Goal: Task Accomplishment & Management: Complete application form

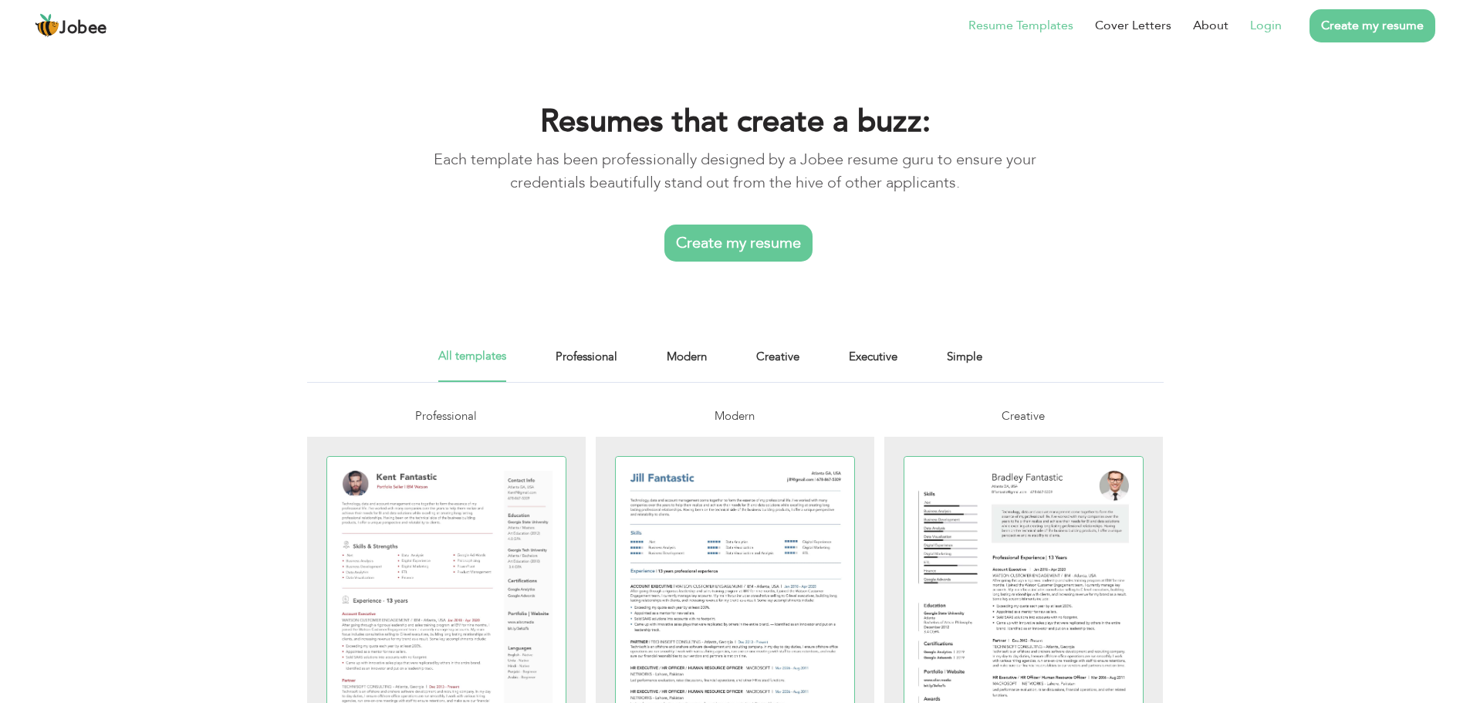
click at [1262, 27] on link "Login" at bounding box center [1266, 25] width 32 height 19
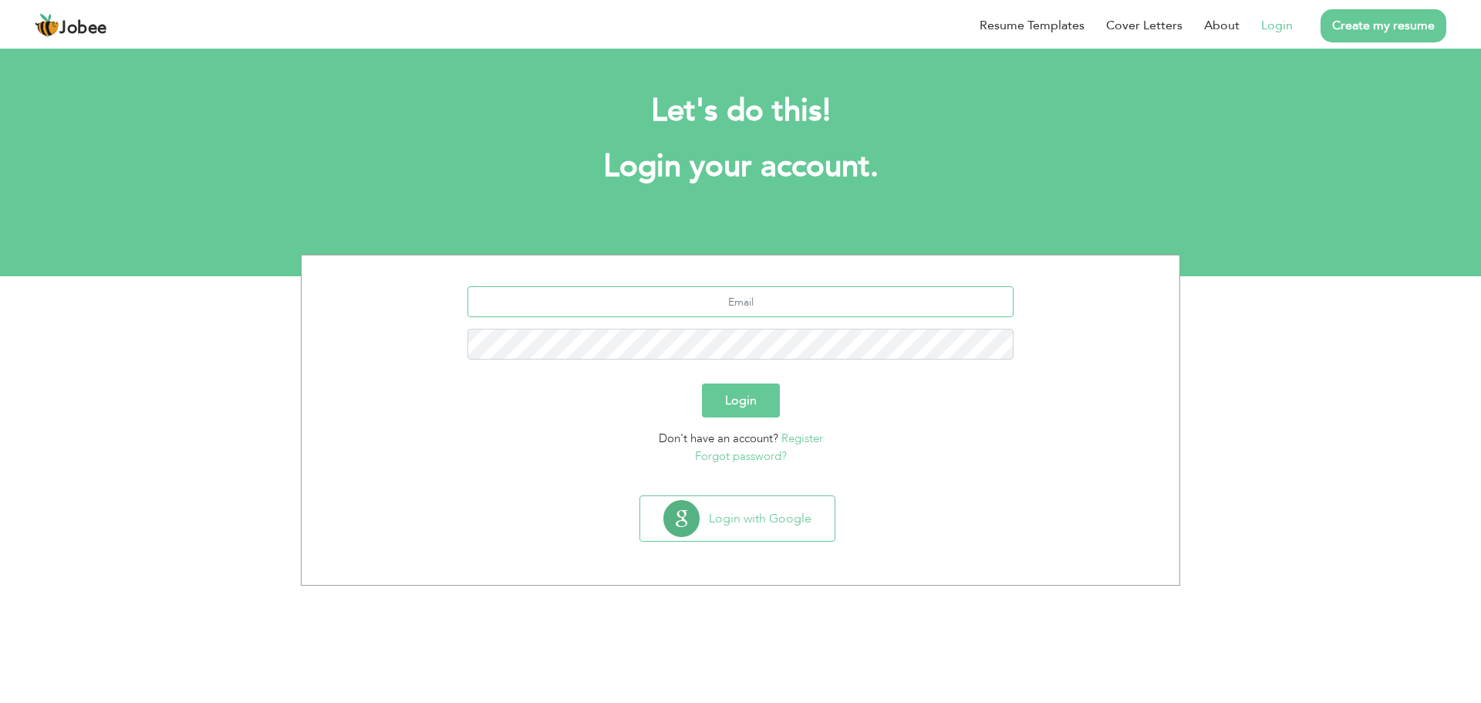
click at [816, 299] on input "text" at bounding box center [741, 301] width 547 height 31
type input "[EMAIL_ADDRESS][DOMAIN_NAME]"
click at [702, 383] on button "Login" at bounding box center [741, 400] width 78 height 34
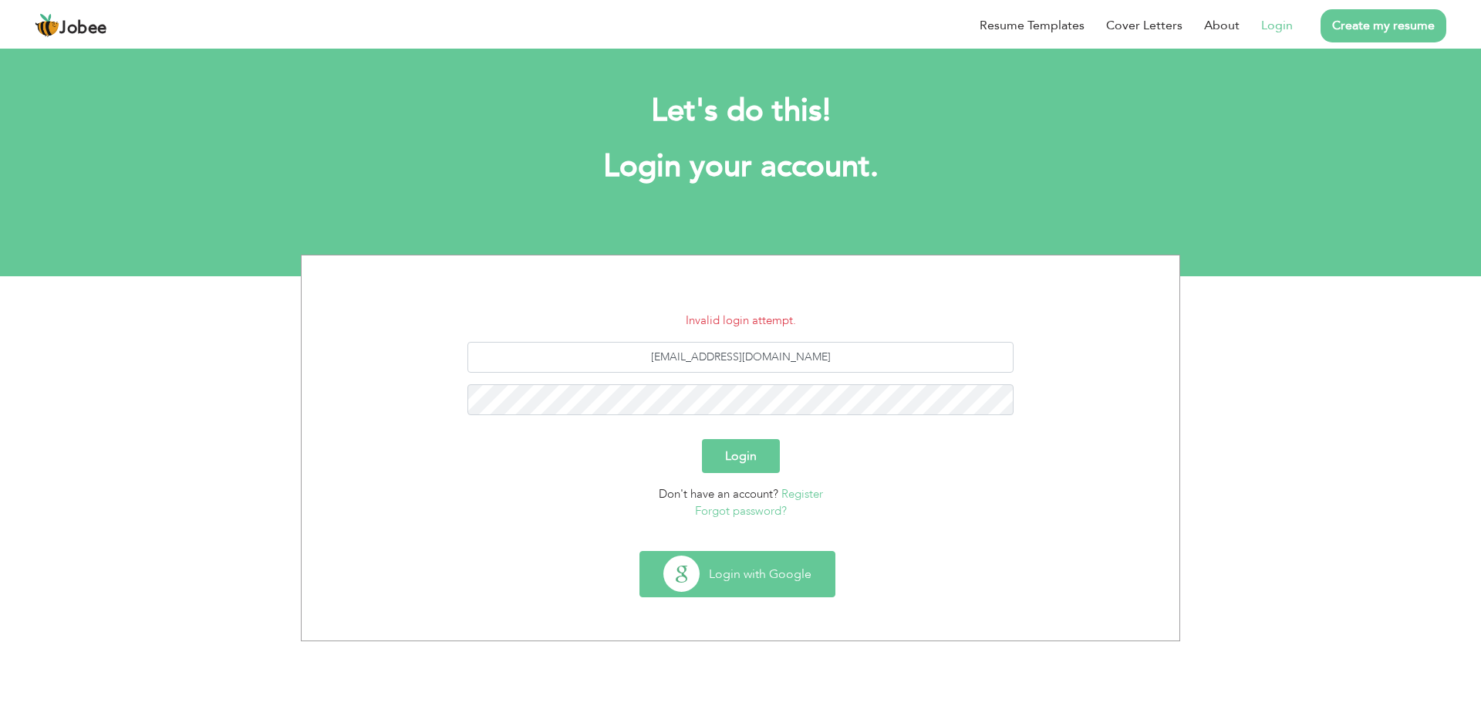
click at [796, 588] on button "Login with Google" at bounding box center [737, 574] width 194 height 45
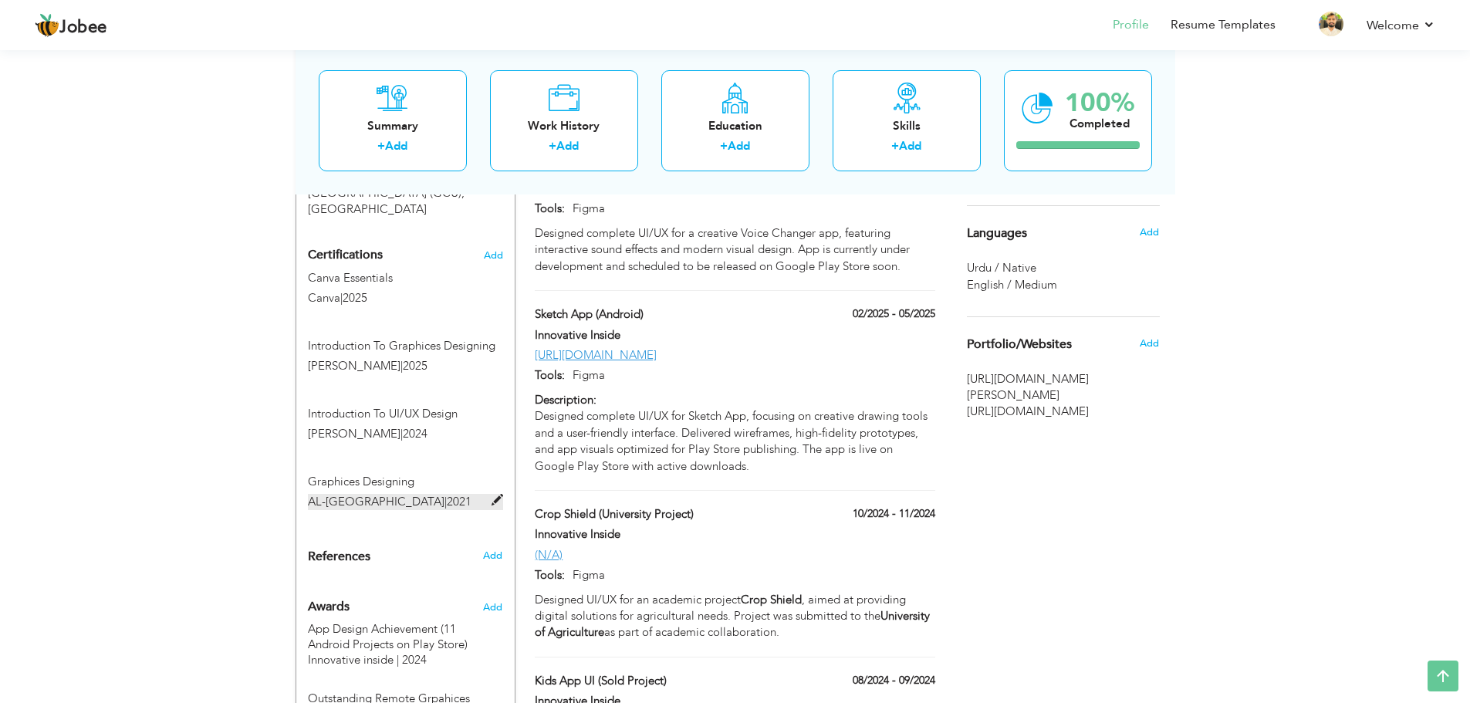
scroll to position [731, 0]
click at [496, 253] on span "Add" at bounding box center [493, 258] width 20 height 11
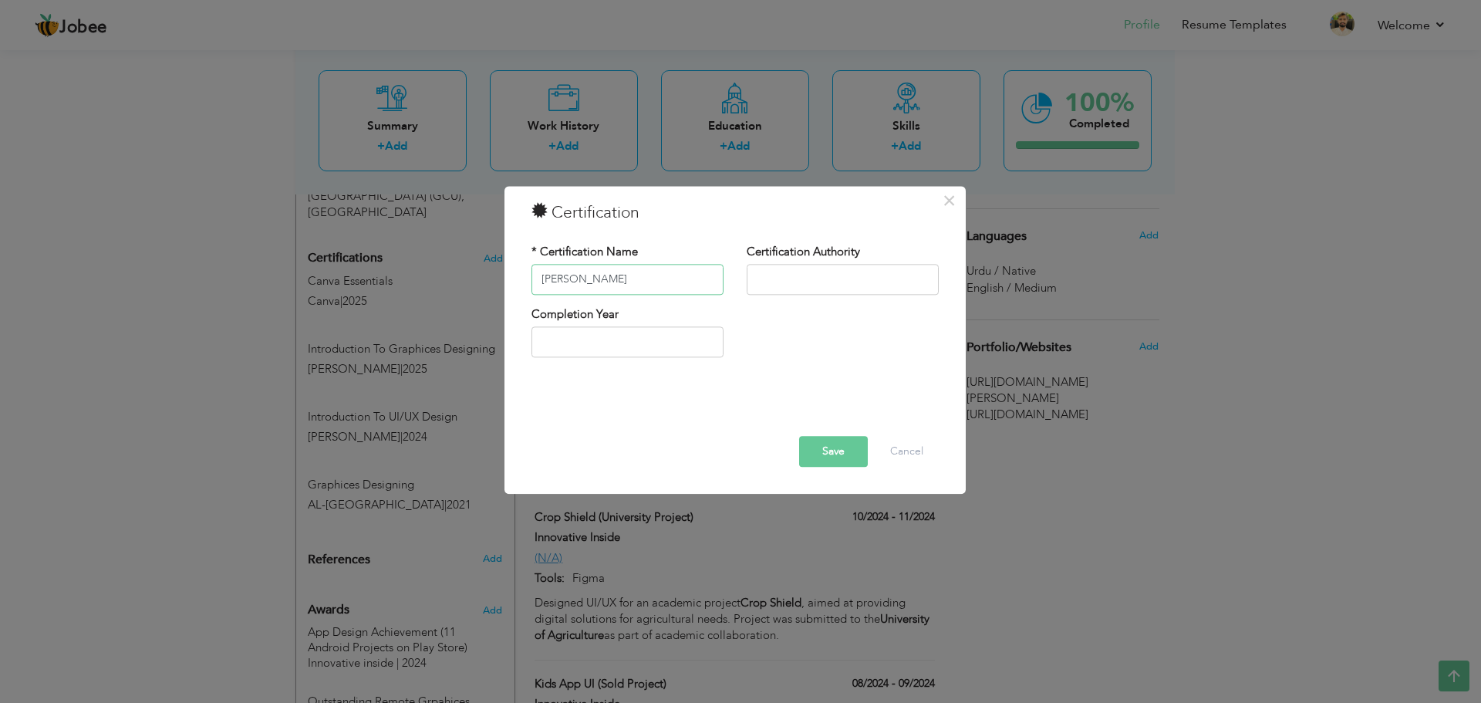
click at [592, 273] on input "lott" at bounding box center [628, 279] width 192 height 31
click at [593, 273] on input "lott" at bounding box center [628, 279] width 192 height 31
paste input "iefiles"
type input "lottiefiles for figma Course"
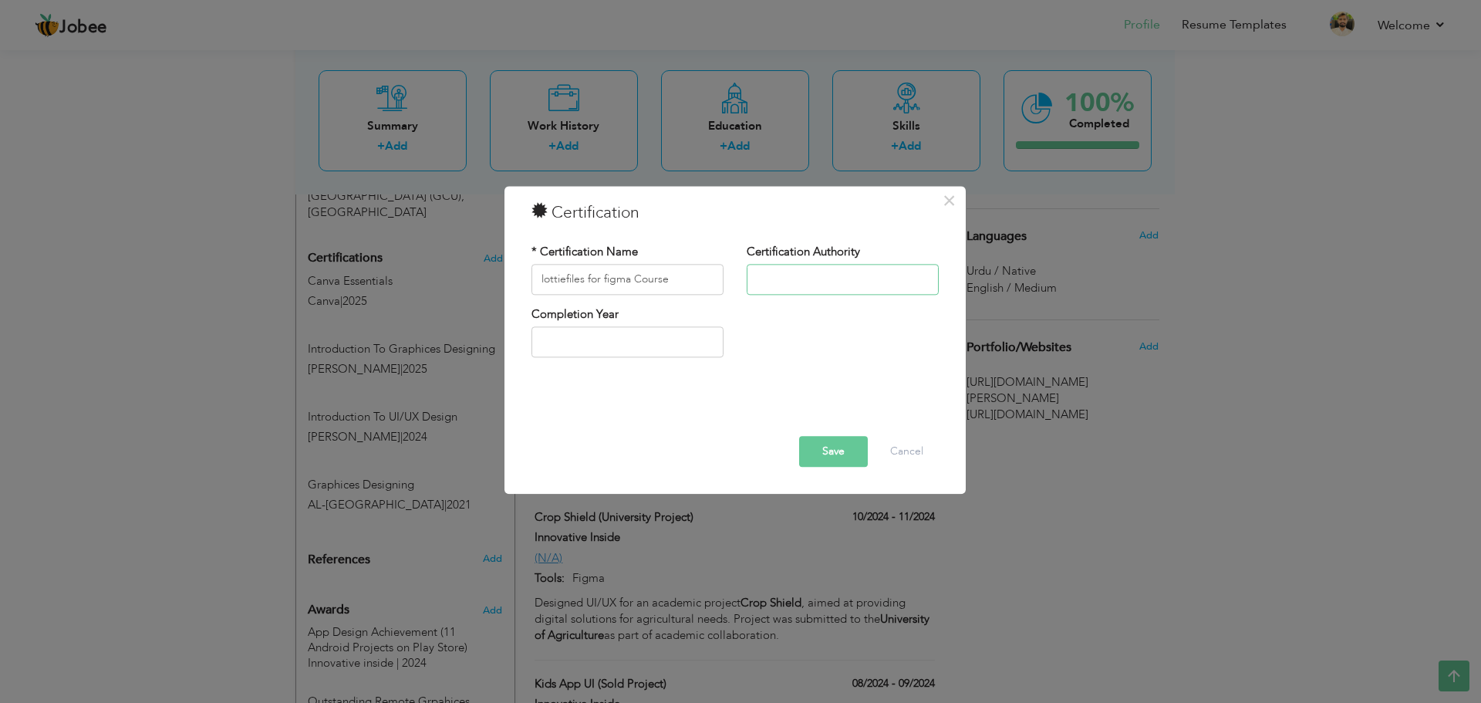
click at [803, 285] on input "text" at bounding box center [843, 279] width 192 height 31
paste input "lottiefiles"
type input "lottiefiles"
type input "2025"
click at [670, 347] on input "2025" at bounding box center [628, 342] width 192 height 31
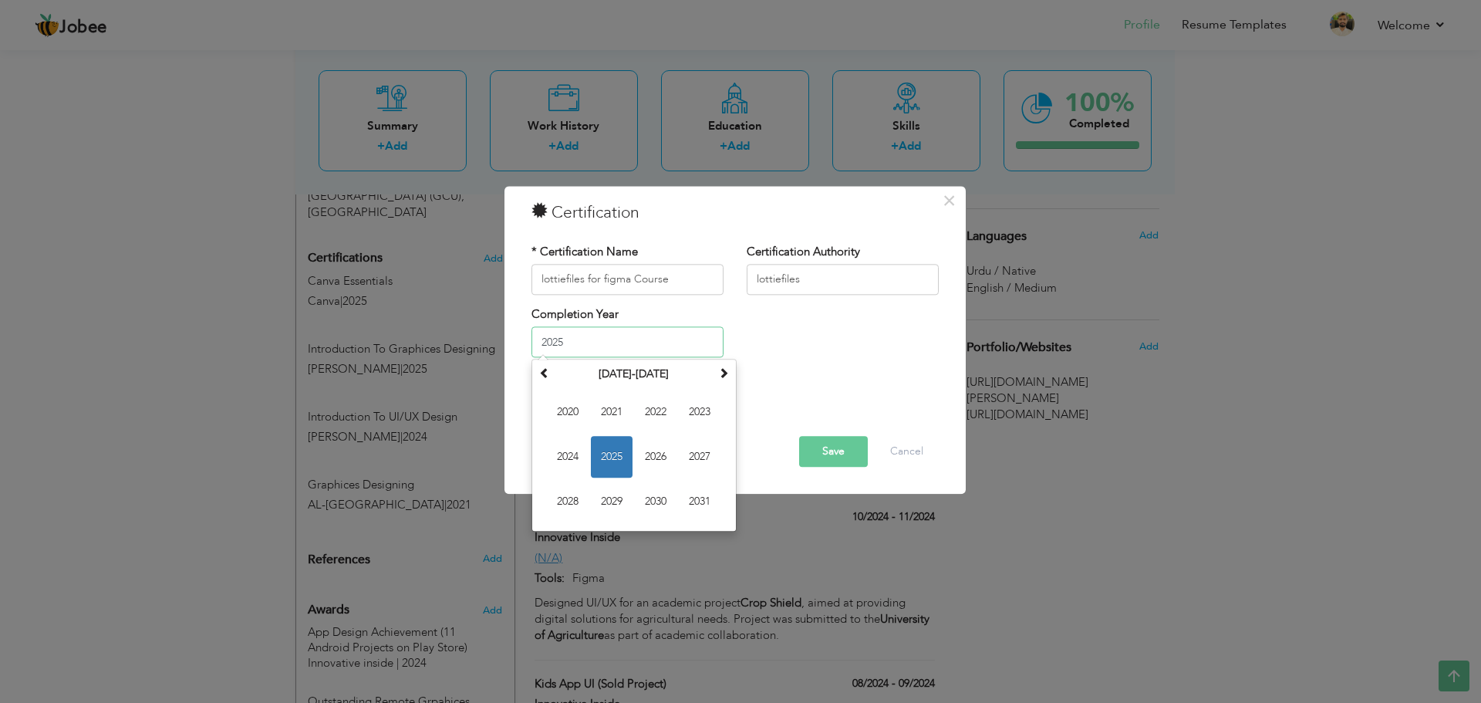
click at [611, 464] on span "2025" at bounding box center [612, 458] width 42 height 42
click at [542, 345] on input "2025" at bounding box center [628, 342] width 192 height 31
click at [563, 344] on input "2025" at bounding box center [628, 342] width 192 height 31
click at [834, 448] on button "Save" at bounding box center [833, 451] width 69 height 31
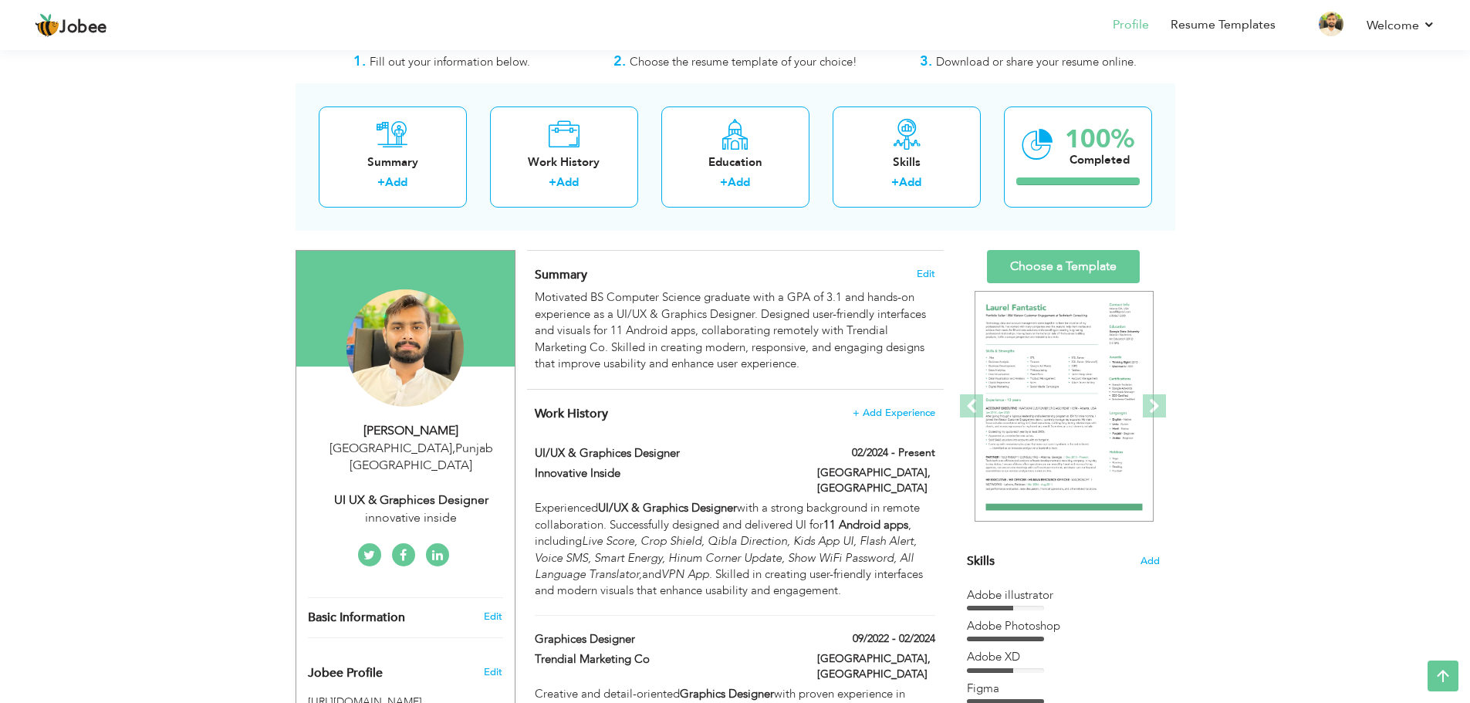
scroll to position [37, 0]
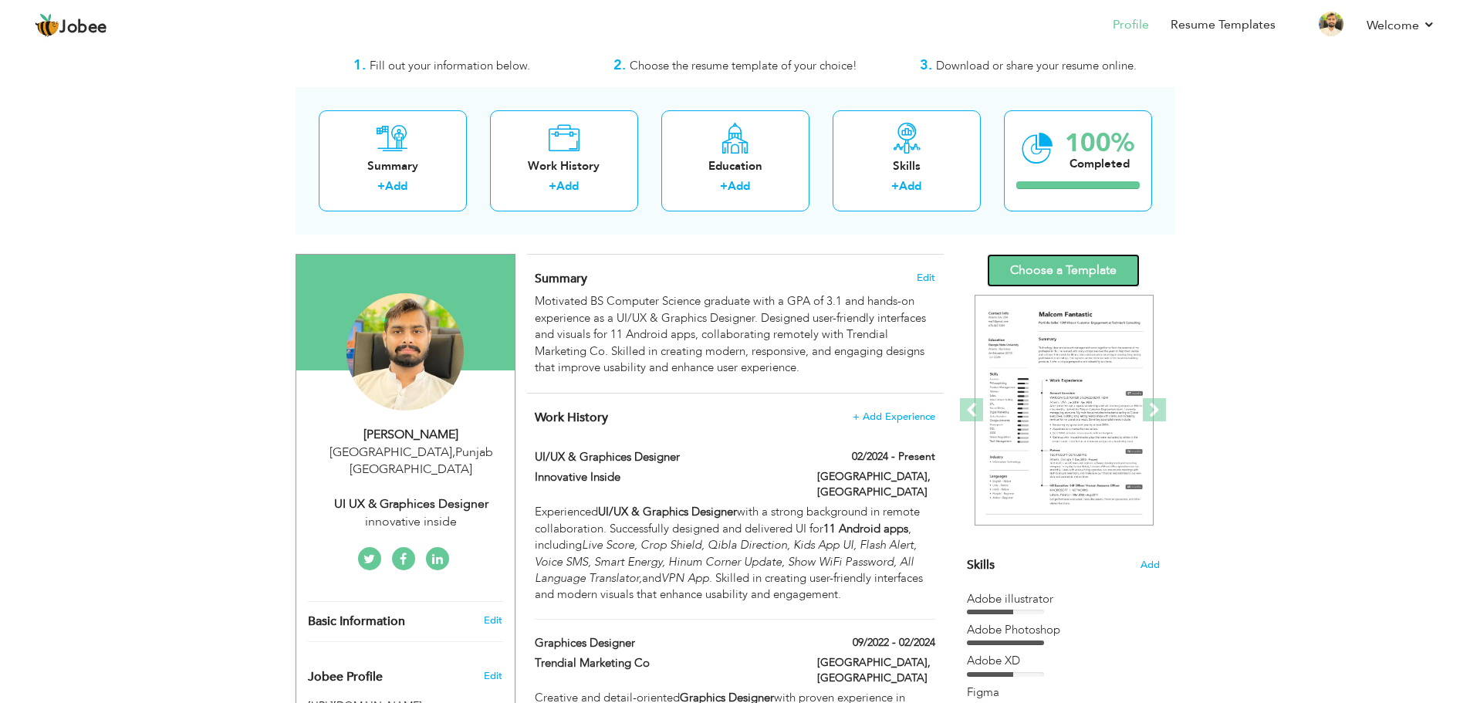
click at [1101, 273] on link "Choose a Template" at bounding box center [1063, 270] width 153 height 33
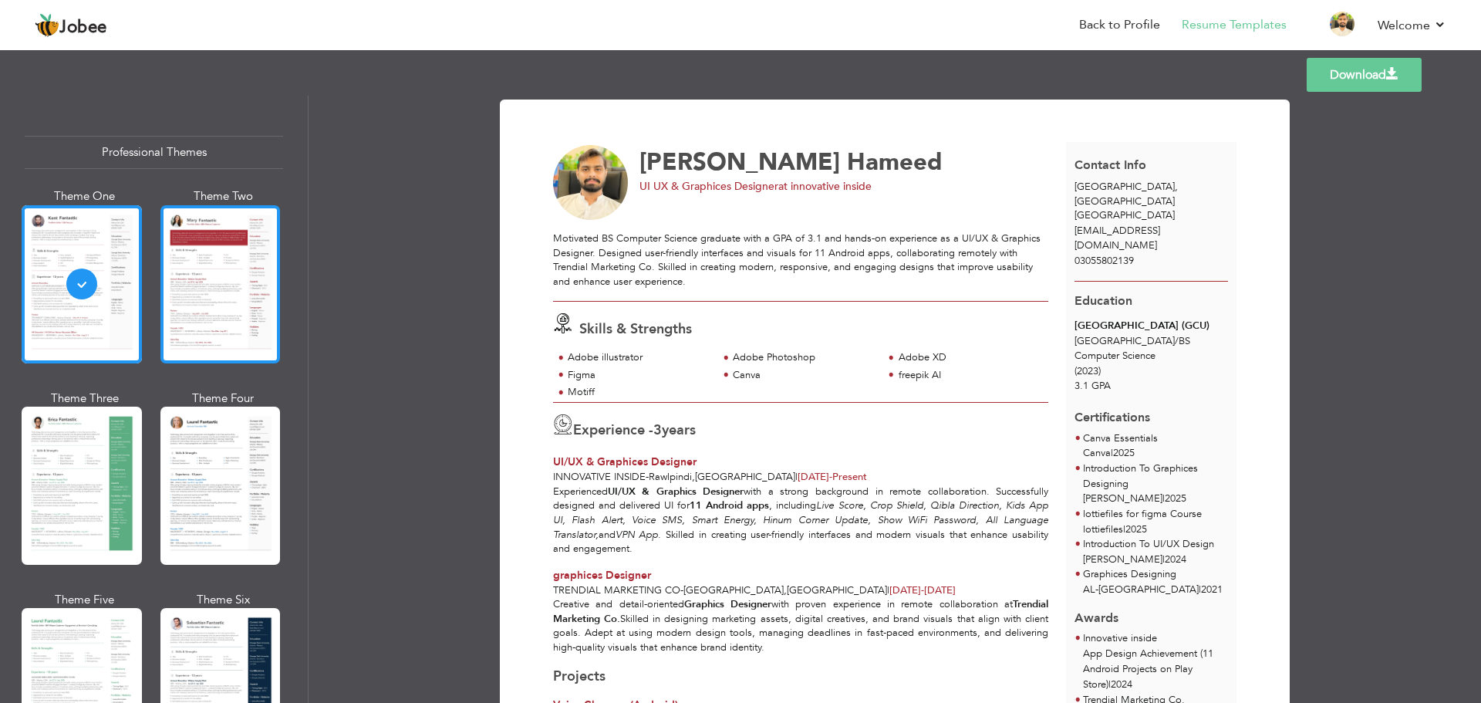
click at [213, 329] on div at bounding box center [220, 284] width 120 height 158
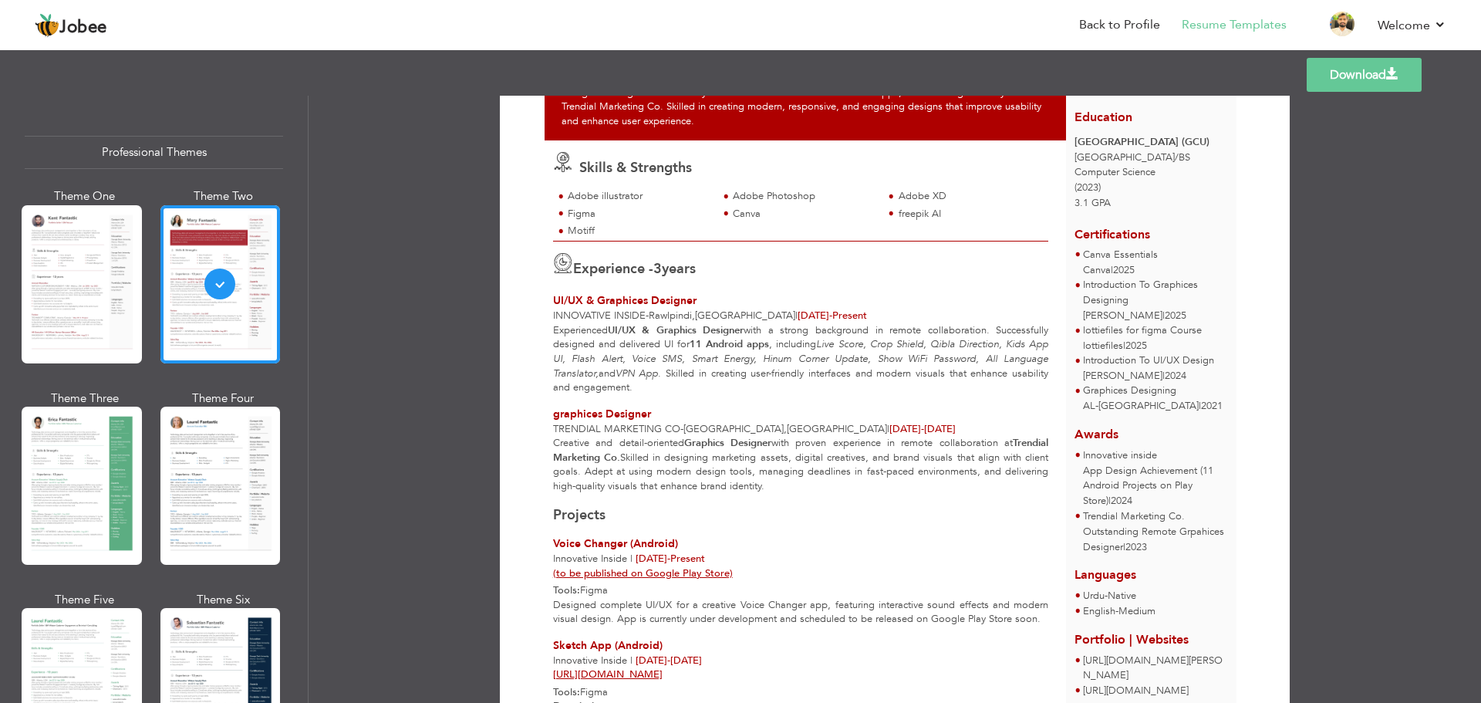
scroll to position [231, 0]
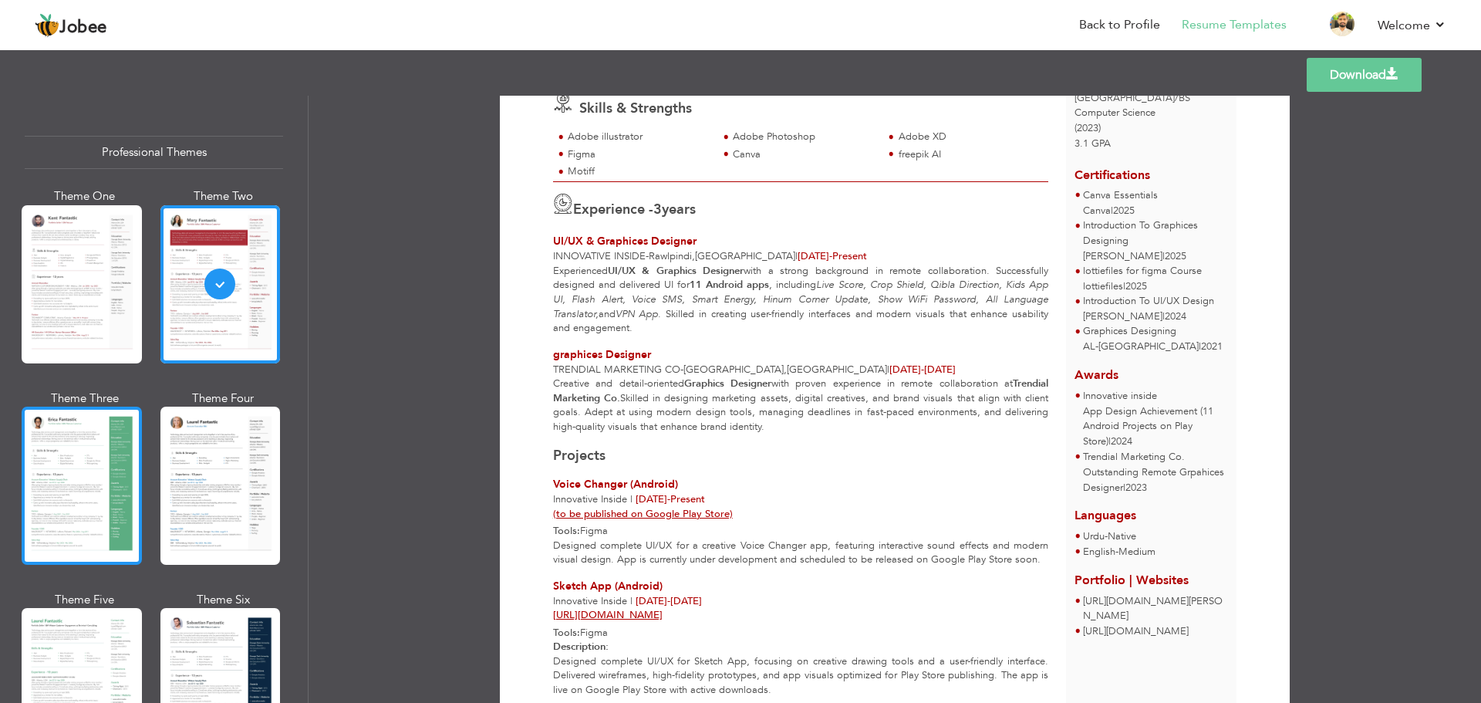
click at [73, 493] on div at bounding box center [82, 486] width 120 height 158
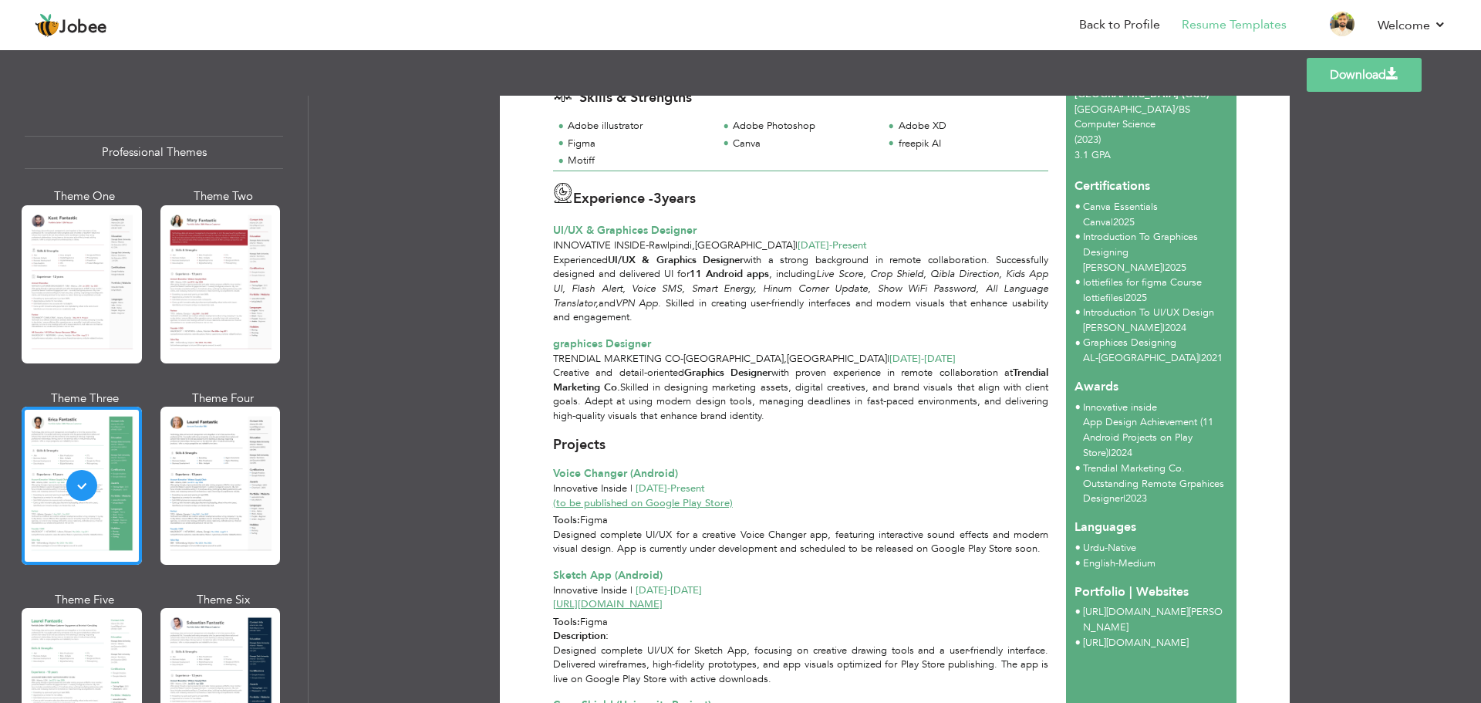
scroll to position [0, 0]
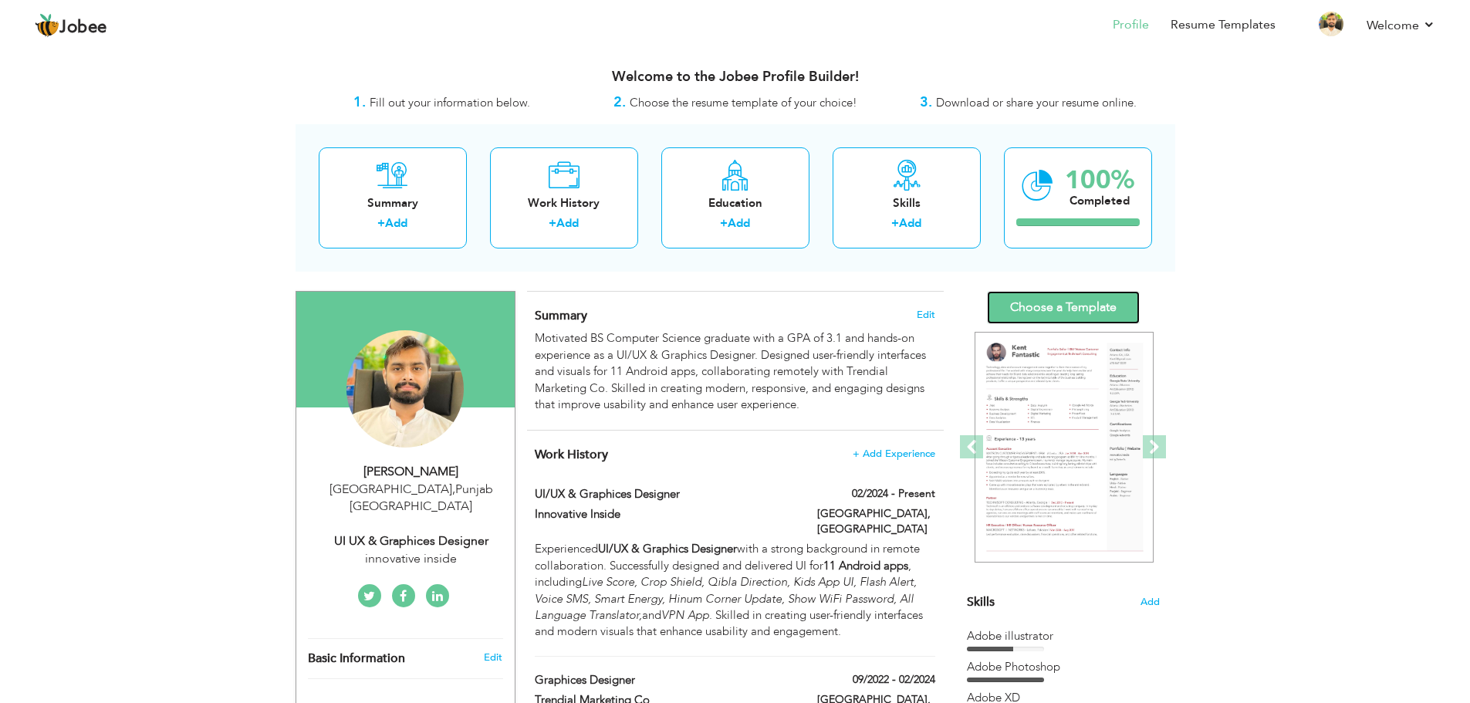
click at [1055, 315] on link "Choose a Template" at bounding box center [1063, 307] width 153 height 33
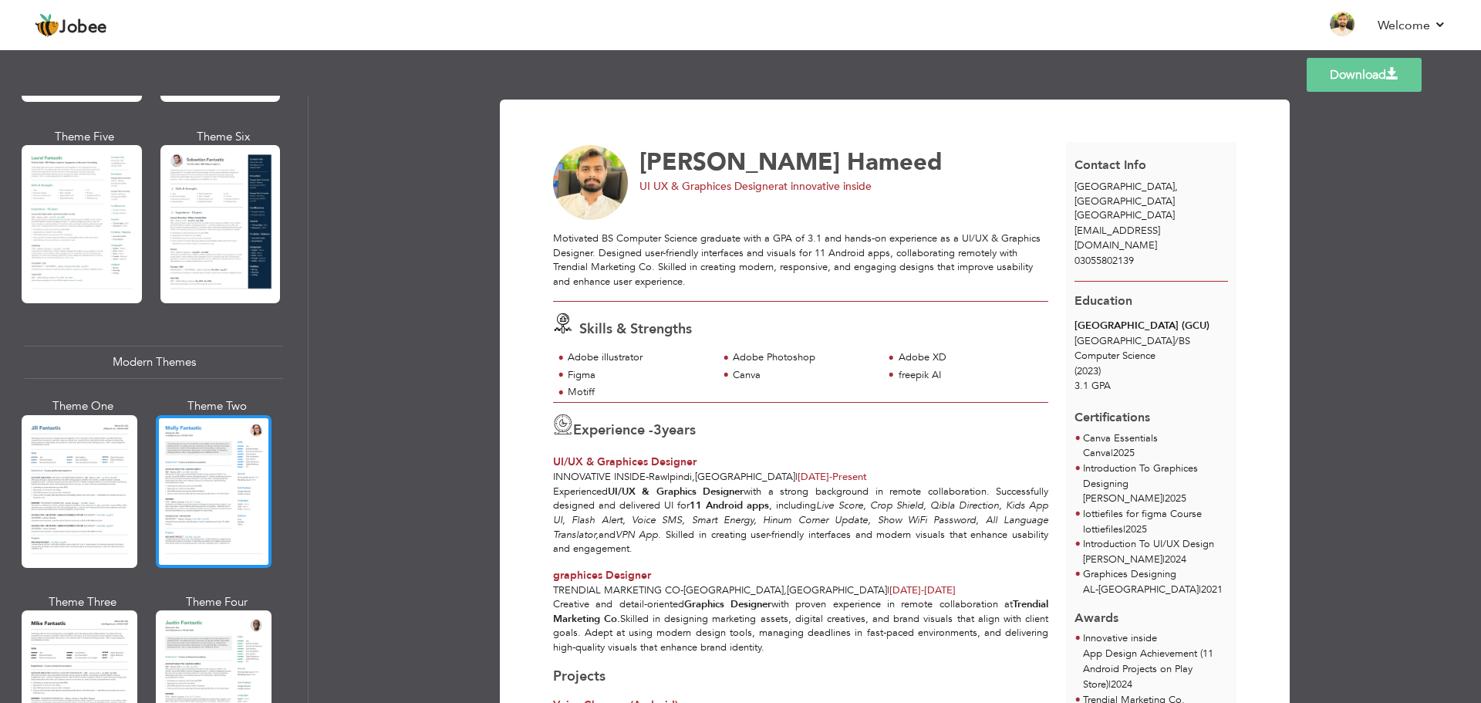
scroll to position [617, 0]
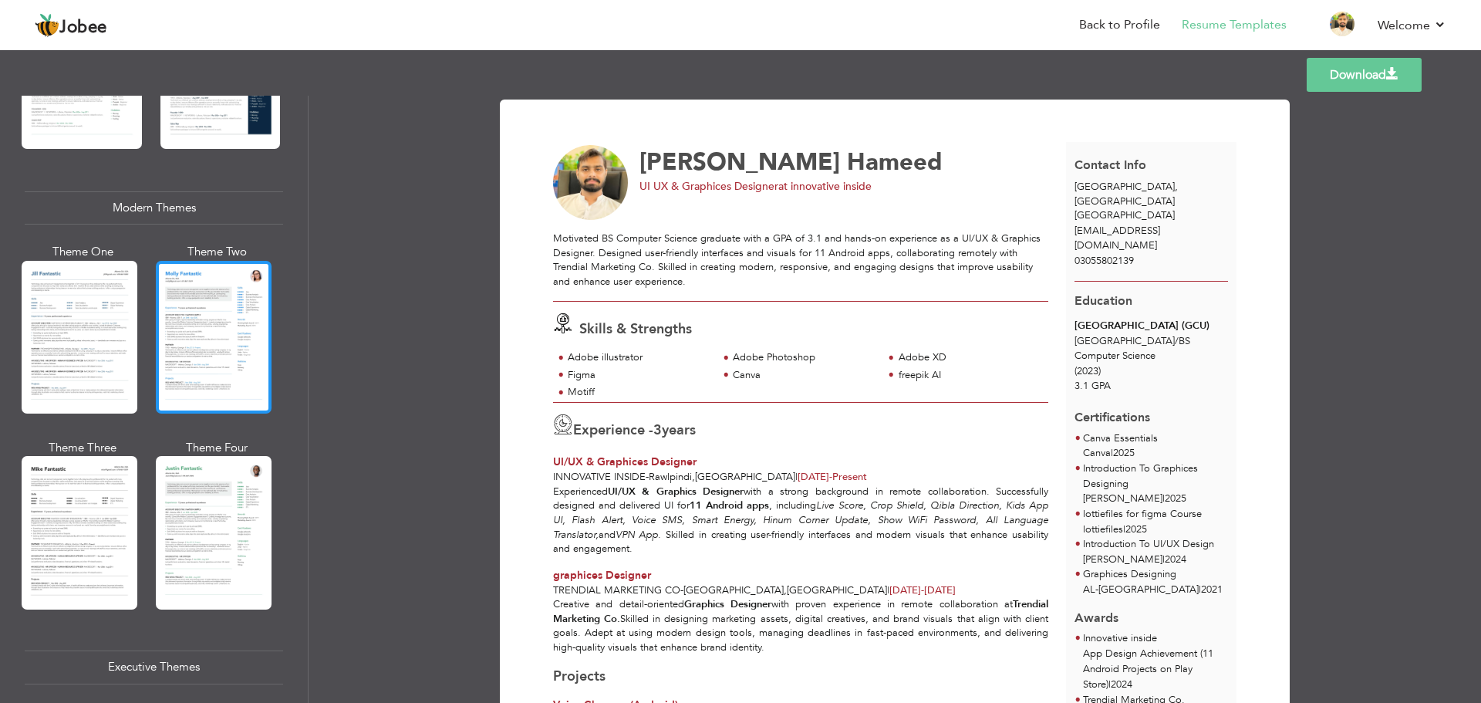
click at [182, 367] on div at bounding box center [214, 337] width 116 height 153
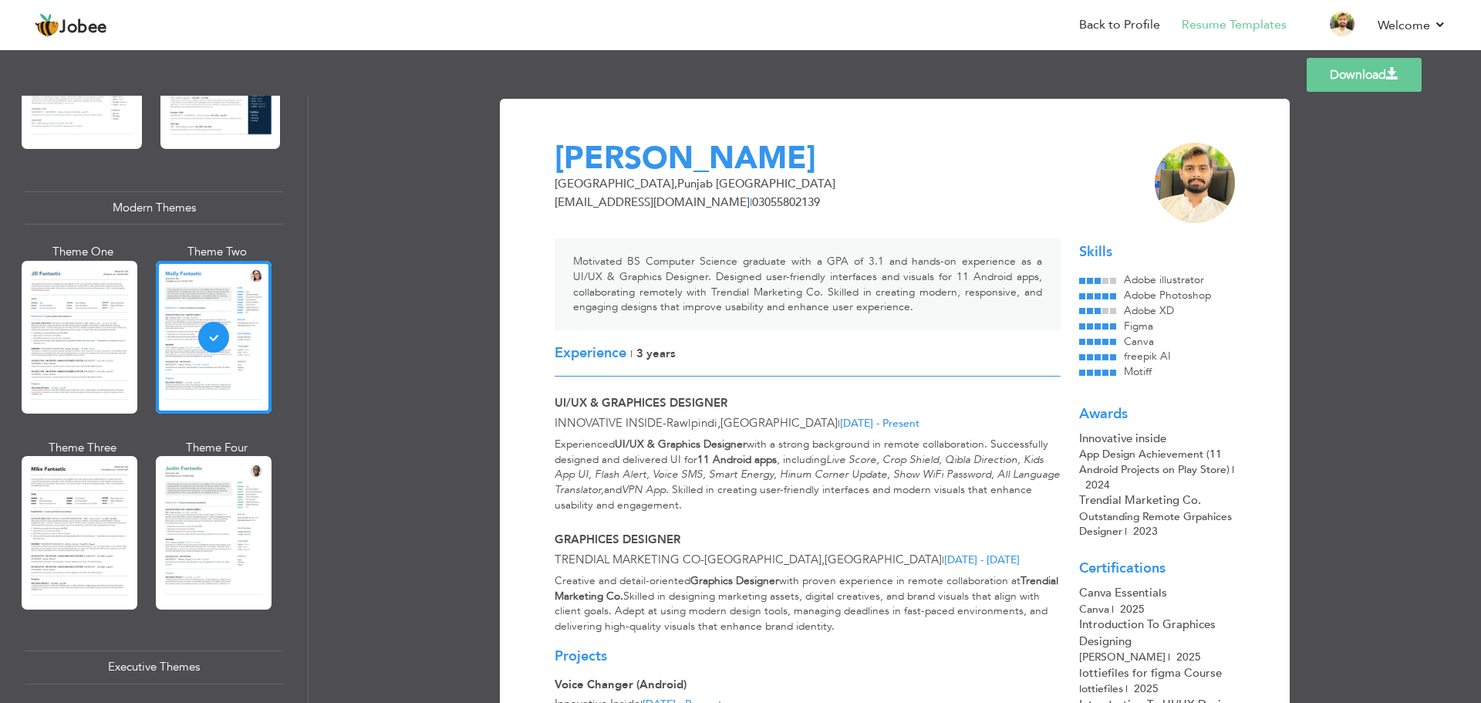
scroll to position [0, 0]
click at [1368, 78] on link "Download" at bounding box center [1364, 75] width 115 height 34
click at [637, 354] on span "3 Years" at bounding box center [656, 353] width 39 height 15
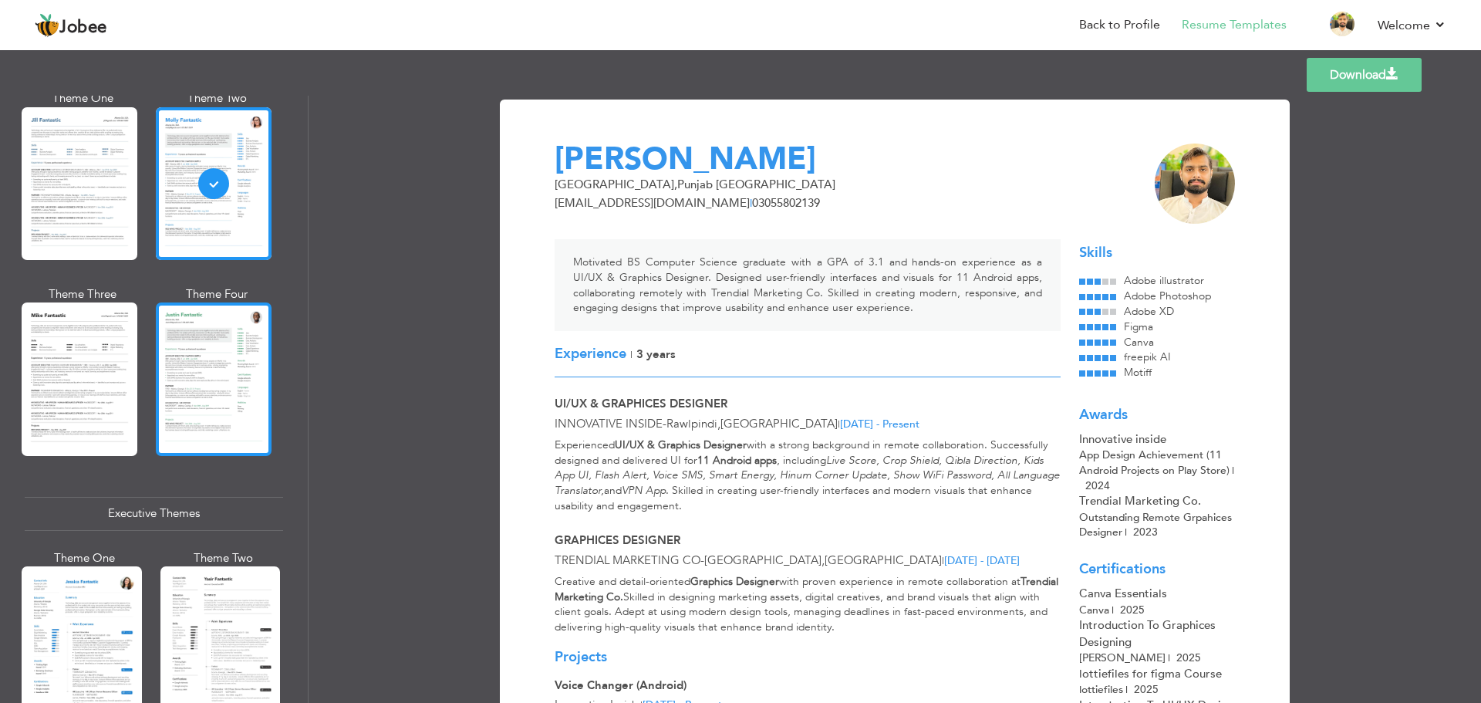
scroll to position [772, 0]
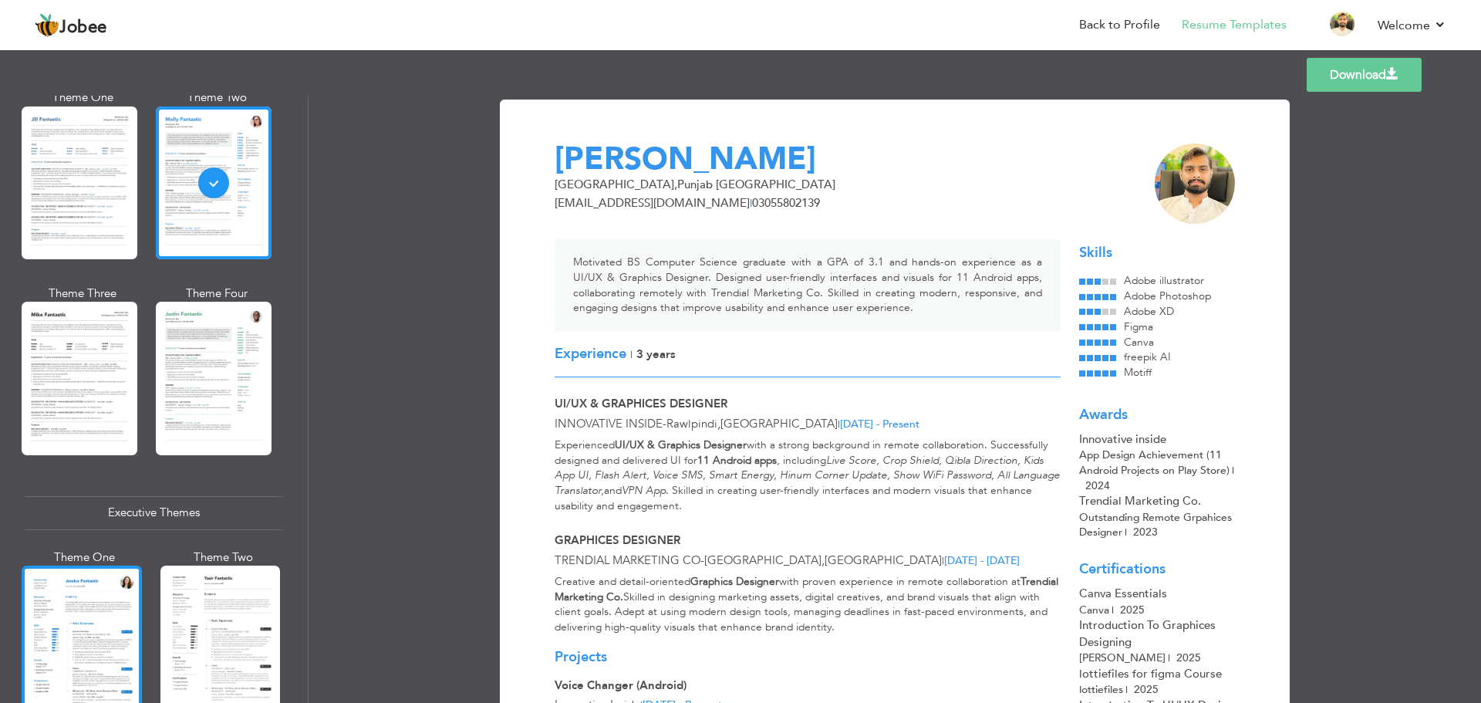
click at [69, 604] on div at bounding box center [82, 645] width 120 height 158
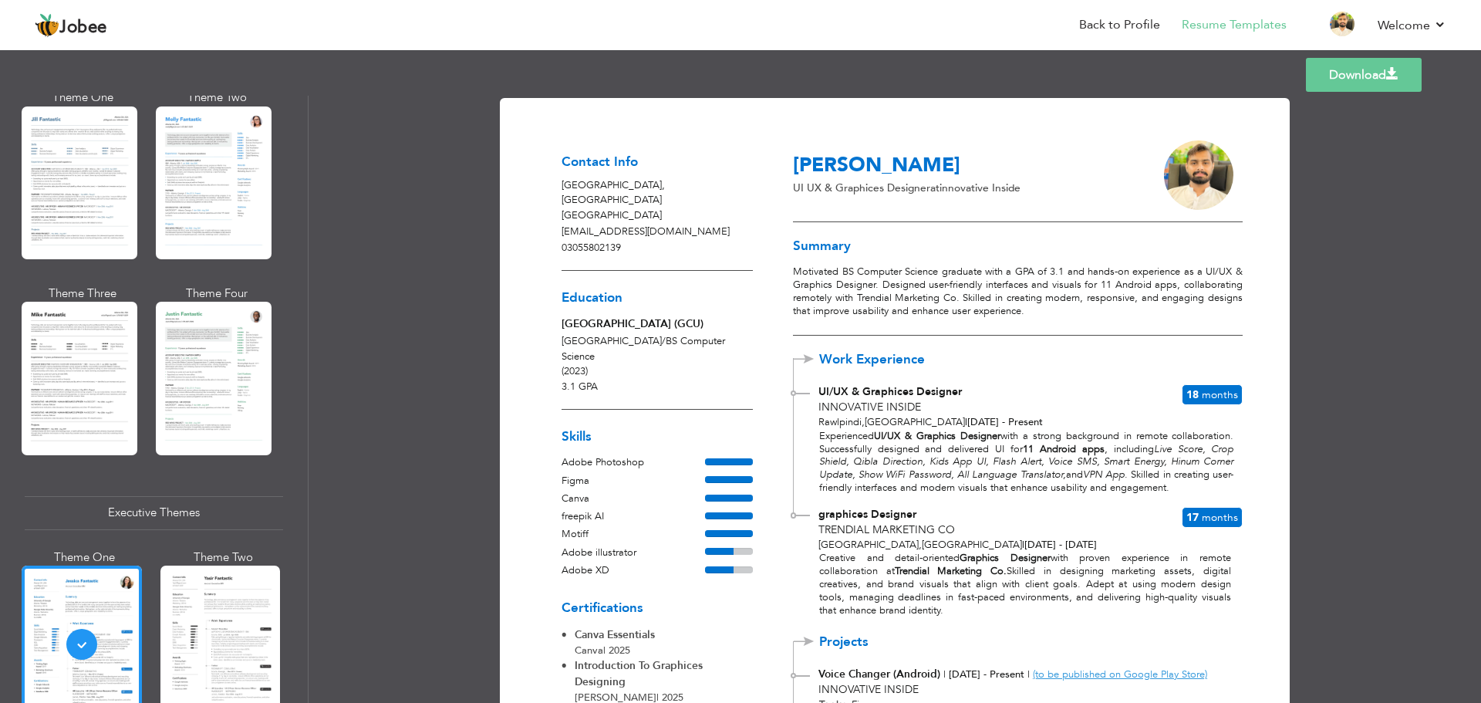
scroll to position [0, 0]
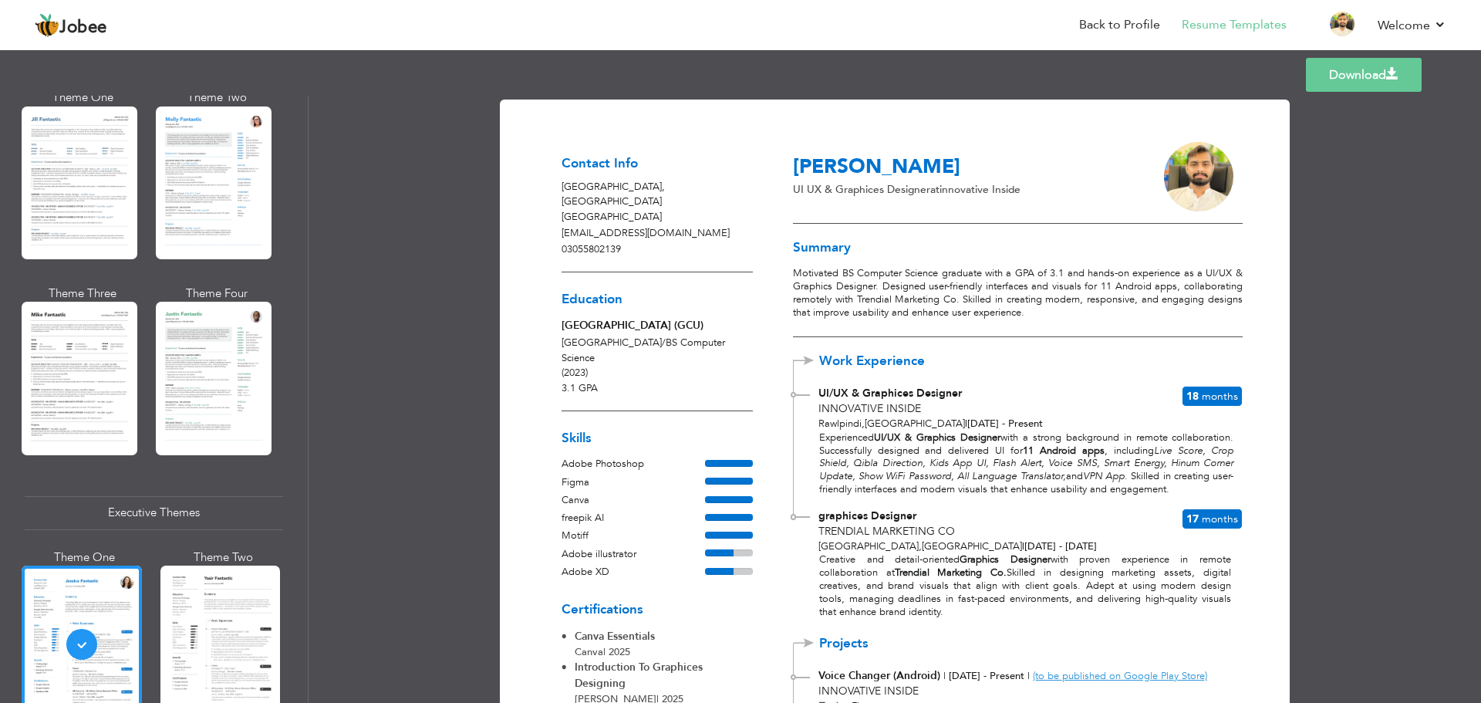
click at [1373, 83] on link "Download" at bounding box center [1364, 75] width 116 height 34
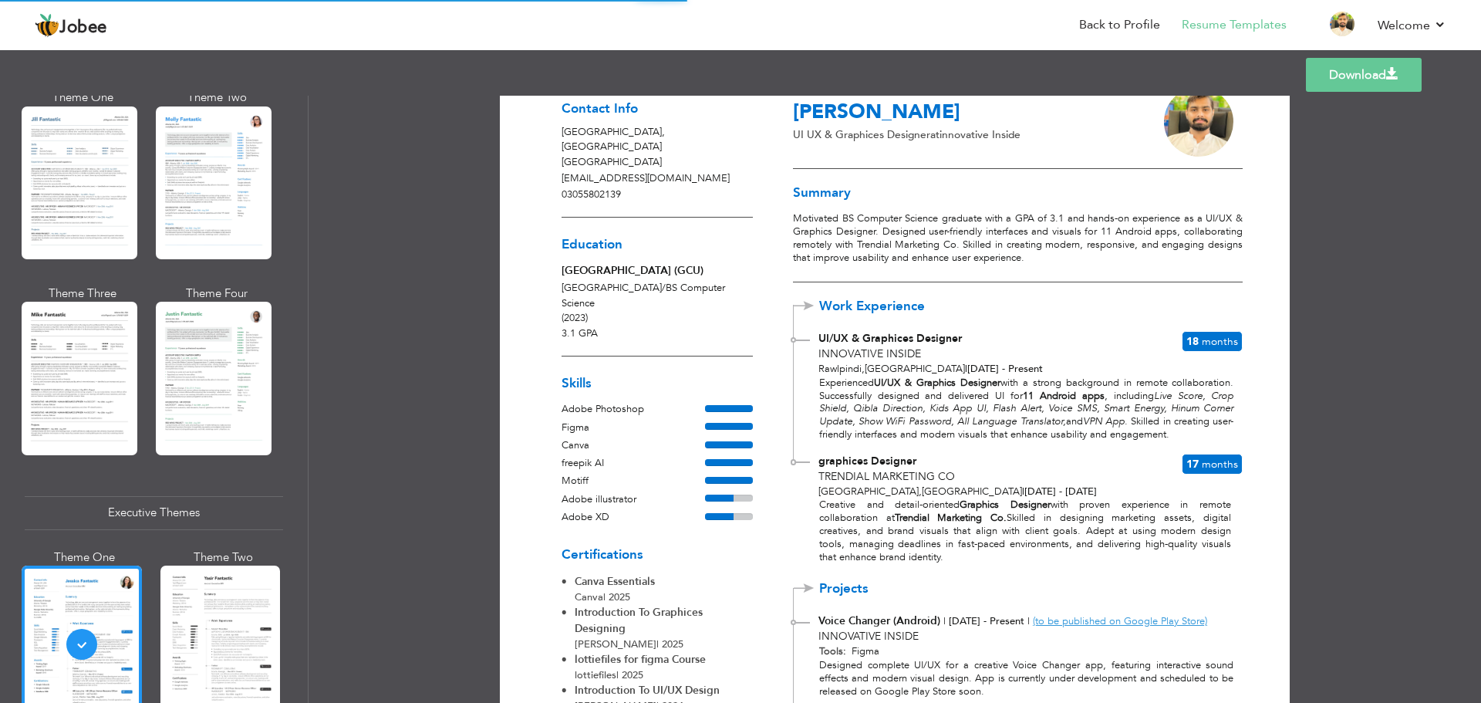
scroll to position [154, 0]
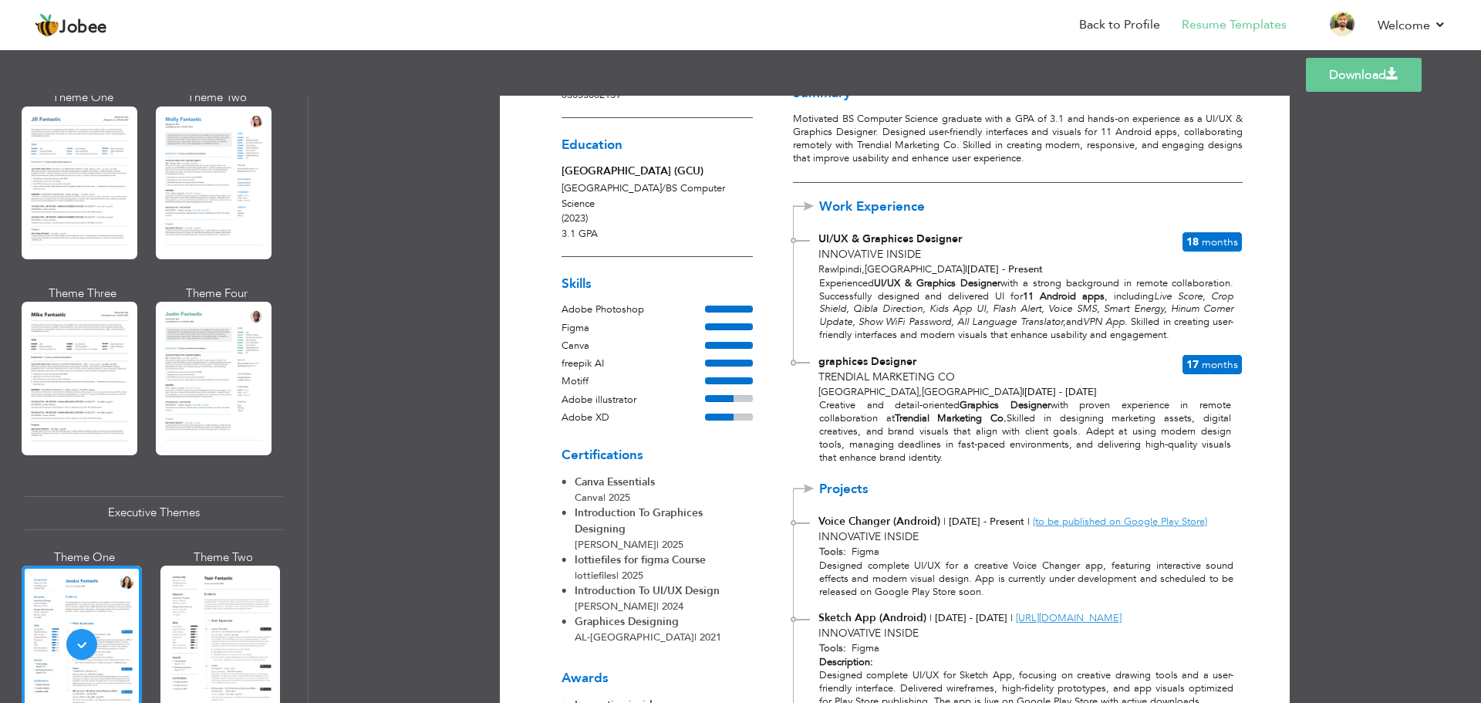
click at [831, 354] on span "graphices Designer" at bounding box center [868, 361] width 98 height 15
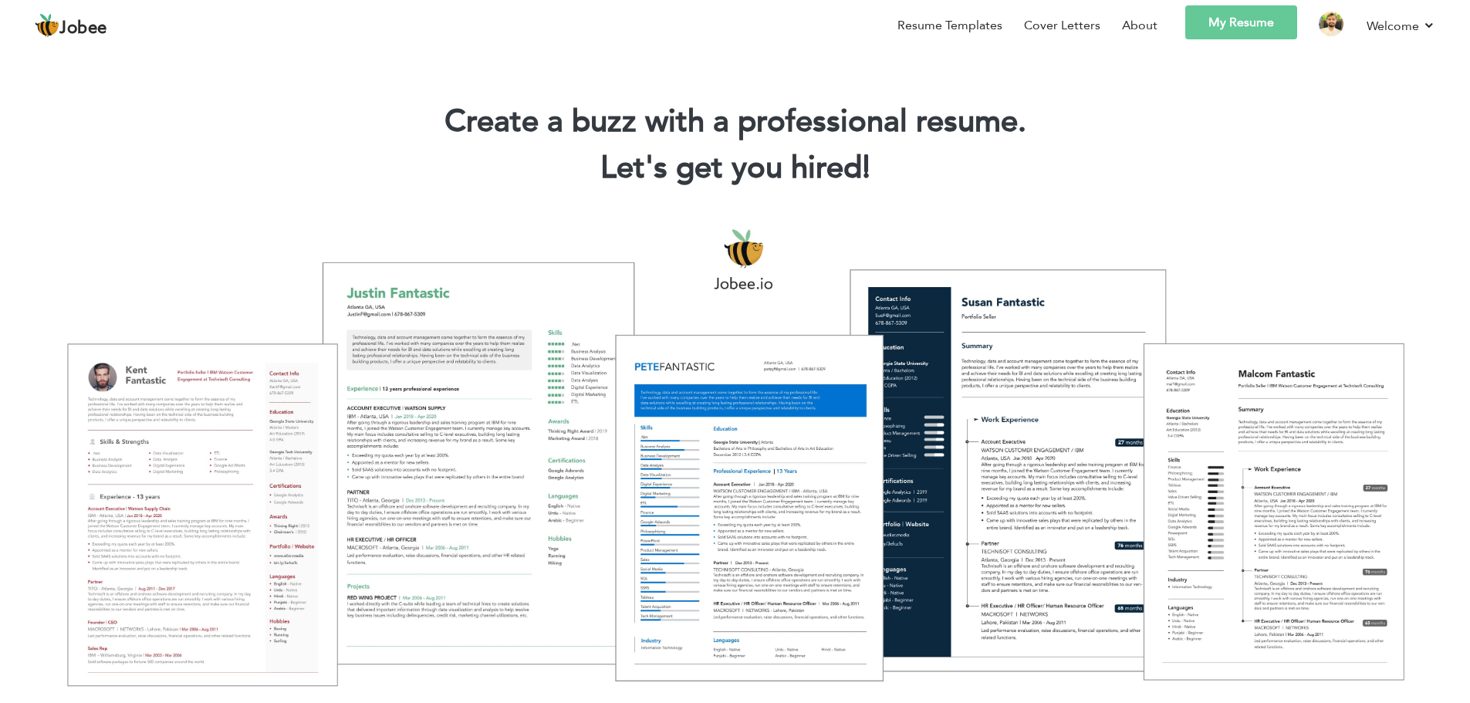
click at [1256, 24] on link "My Resume" at bounding box center [1241, 22] width 112 height 34
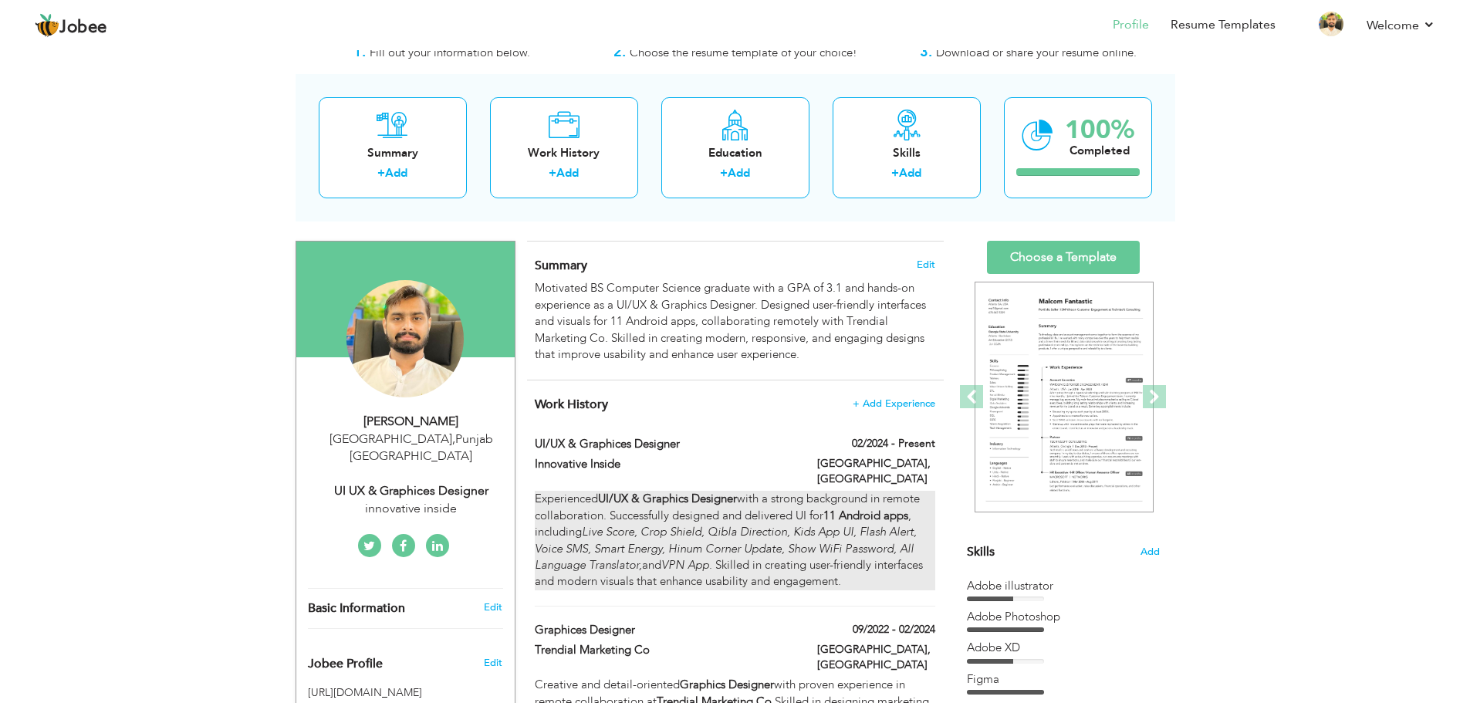
scroll to position [77, 0]
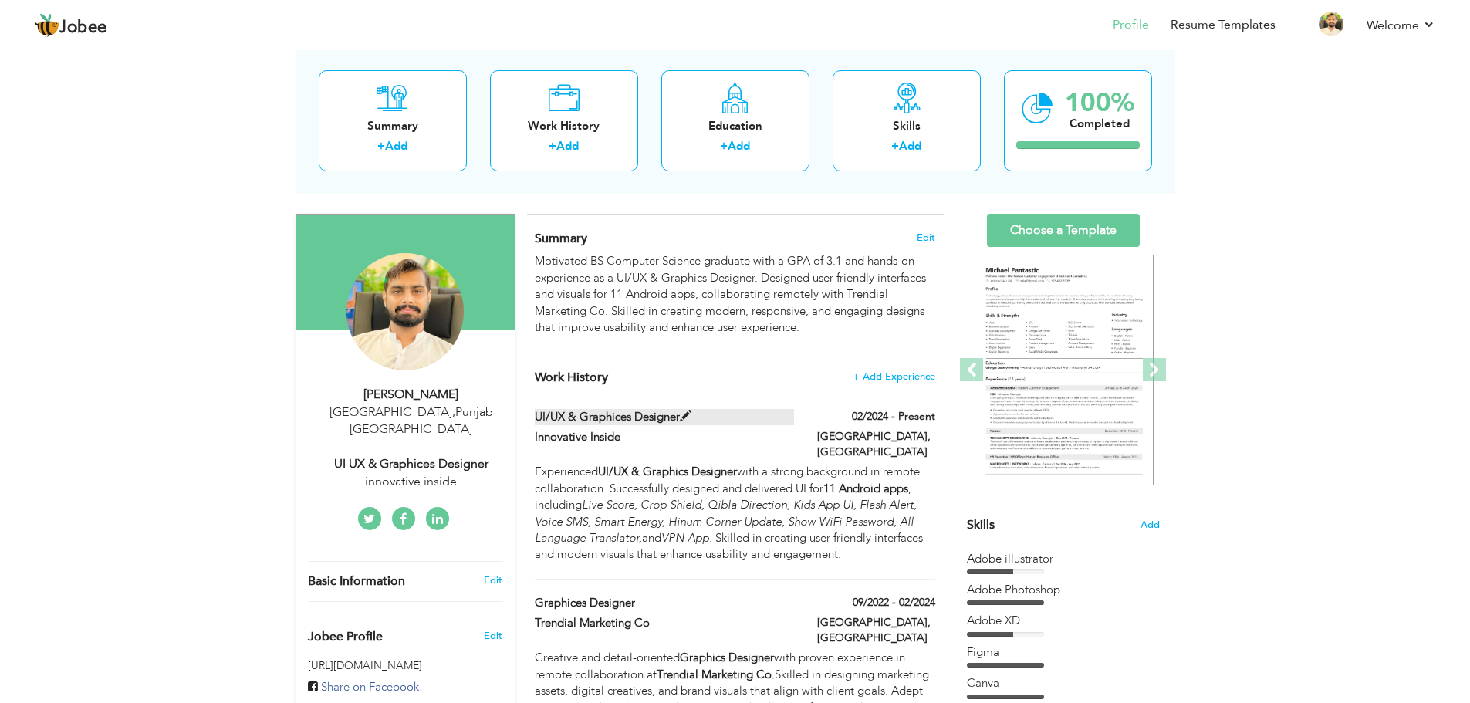
click at [683, 416] on span at bounding box center [686, 416] width 12 height 12
type input "UI/UX & Graphices Designer"
type input "Innovative Inside"
type input "02/2024"
type input "[GEOGRAPHIC_DATA]"
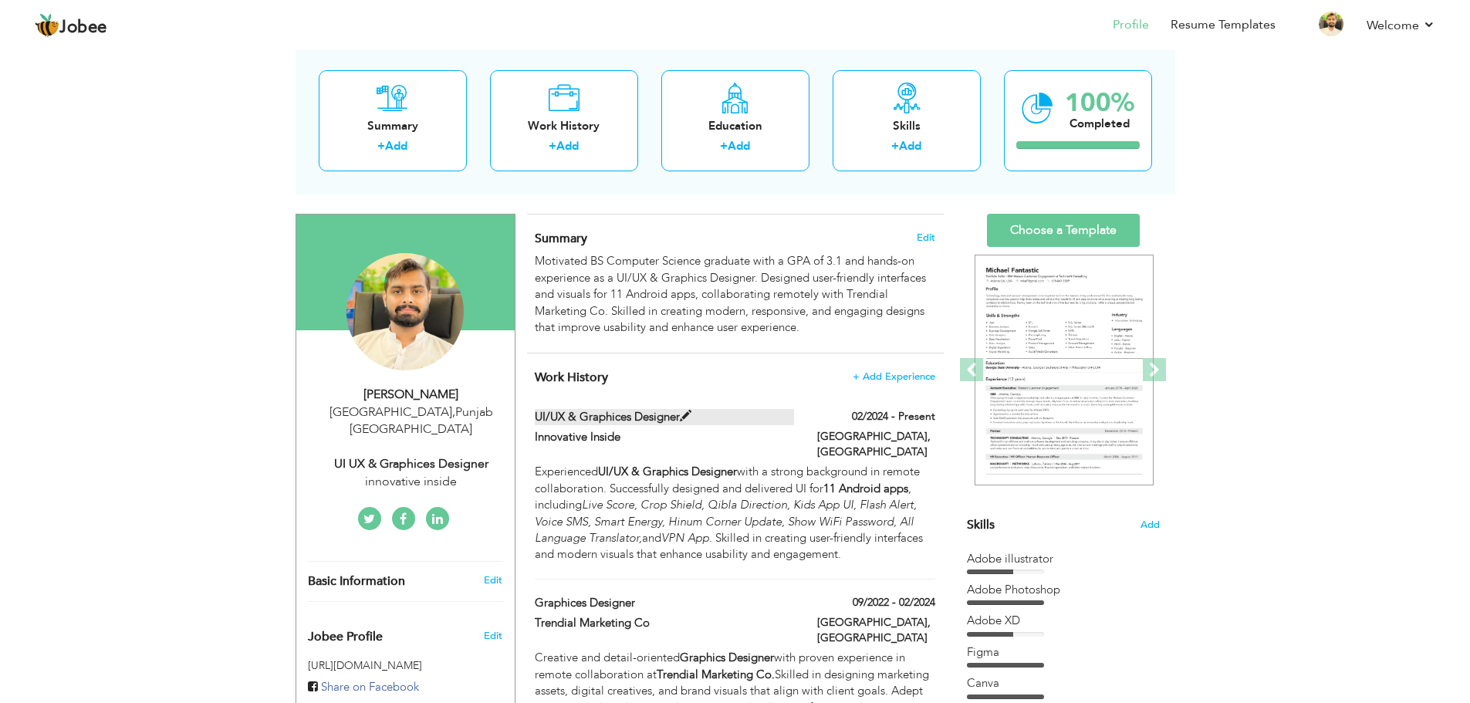
type input "Rawlpindi"
checkbox input "true"
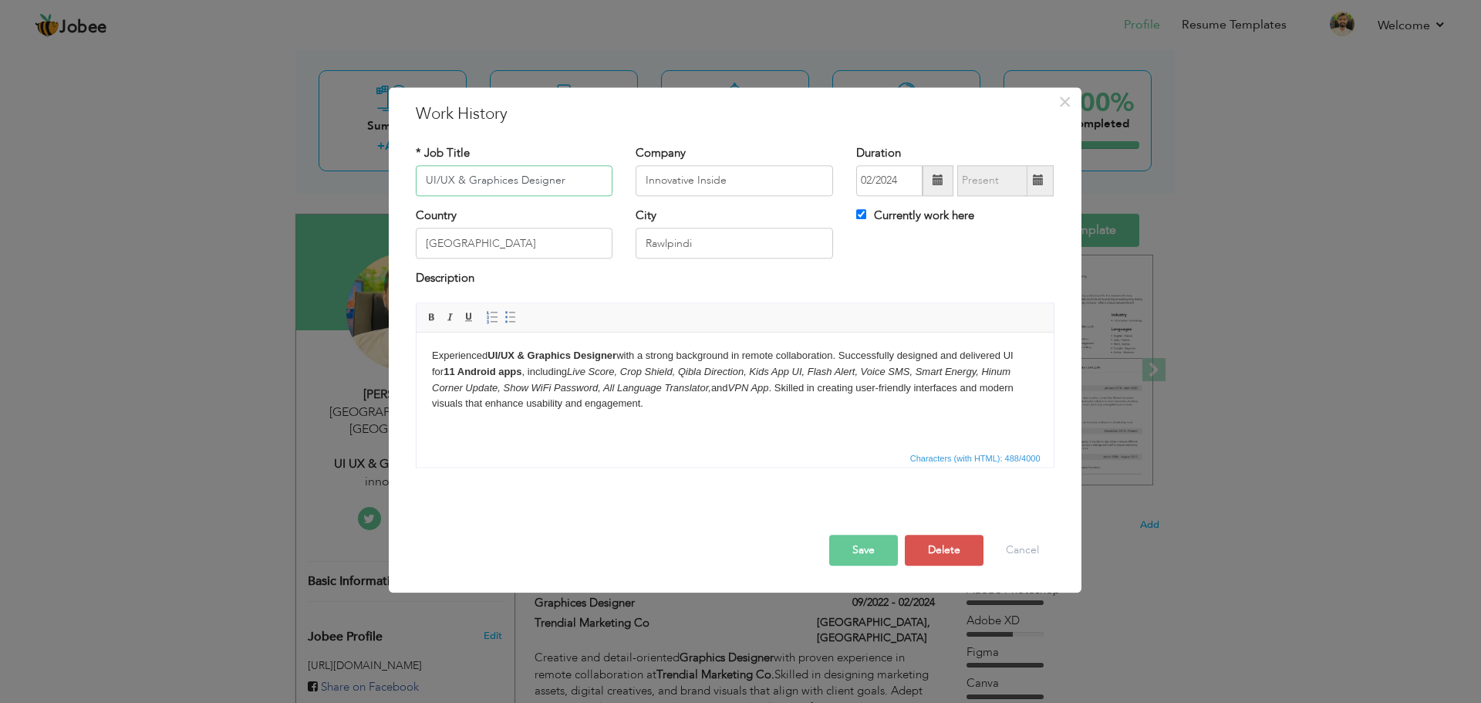
drag, startPoint x: 514, startPoint y: 182, endPoint x: 469, endPoint y: 180, distance: 44.8
click at [469, 180] on input "UI/UX & Graphices Designer" at bounding box center [515, 180] width 198 height 31
paste input "text"
click at [861, 550] on button "Save" at bounding box center [863, 550] width 69 height 31
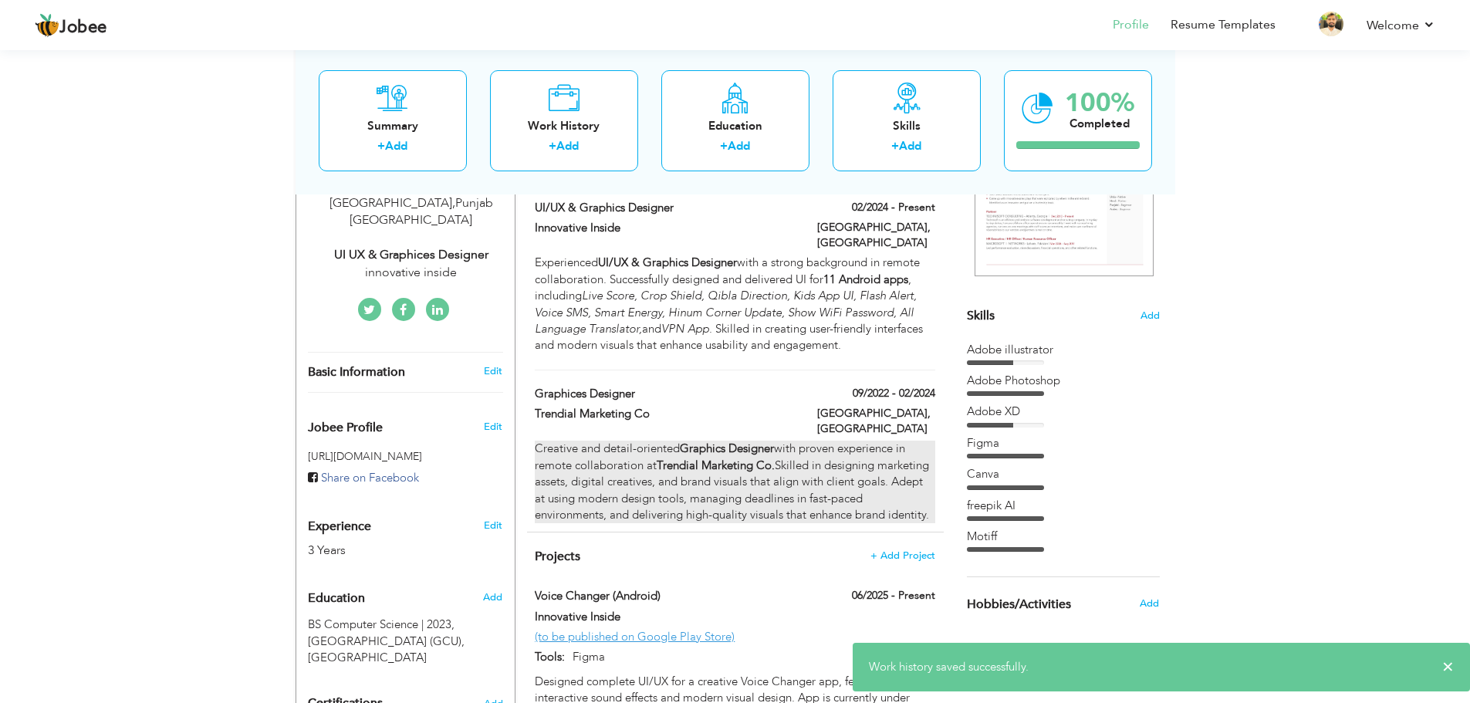
scroll to position [309, 0]
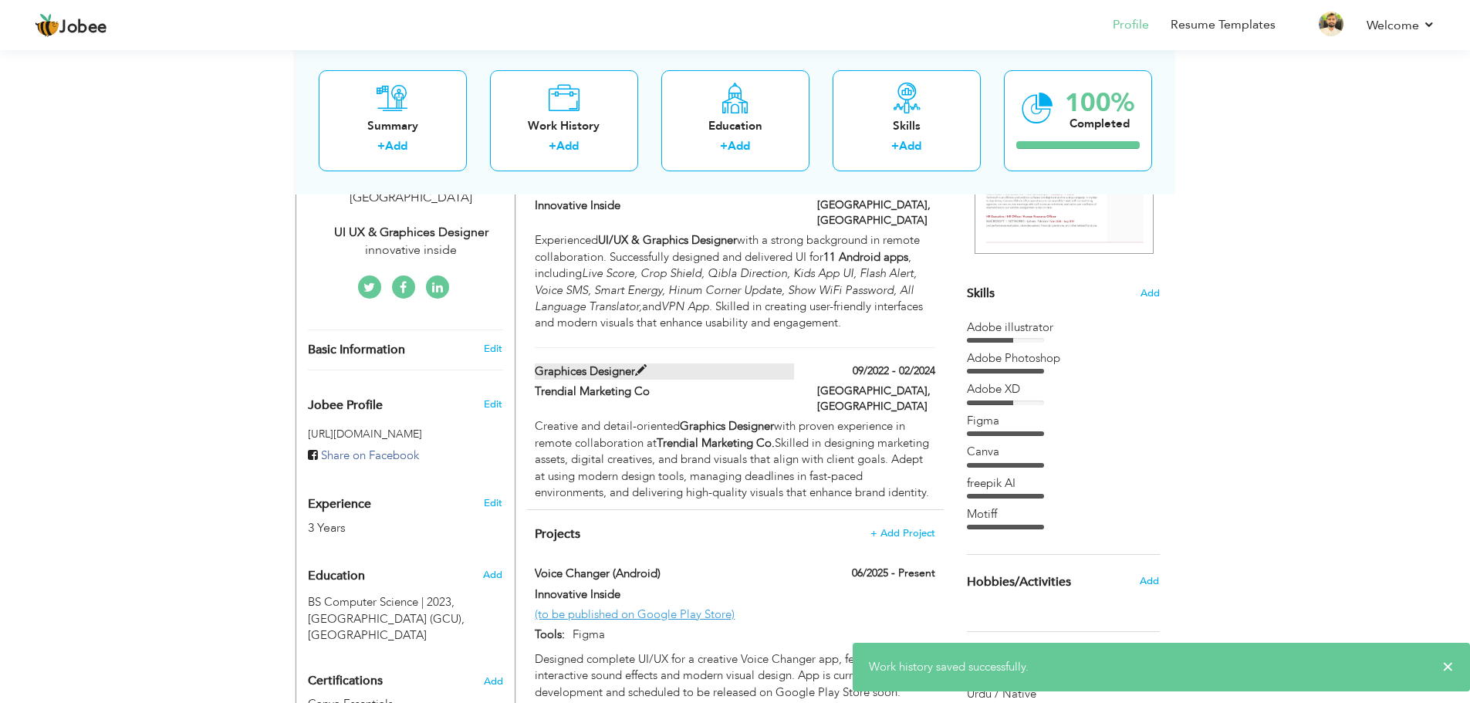
click at [644, 365] on span at bounding box center [641, 371] width 12 height 12
type input "graphices Designer"
type input "Trendial Marketing Co"
type input "09/2022"
type input "02/2024"
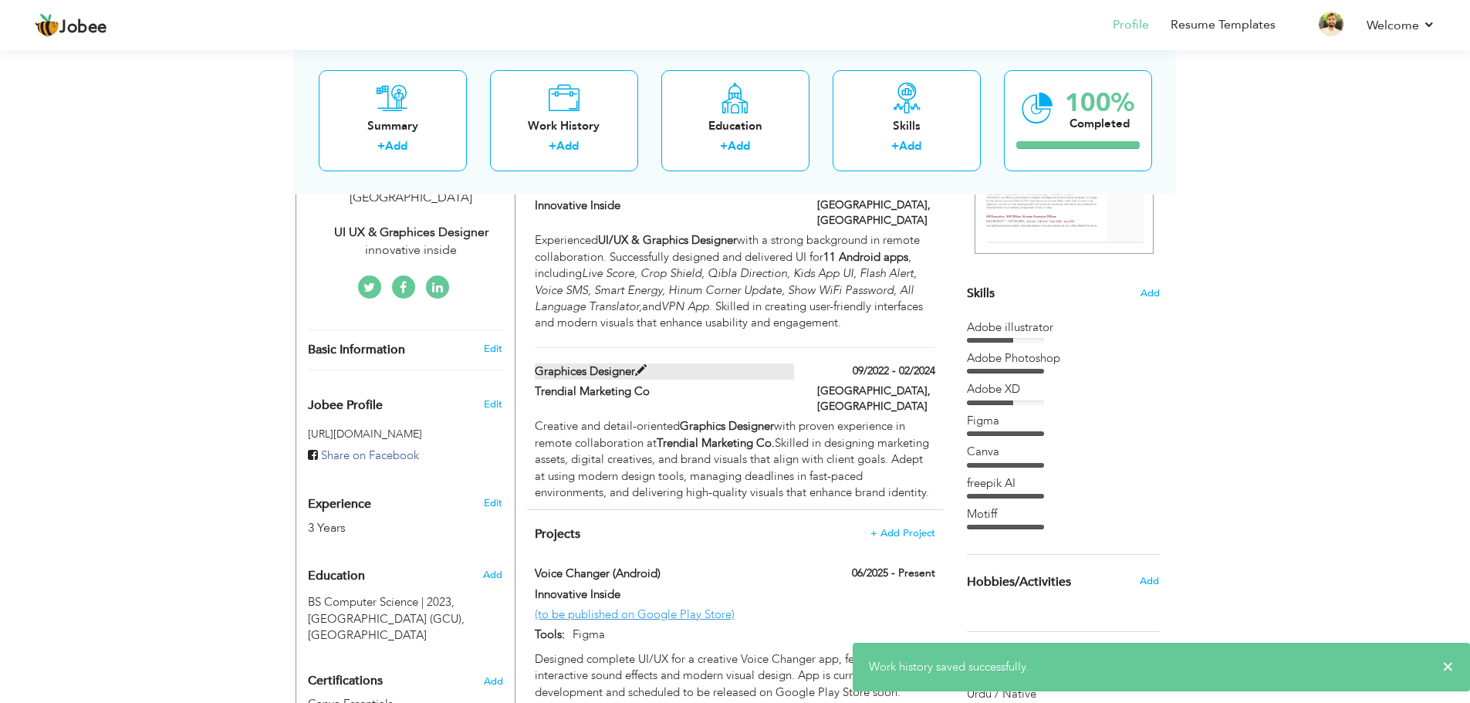
type input "[GEOGRAPHIC_DATA]"
checkbox input "false"
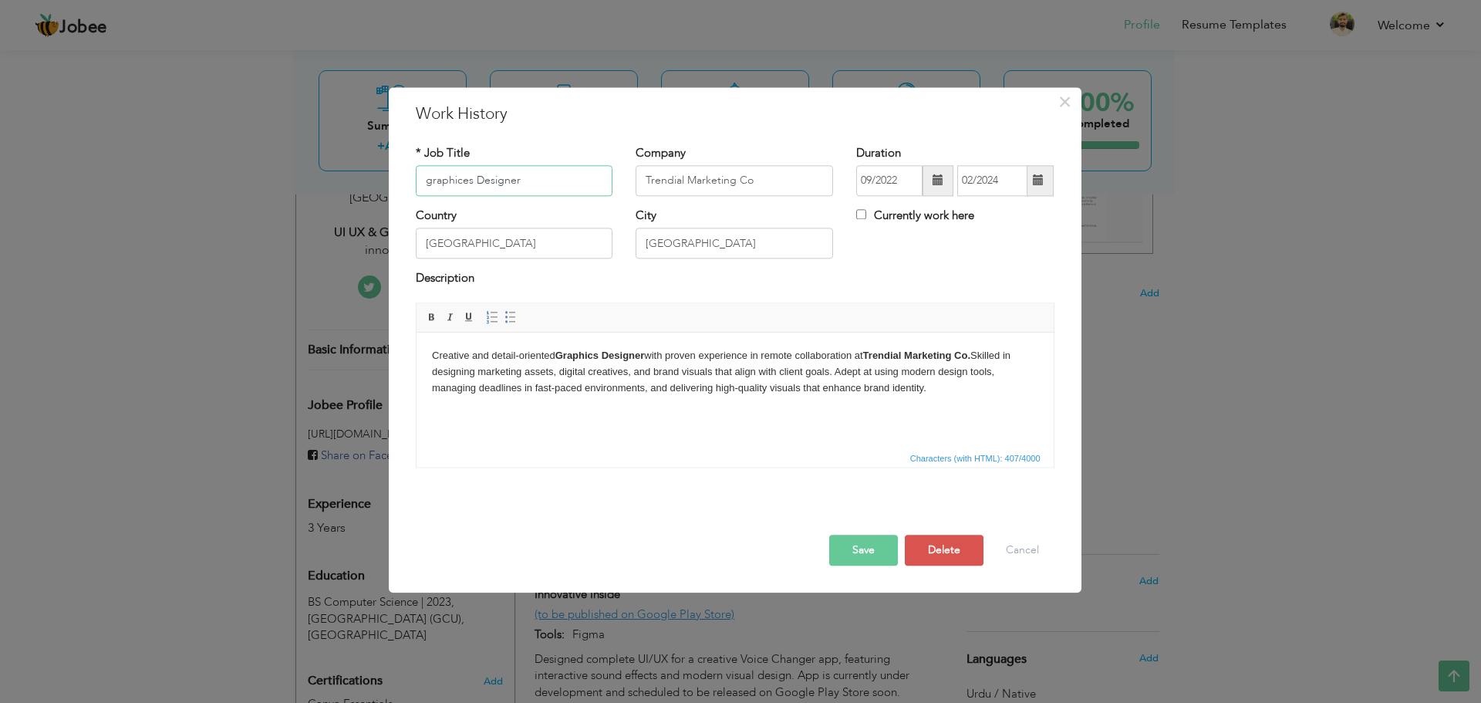
drag, startPoint x: 471, startPoint y: 182, endPoint x: 397, endPoint y: 182, distance: 73.3
click at [397, 182] on div "× Work History * Job Title graphices Designer Company Trendial Marketing Co Dur…" at bounding box center [735, 339] width 693 height 505
paste input "Graphic"
type input "Graphics Designer"
click at [875, 551] on button "Save" at bounding box center [863, 550] width 69 height 31
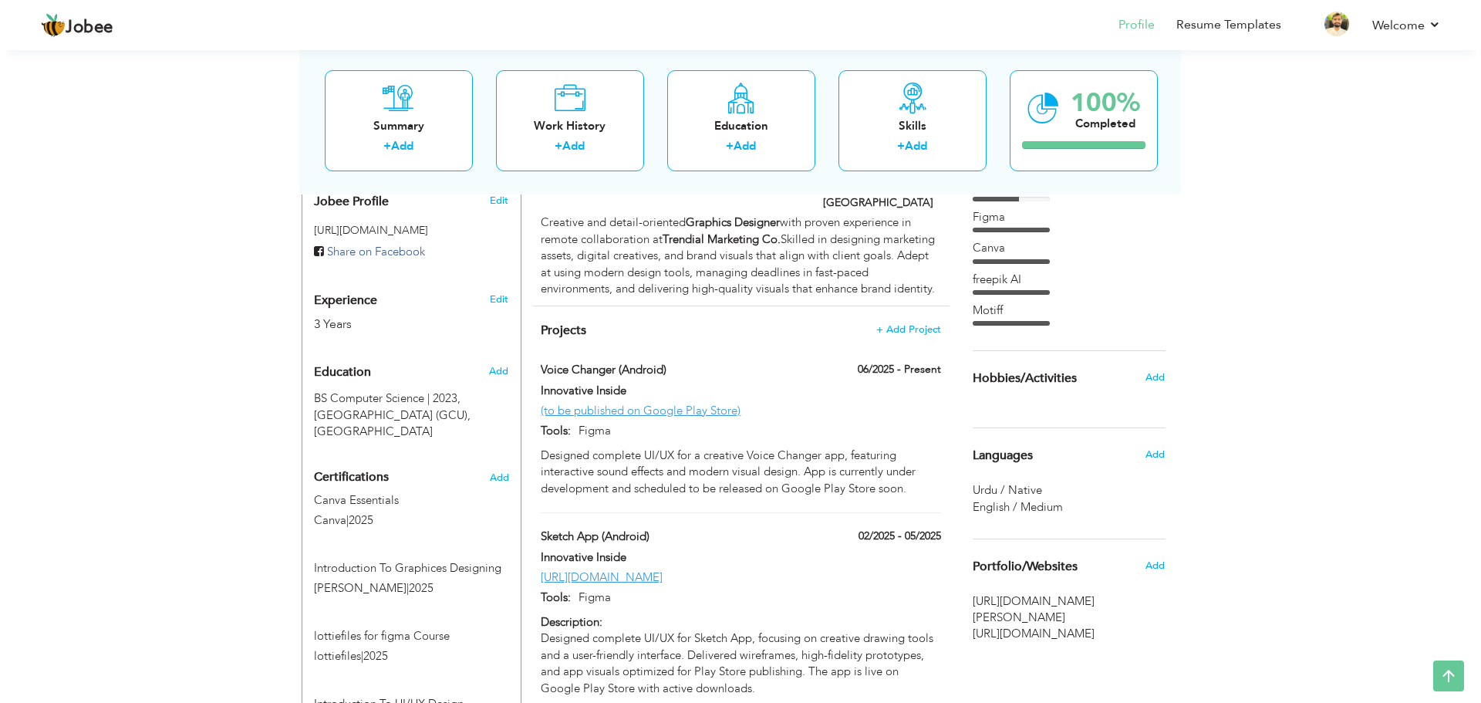
scroll to position [540, 0]
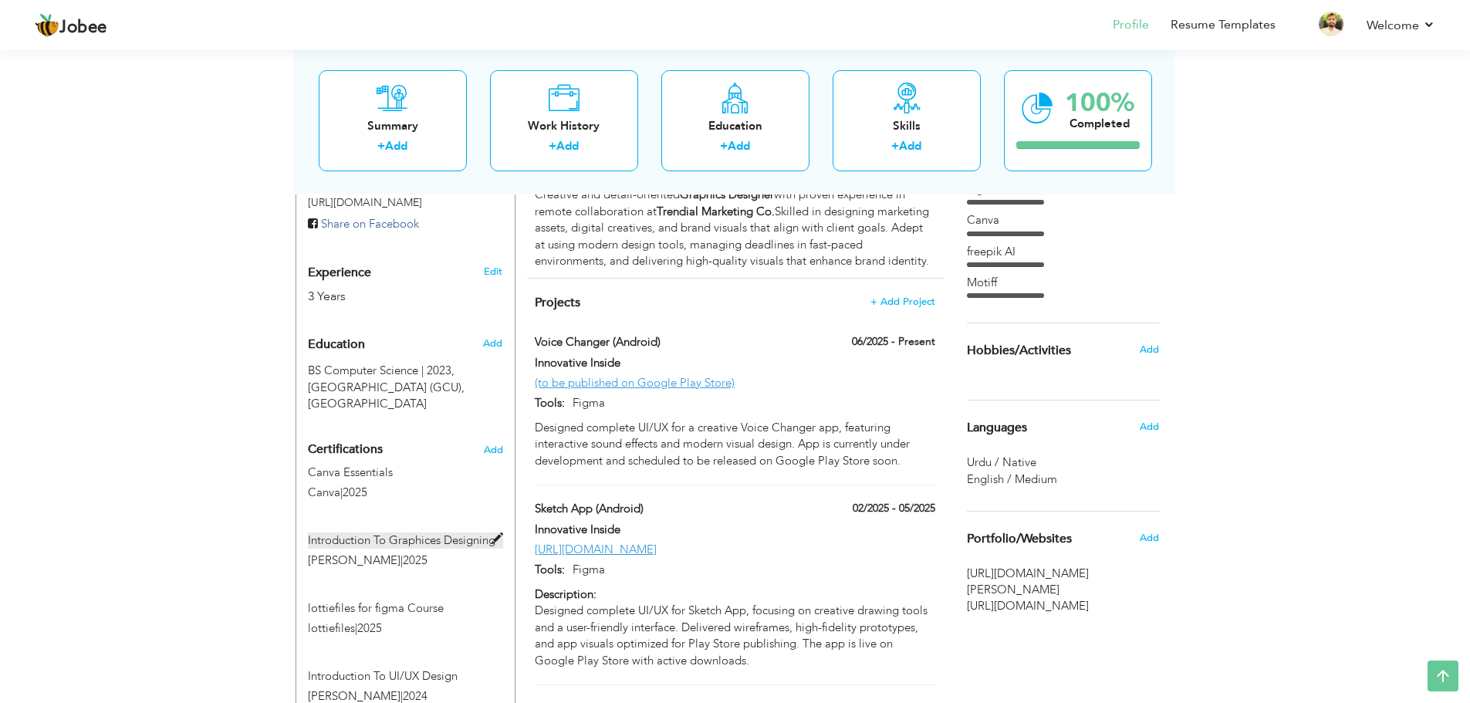
click at [495, 533] on span at bounding box center [498, 539] width 12 height 12
type input "Introduction To Graphices Designing"
type input "[PERSON_NAME]"
type input "2025"
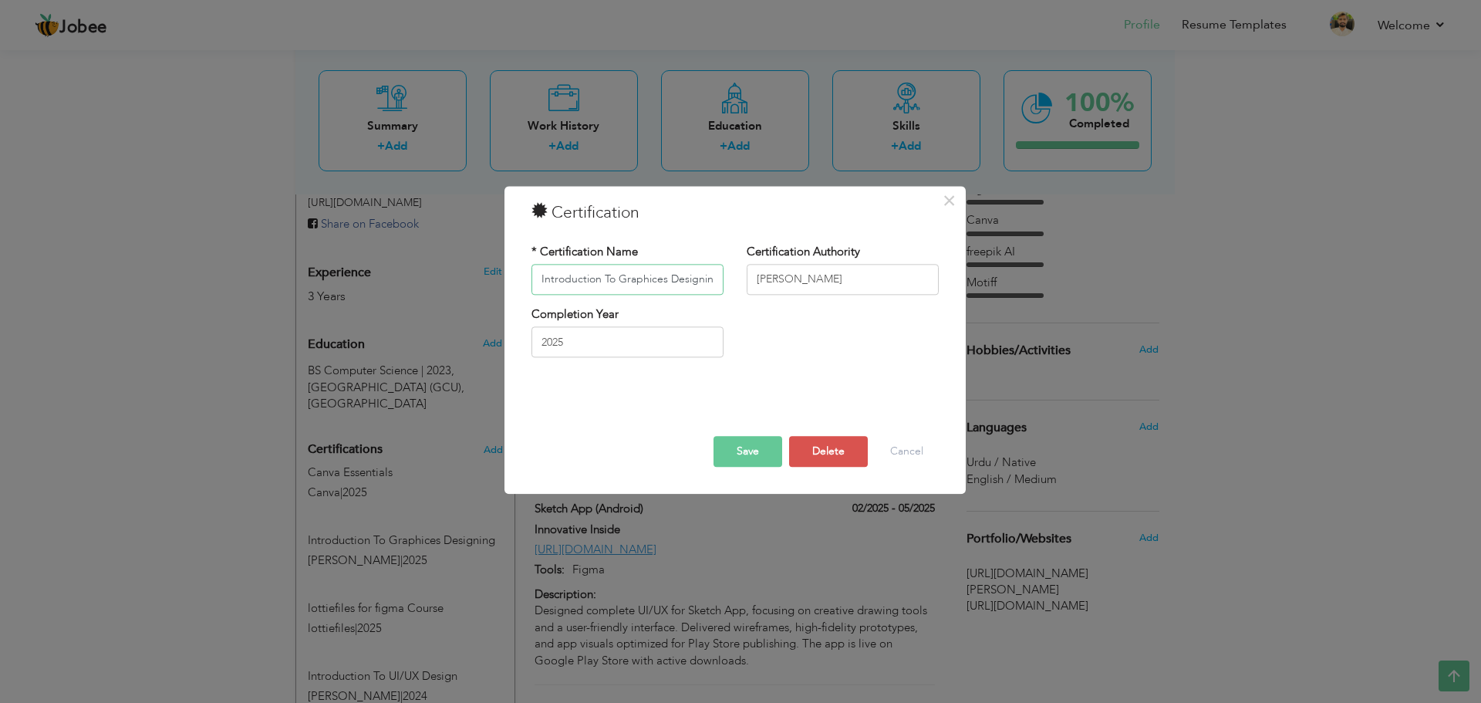
scroll to position [0, 4]
drag, startPoint x: 660, startPoint y: 277, endPoint x: 615, endPoint y: 272, distance: 45.1
click at [615, 272] on input "Introduction To Graphices Designing" at bounding box center [628, 279] width 192 height 31
paste input "text"
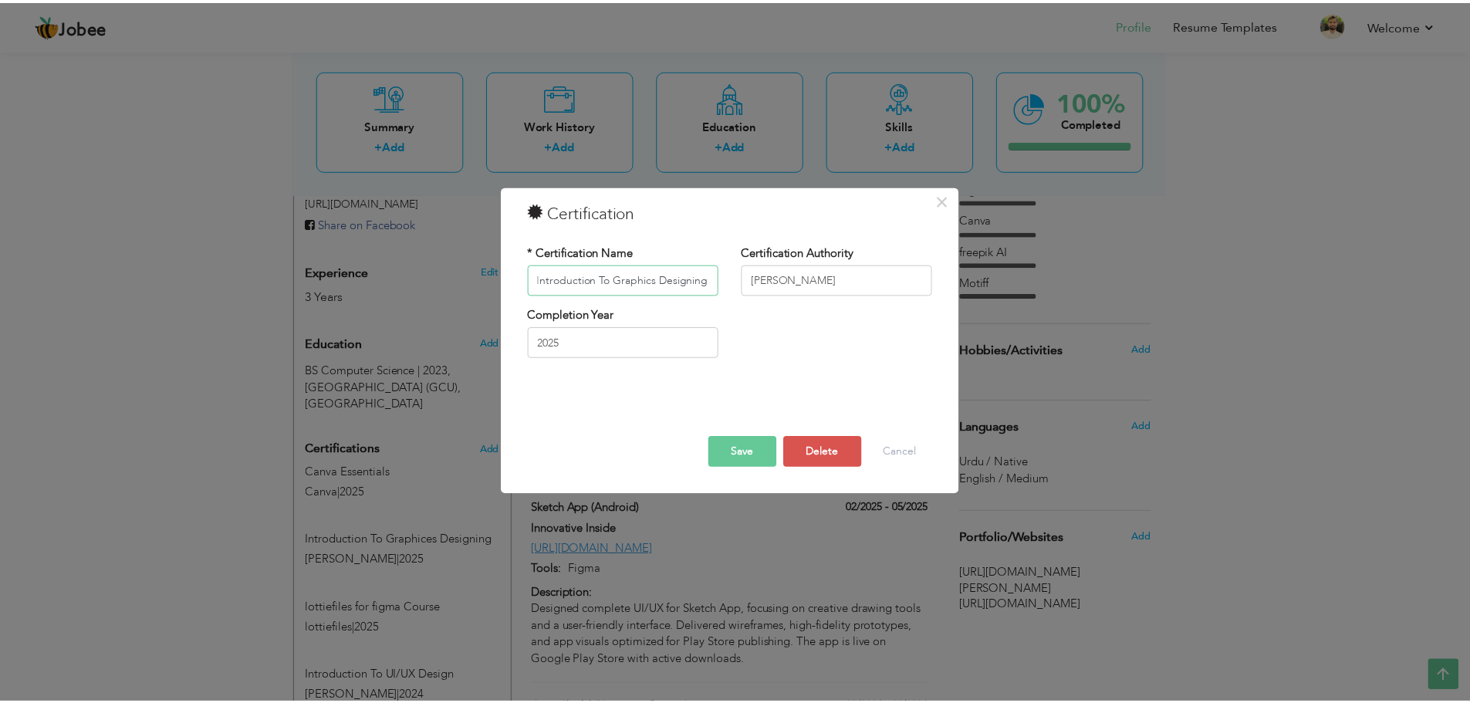
scroll to position [0, 0]
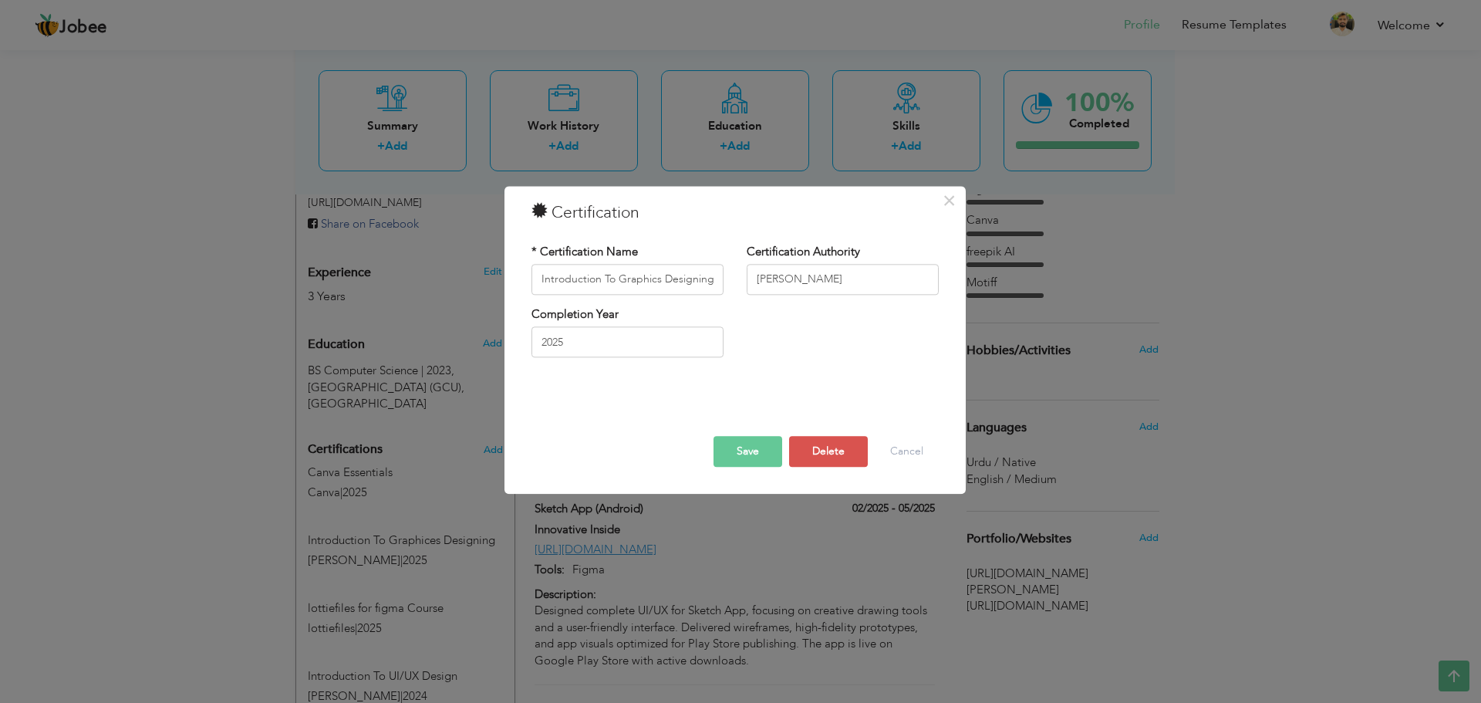
click at [748, 458] on button "Save" at bounding box center [748, 451] width 69 height 31
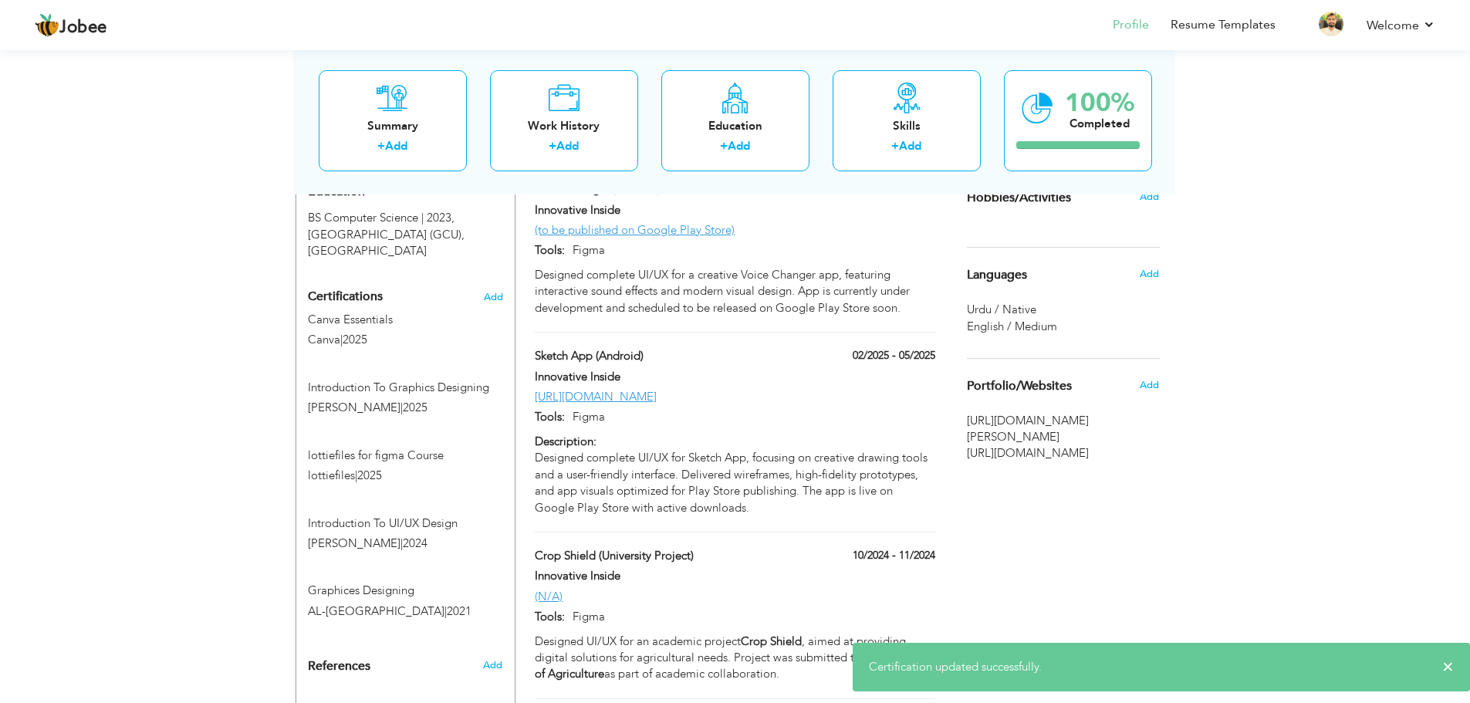
scroll to position [694, 0]
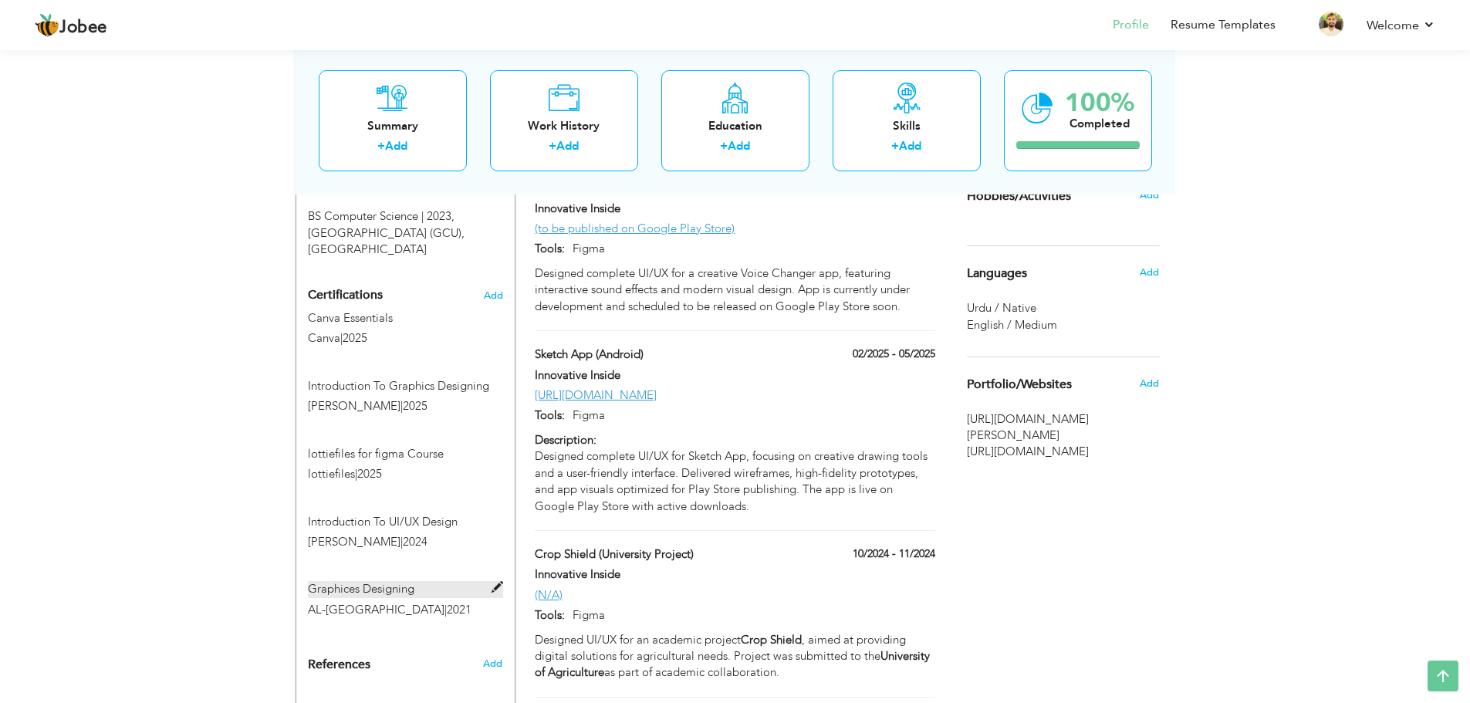
click at [502, 582] on span at bounding box center [498, 588] width 12 height 12
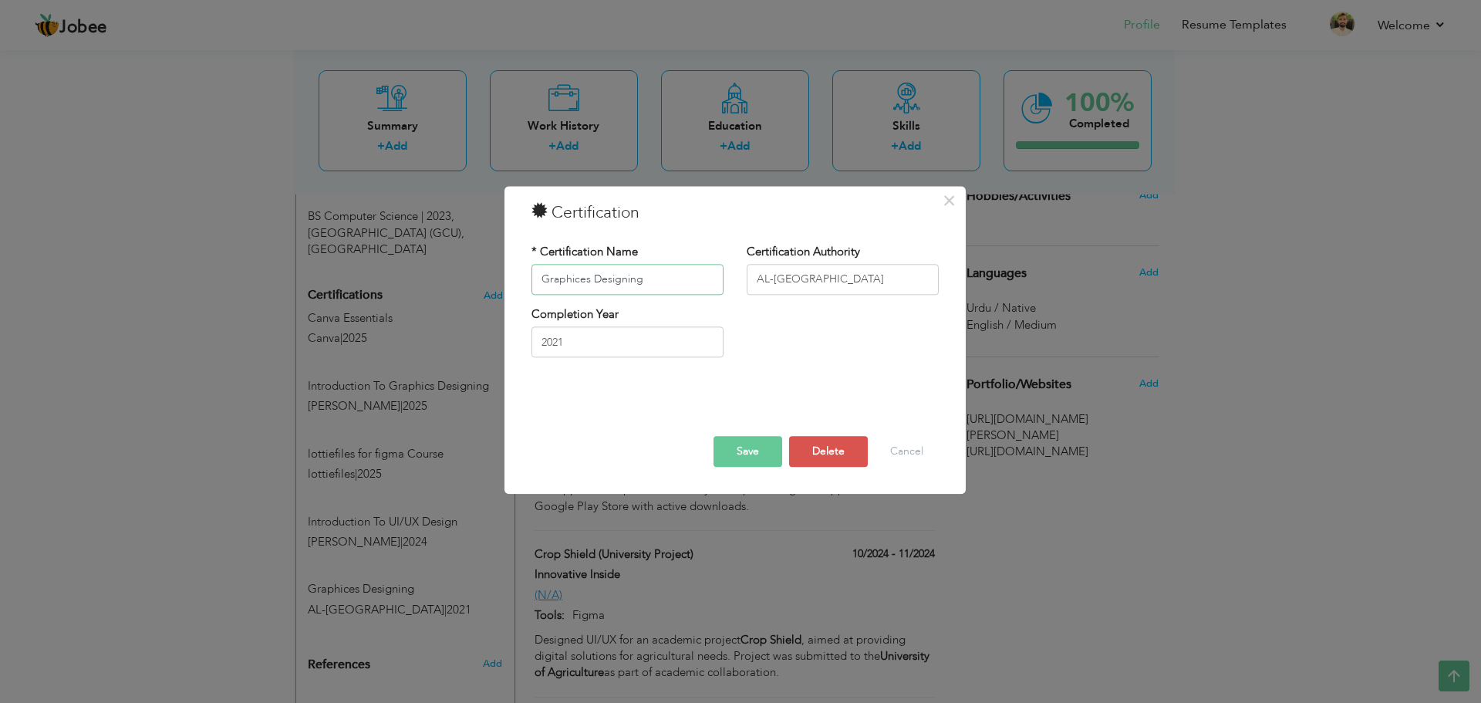
drag, startPoint x: 590, startPoint y: 281, endPoint x: 461, endPoint y: 299, distance: 130.2
click at [463, 299] on div "× Certification * Certification Name Graphices Designing Certification Authorit…" at bounding box center [740, 351] width 1481 height 703
paste input "text"
type input "Graphics Designing"
click at [757, 449] on button "Save" at bounding box center [748, 451] width 69 height 31
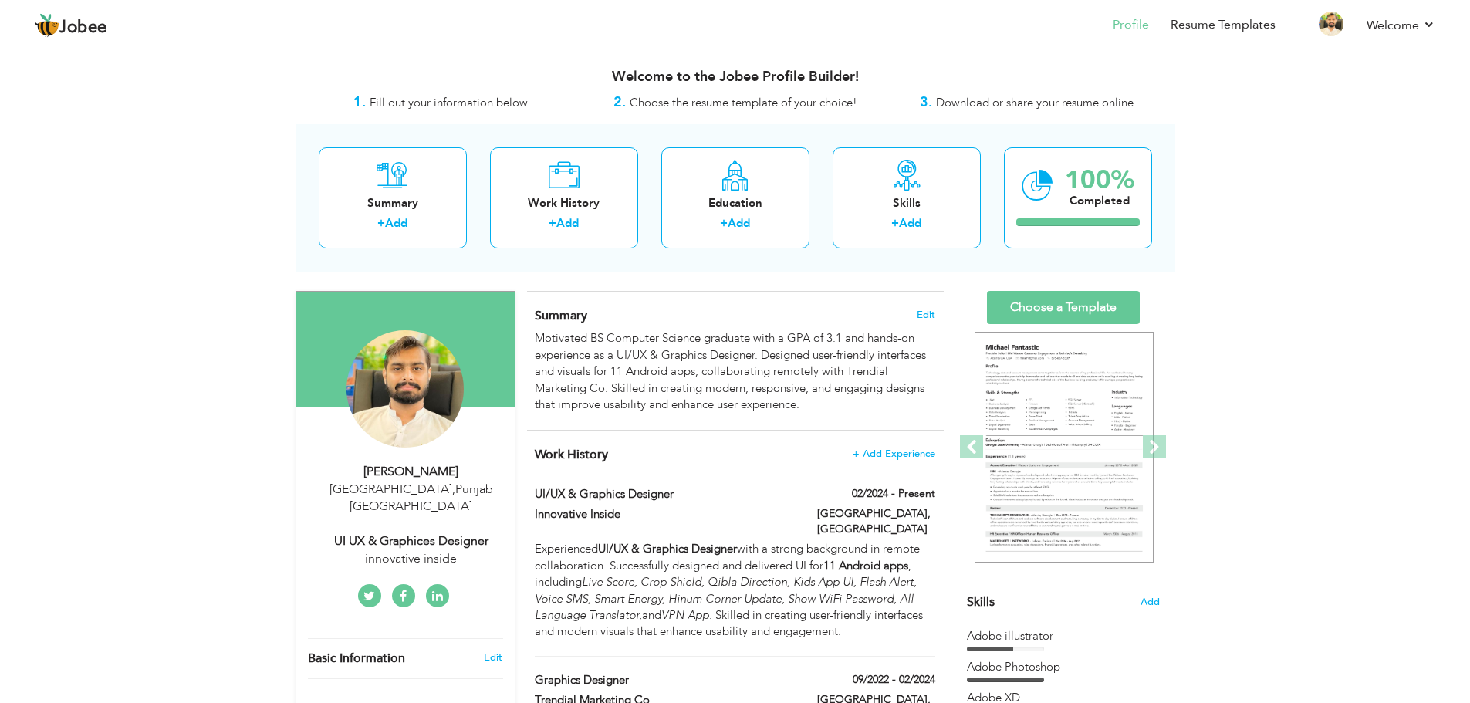
scroll to position [154, 0]
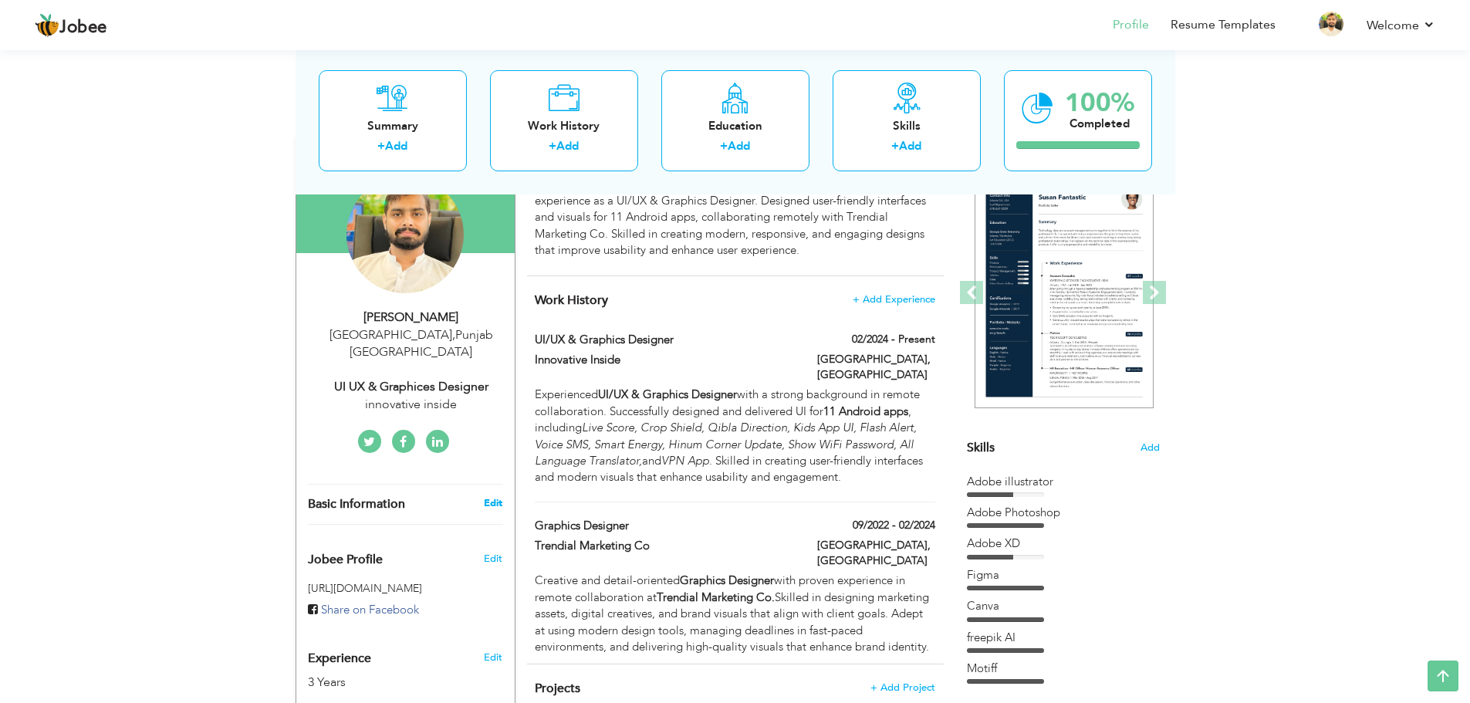
click at [493, 496] on link "Edit" at bounding box center [493, 503] width 19 height 14
type input "[PERSON_NAME]"
type input "Hameed"
type input "03055802139"
select select "number:166"
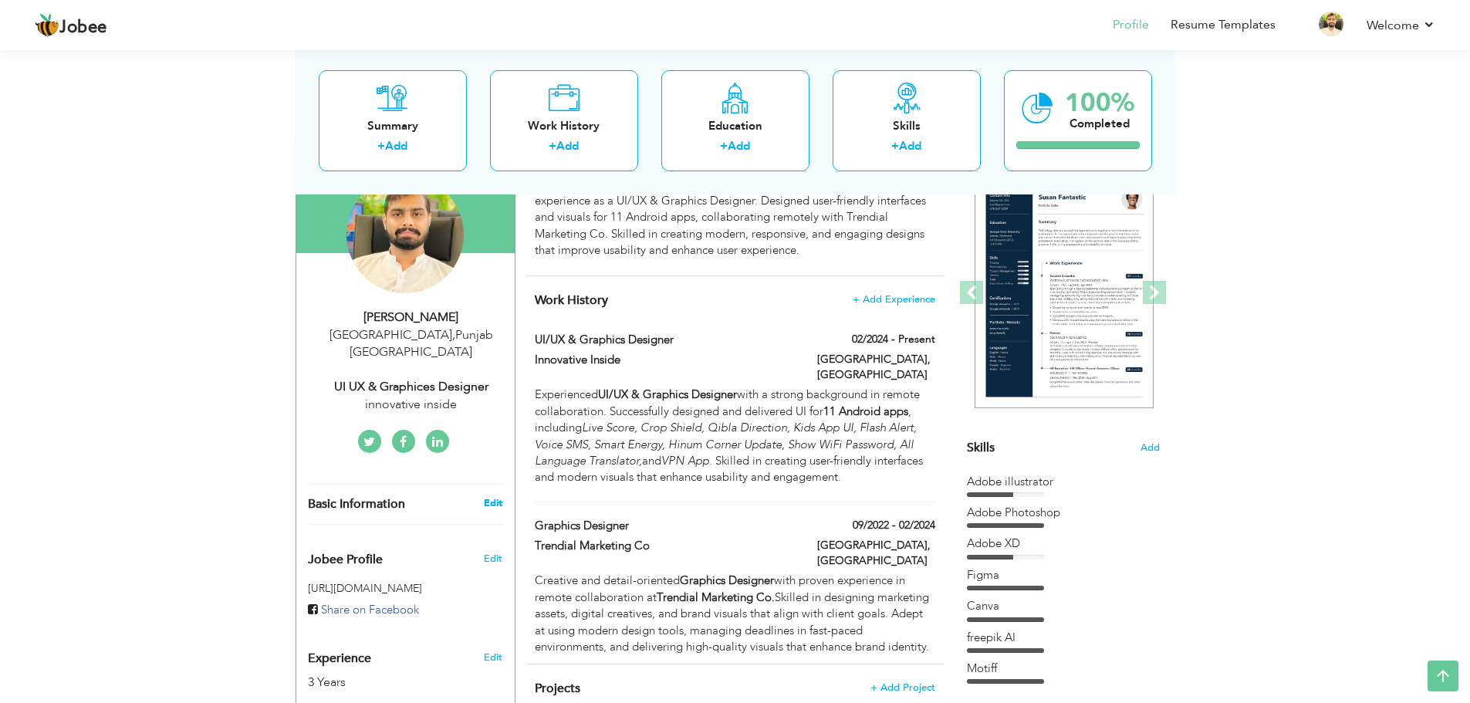
type input "[GEOGRAPHIC_DATA]"
select select "number:5"
type input "innovative inside"
type input "UI UX & Graphices Designer"
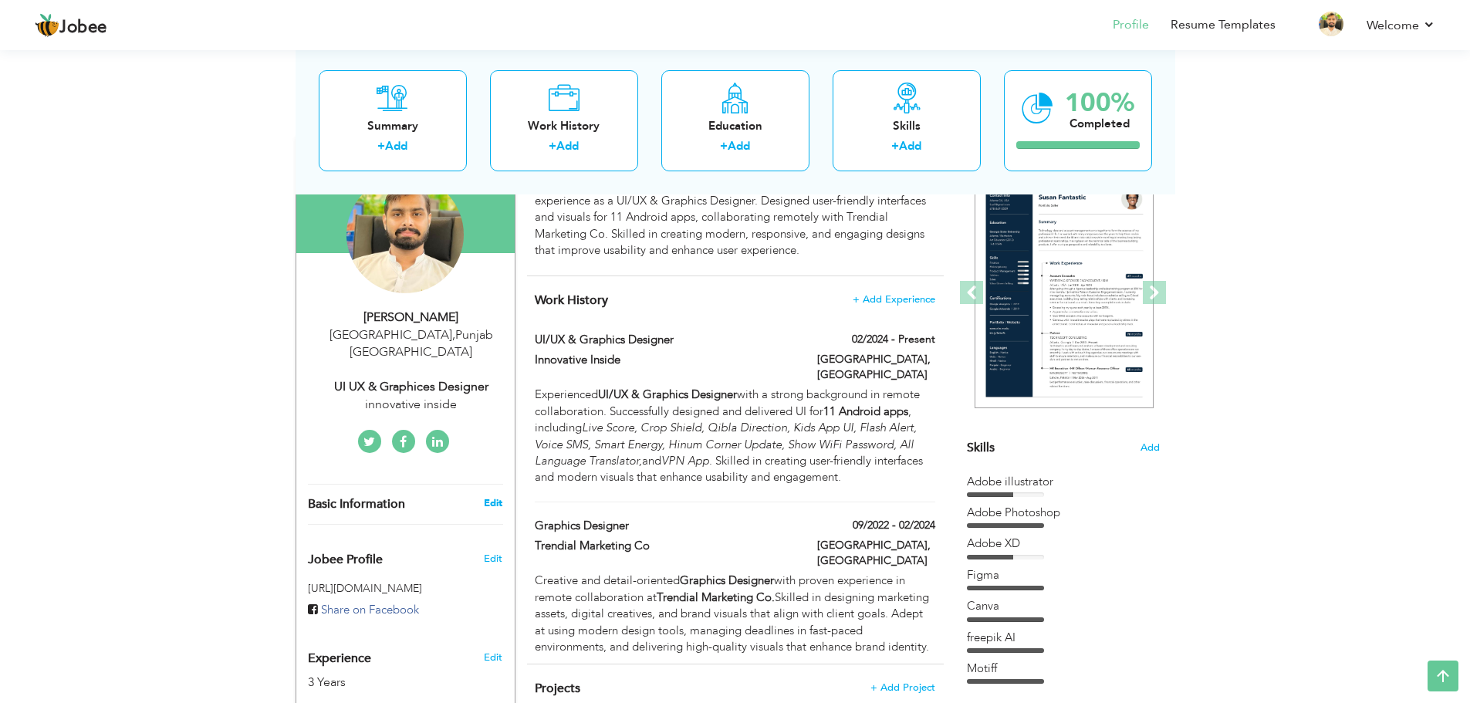
type input "https://www.linkedin.com/in/muzamal-hameed-876490356?utm_source=share&utm_campa…"
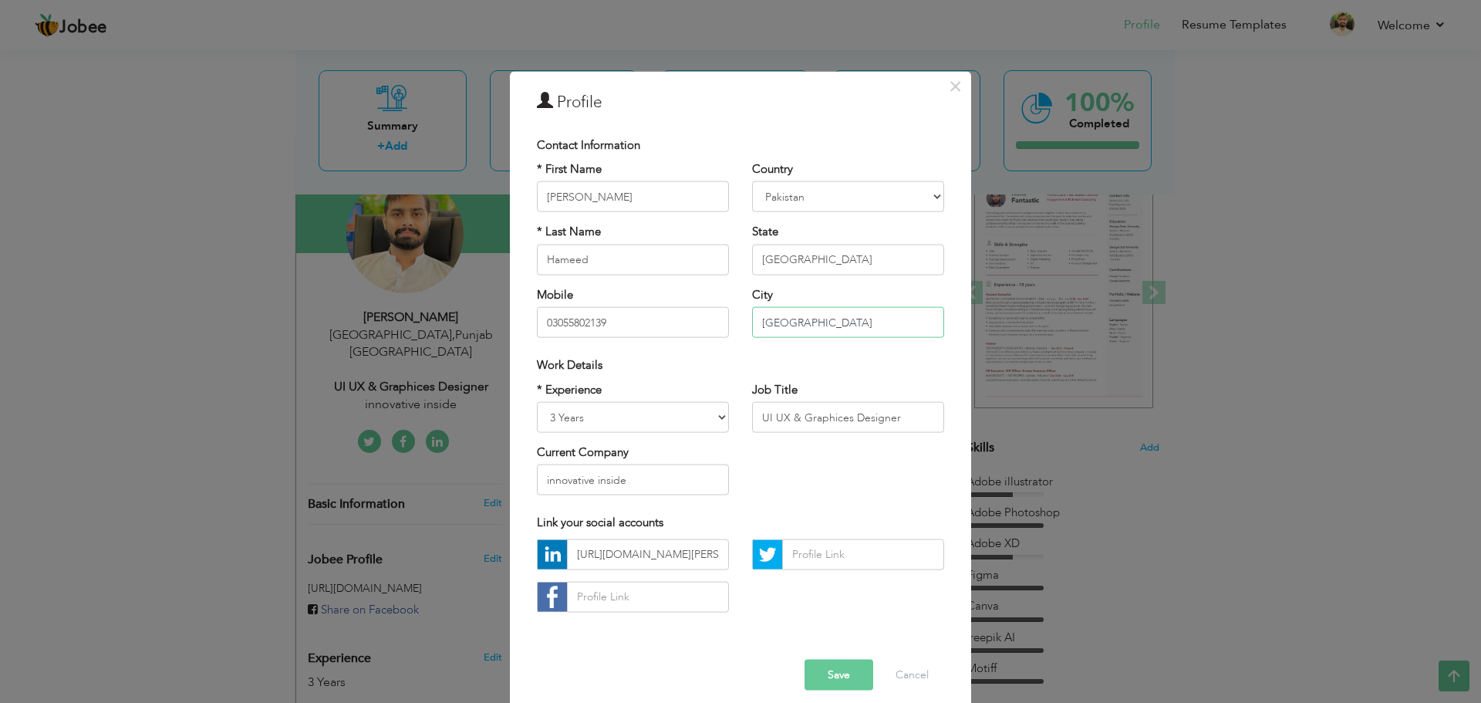
drag, startPoint x: 857, startPoint y: 337, endPoint x: 728, endPoint y: 336, distance: 128.9
click at [728, 336] on div "* First Name Muzamal * Last Name Hameed Mobile 03055802139 Country Afghanistan …" at bounding box center [740, 255] width 431 height 188
paste input "Rawalpindi"
type input "Rawalpindi"
click at [829, 669] on button "Save" at bounding box center [839, 674] width 69 height 31
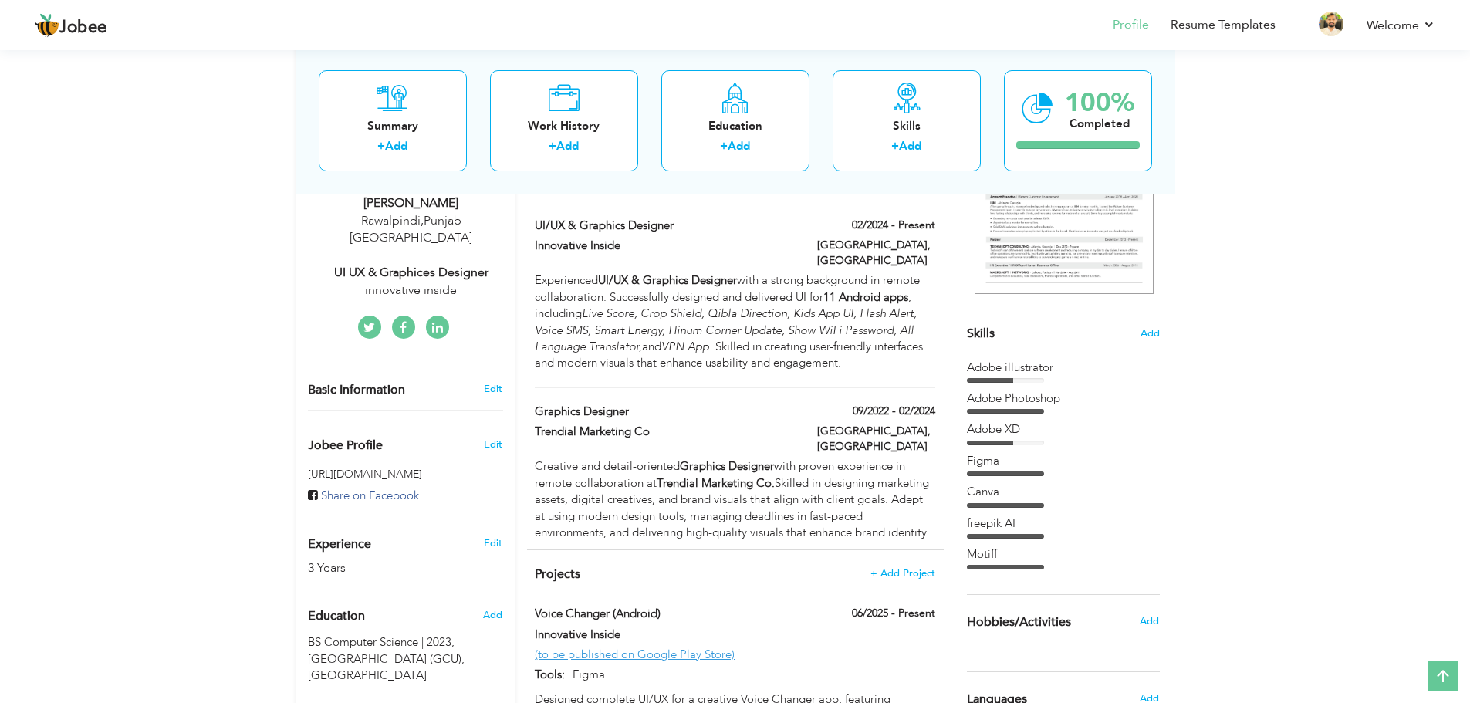
scroll to position [231, 0]
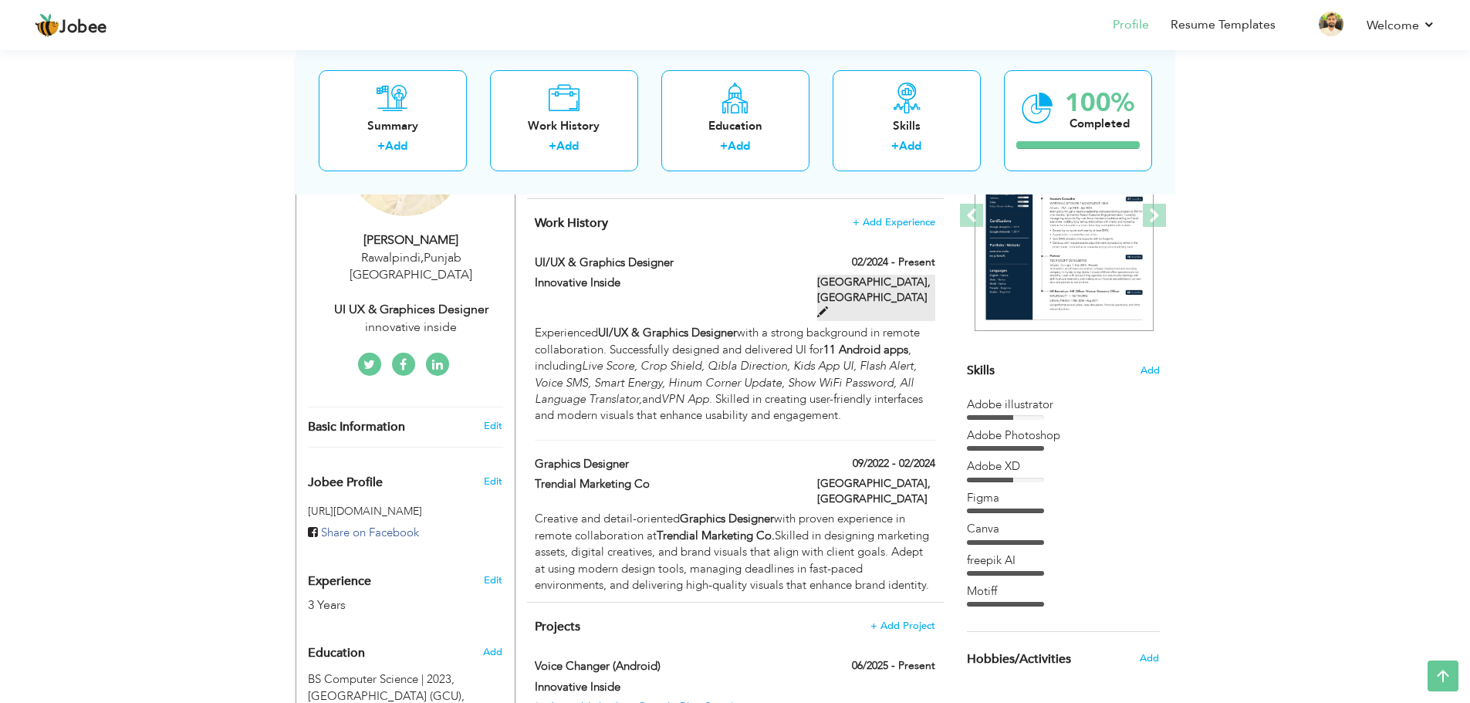
click at [923, 282] on label "Rawlpindi, Pakistan" at bounding box center [876, 298] width 118 height 46
type input "UI/UX & Graphics Designer"
type input "Innovative Inside"
type input "02/2024"
type input "Rawlpindi"
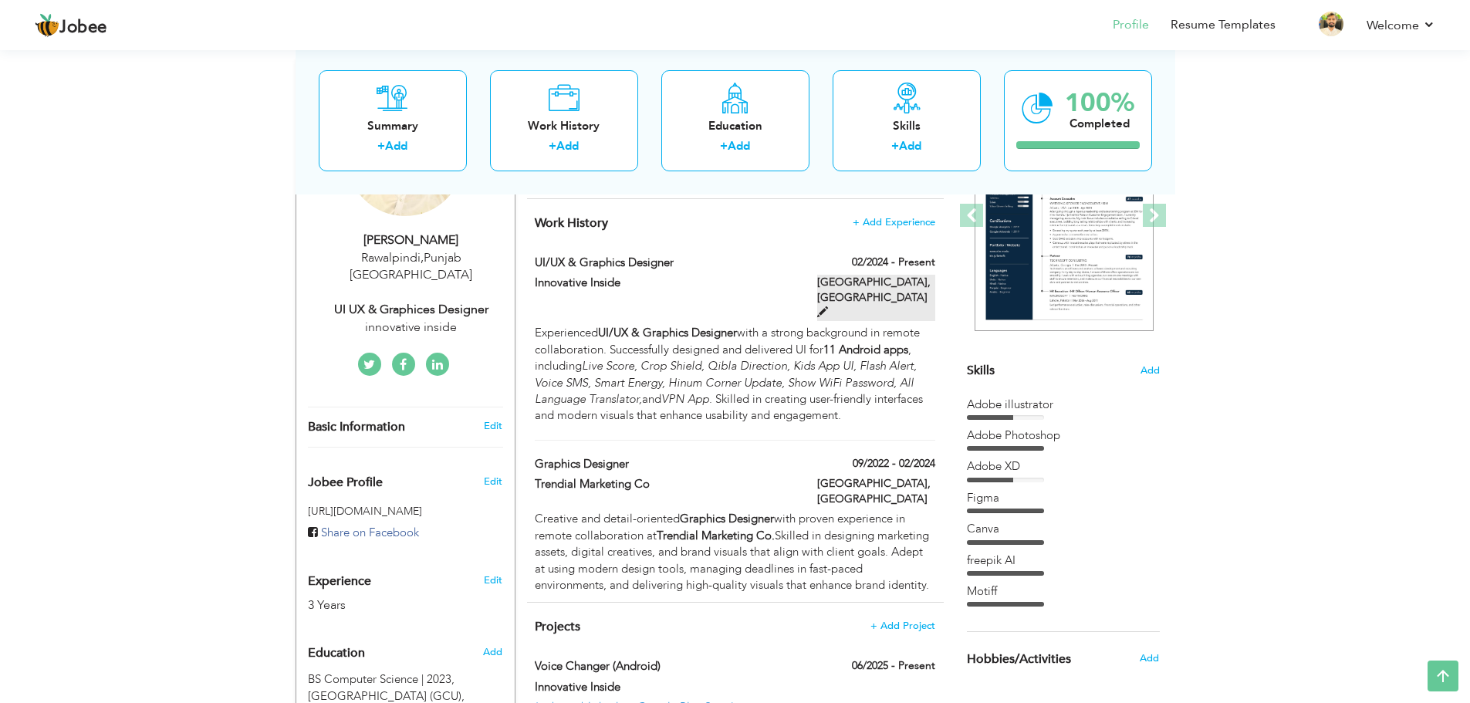
checkbox input "true"
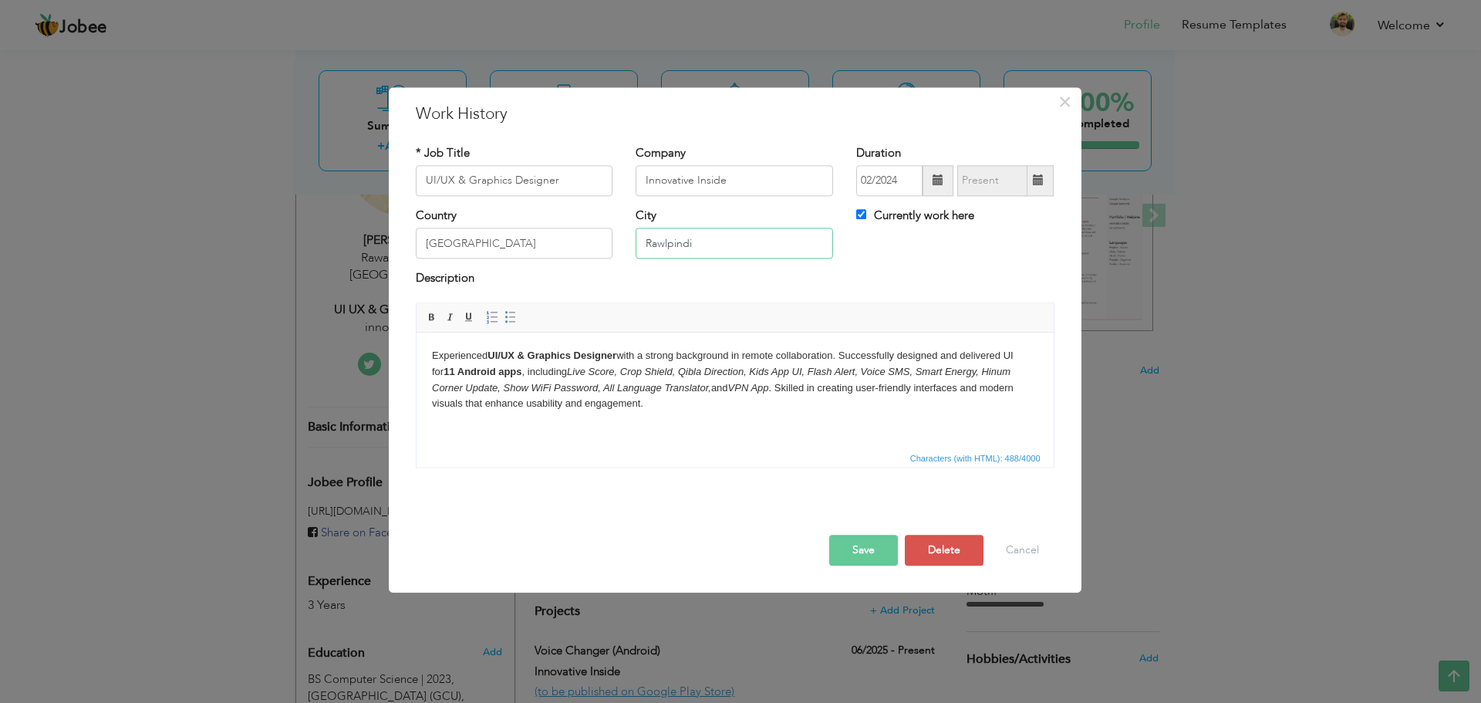
drag, startPoint x: 734, startPoint y: 248, endPoint x: 500, endPoint y: 262, distance: 234.2
click at [500, 262] on div "Country Pakistan City Rawlpindi Currently work here" at bounding box center [735, 239] width 662 height 63
paste input "a"
type input "Rawalpindi"
click at [862, 553] on button "Save" at bounding box center [863, 550] width 69 height 31
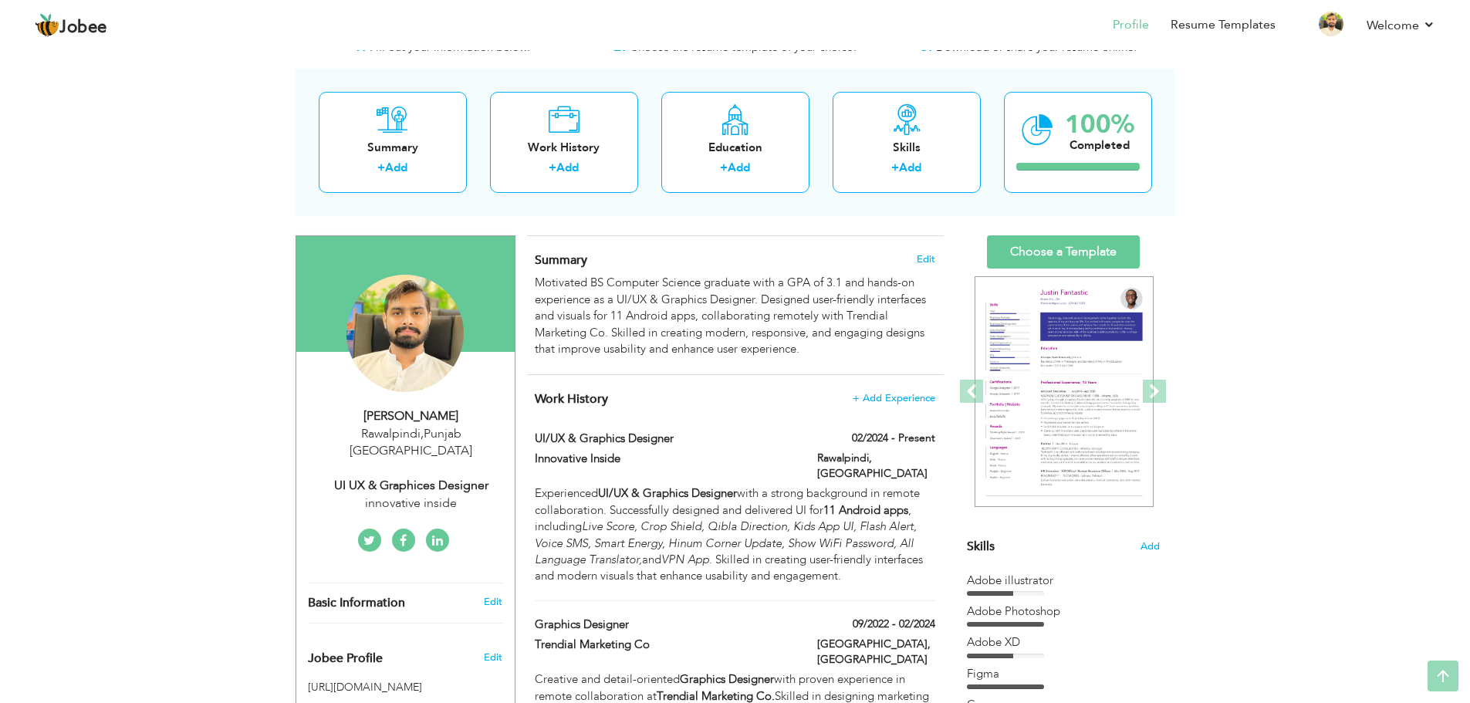
scroll to position [0, 0]
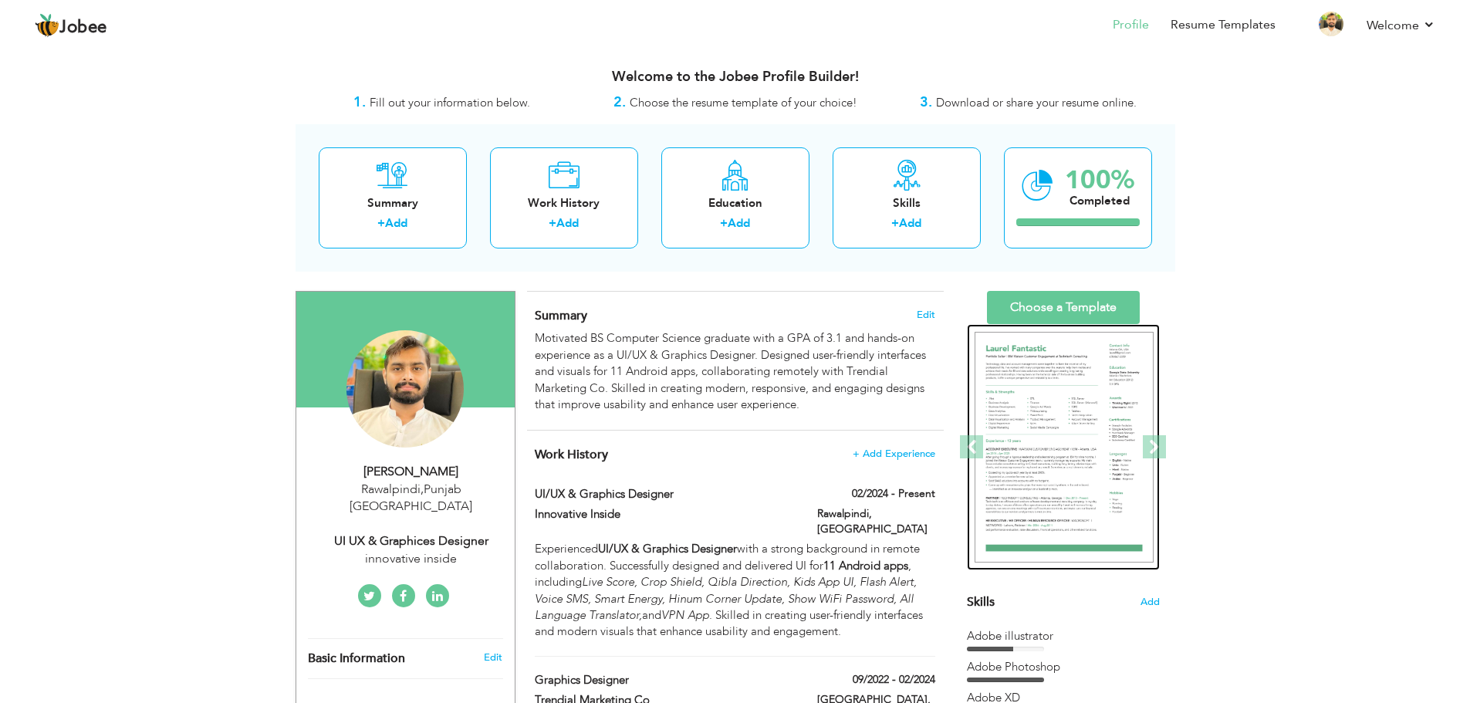
click at [1042, 424] on img at bounding box center [1064, 447] width 179 height 231
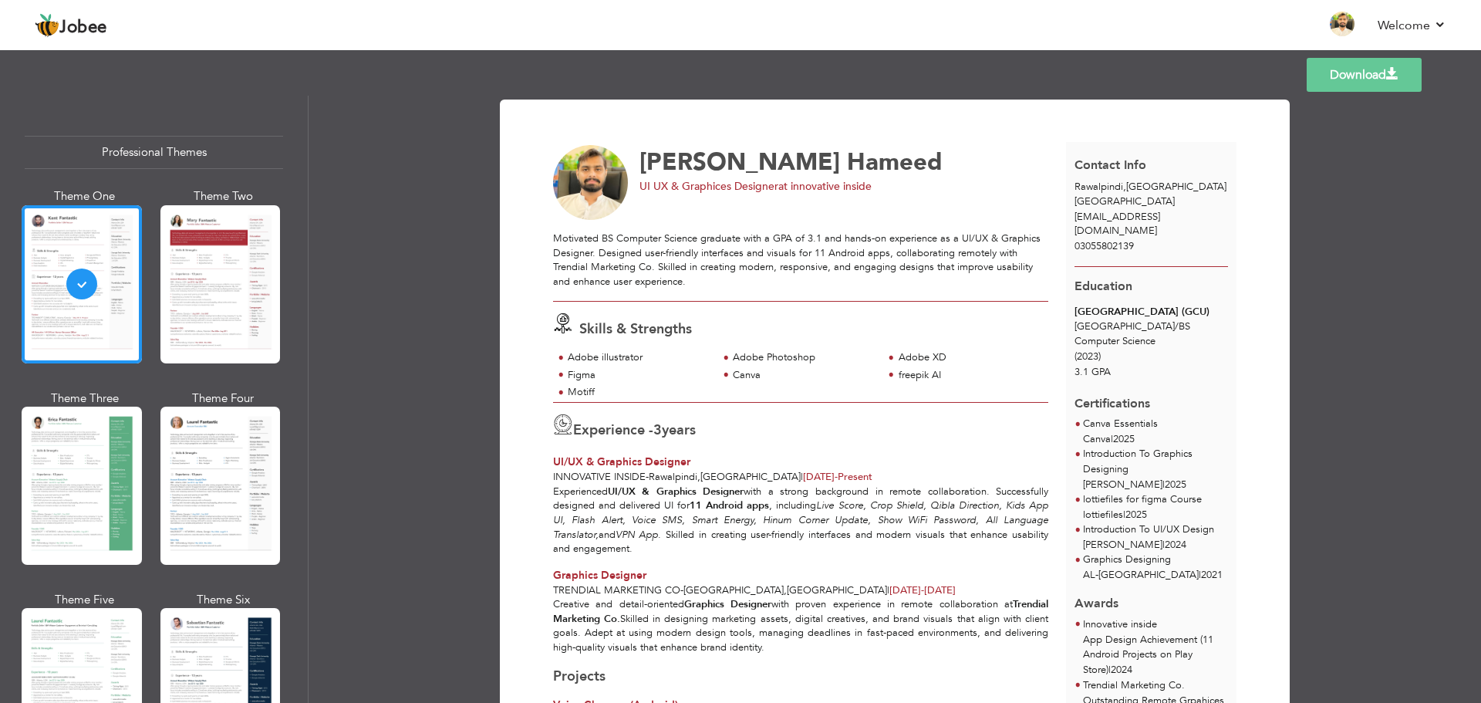
click at [130, 149] on div "Professional Themes" at bounding box center [154, 152] width 258 height 33
click at [1246, 27] on link "Resume Templates" at bounding box center [1234, 25] width 105 height 18
click at [1244, 22] on link "Resume Templates" at bounding box center [1234, 25] width 105 height 18
click at [1211, 27] on link "Resume Templates" at bounding box center [1234, 25] width 105 height 18
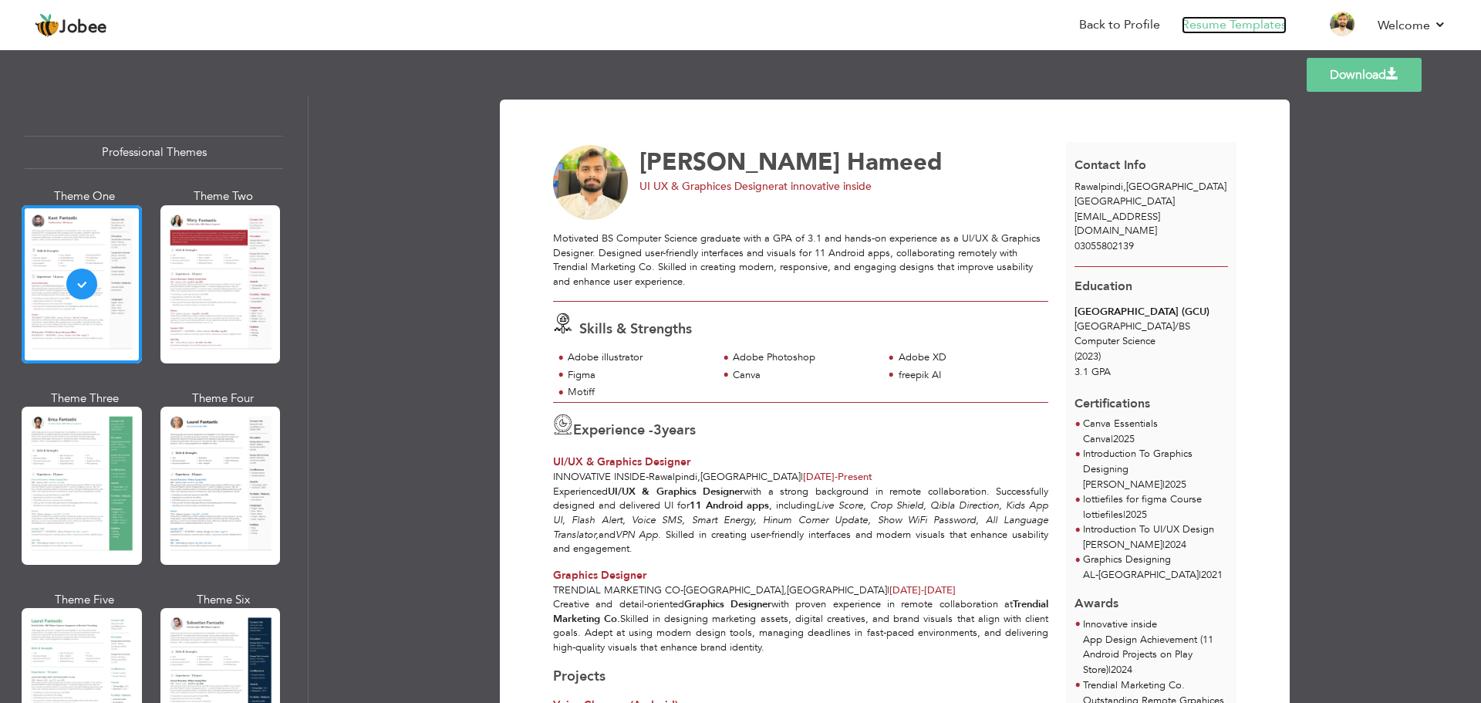
click at [1211, 27] on link "Resume Templates" at bounding box center [1234, 25] width 105 height 18
click at [1215, 22] on link "Resume Templates" at bounding box center [1234, 25] width 105 height 18
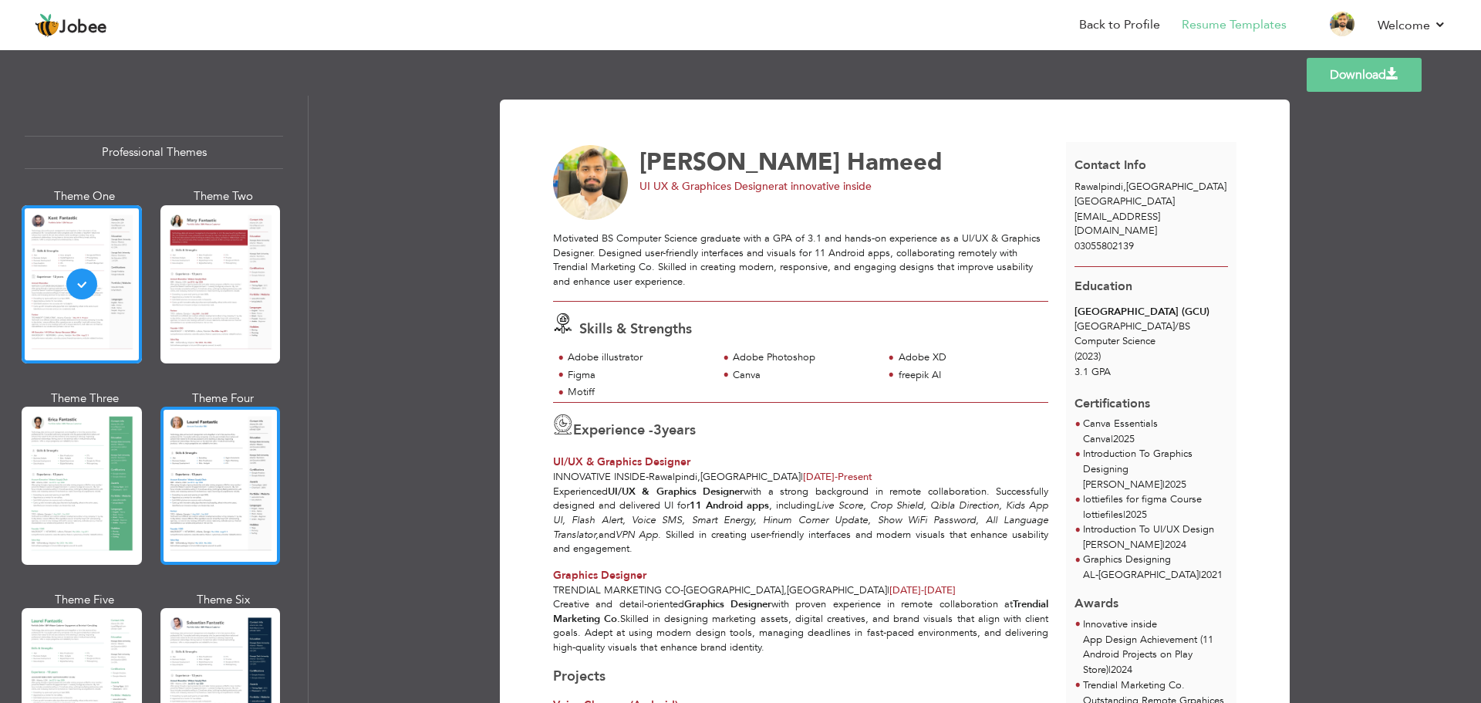
click at [176, 467] on div at bounding box center [220, 486] width 120 height 158
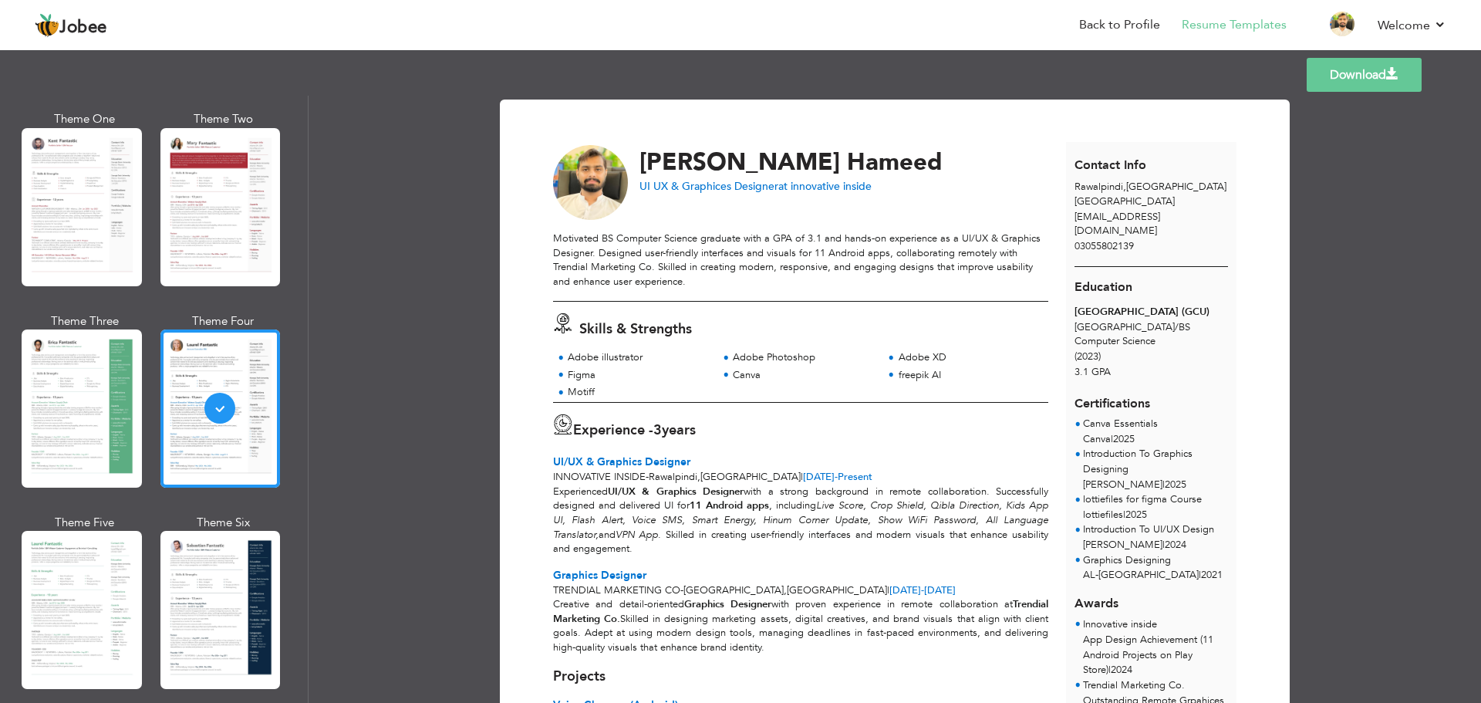
click at [1384, 75] on link "Download" at bounding box center [1364, 75] width 115 height 34
click at [1097, 25] on link "Back to Profile" at bounding box center [1119, 25] width 81 height 18
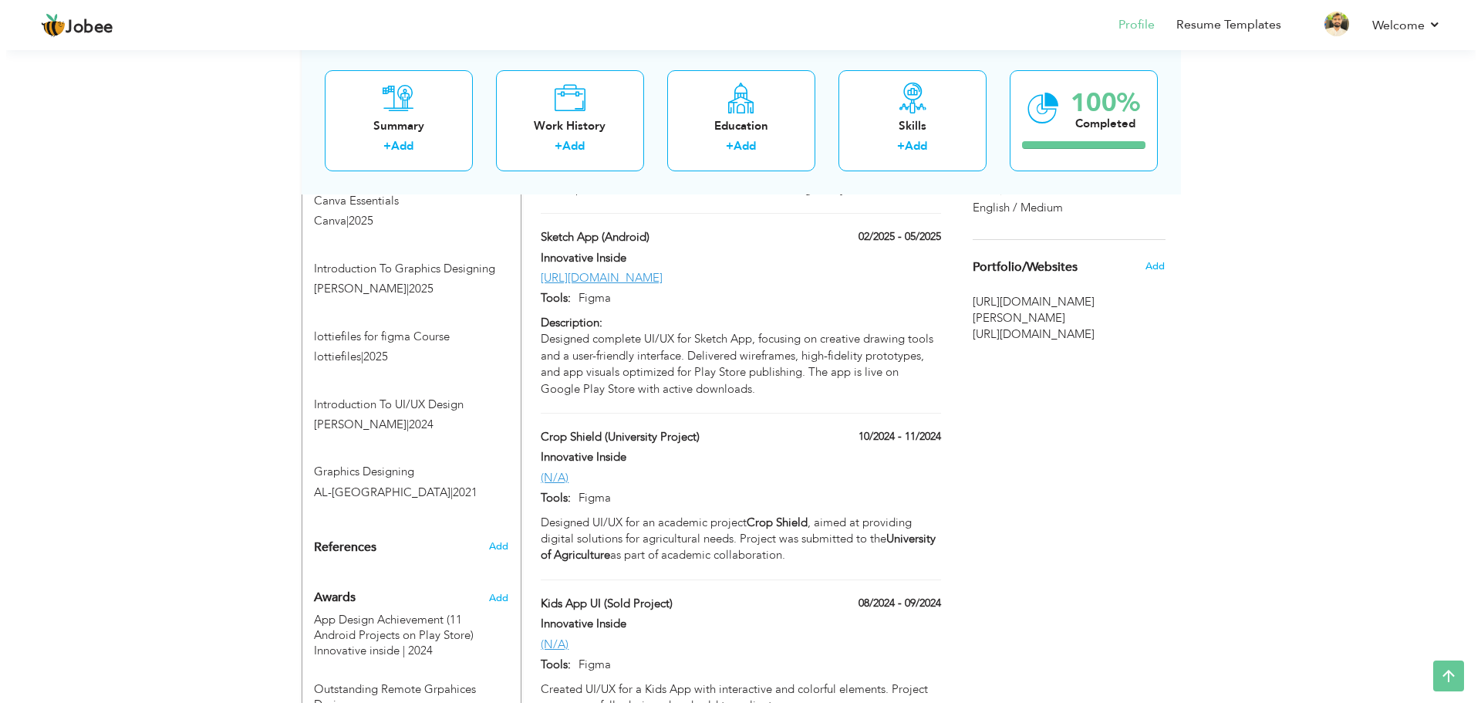
scroll to position [886, 0]
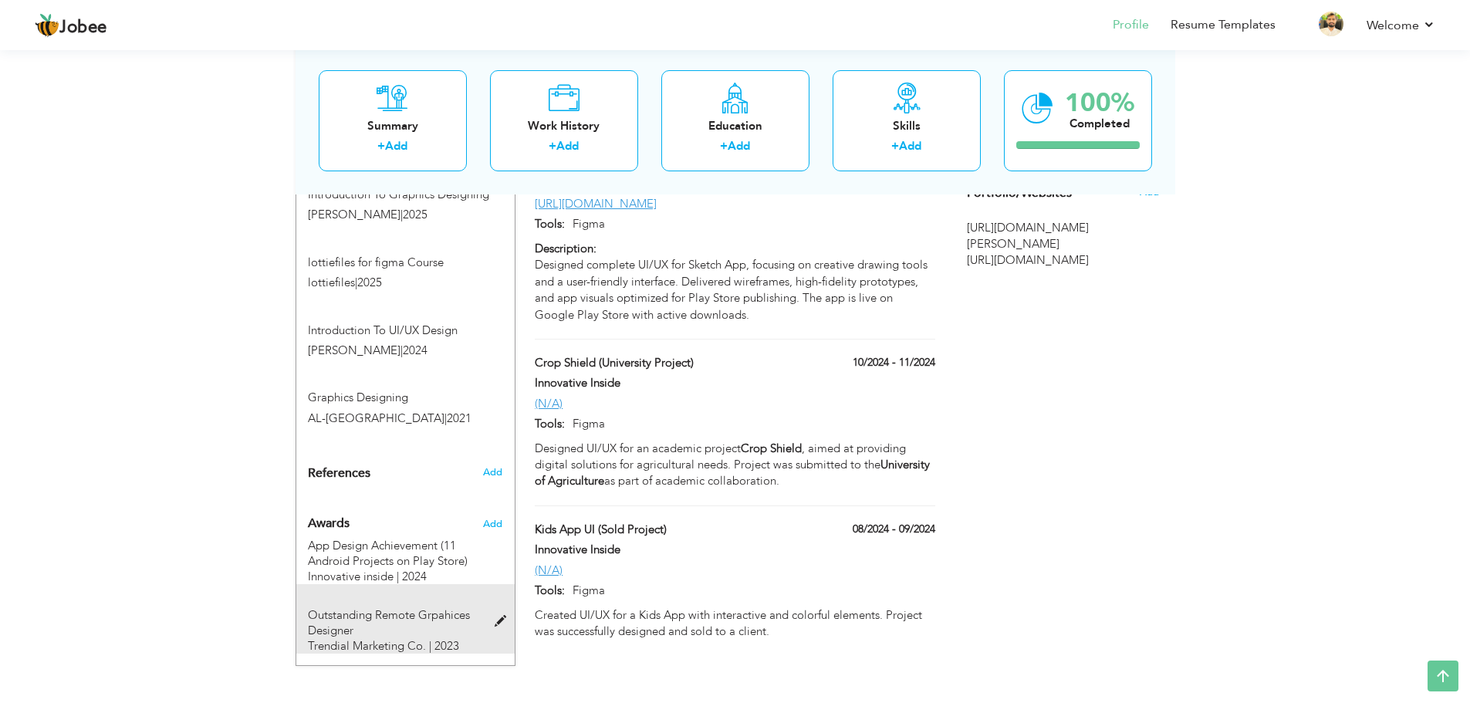
click at [502, 616] on span at bounding box center [504, 622] width 19 height 12
type input "Outstanding Remote Grpahices Designer"
type input "Trendial Marketing Co."
type input "2023"
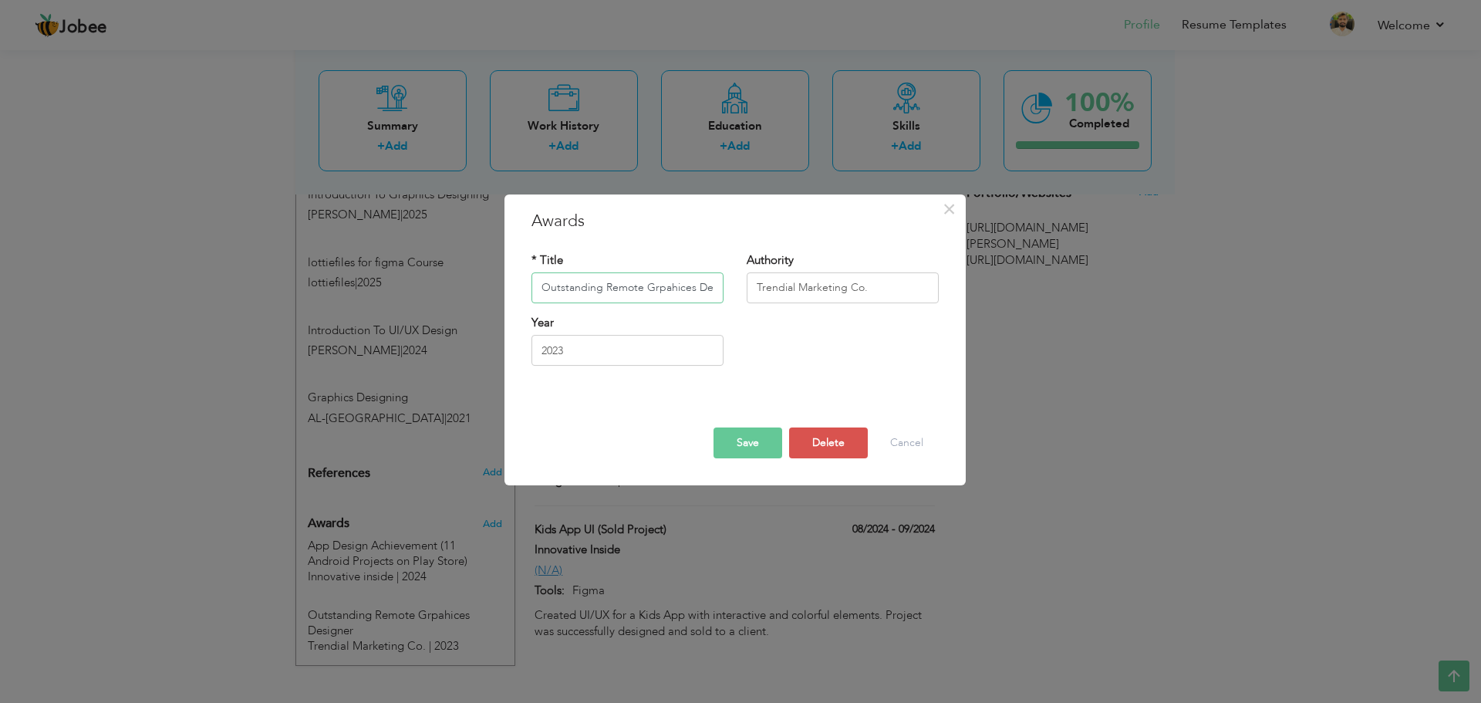
scroll to position [0, 26]
drag, startPoint x: 667, startPoint y: 284, endPoint x: 620, endPoint y: 282, distance: 46.3
click at [620, 282] on input "Outstanding Remote Grpahices Designer" at bounding box center [628, 287] width 192 height 31
paste input "[URL][DOMAIN_NAME]"
click at [661, 289] on input "Outstanding Remote Grpahices Designer" at bounding box center [628, 287] width 192 height 31
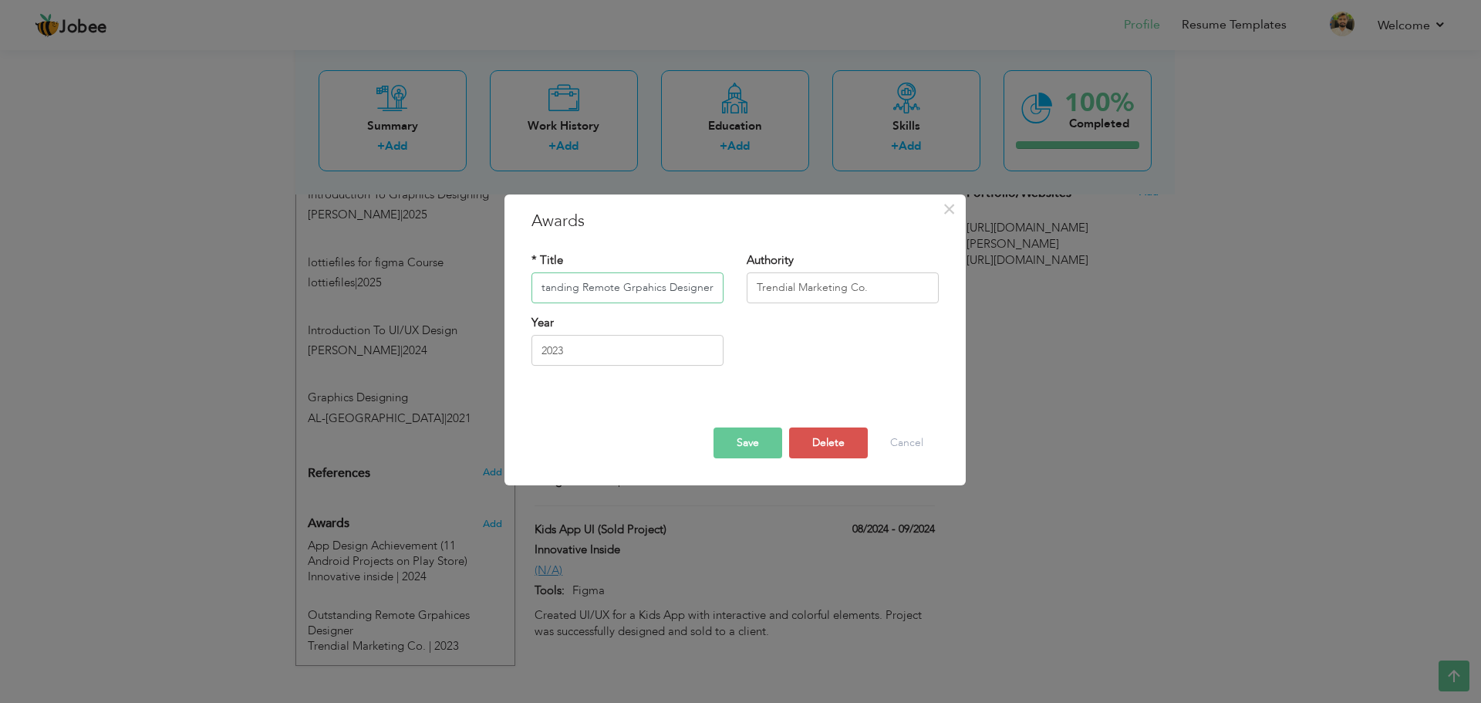
scroll to position [0, 20]
type input "Outstanding Remote Grpahics Designer"
click at [757, 438] on button "Save" at bounding box center [748, 442] width 69 height 31
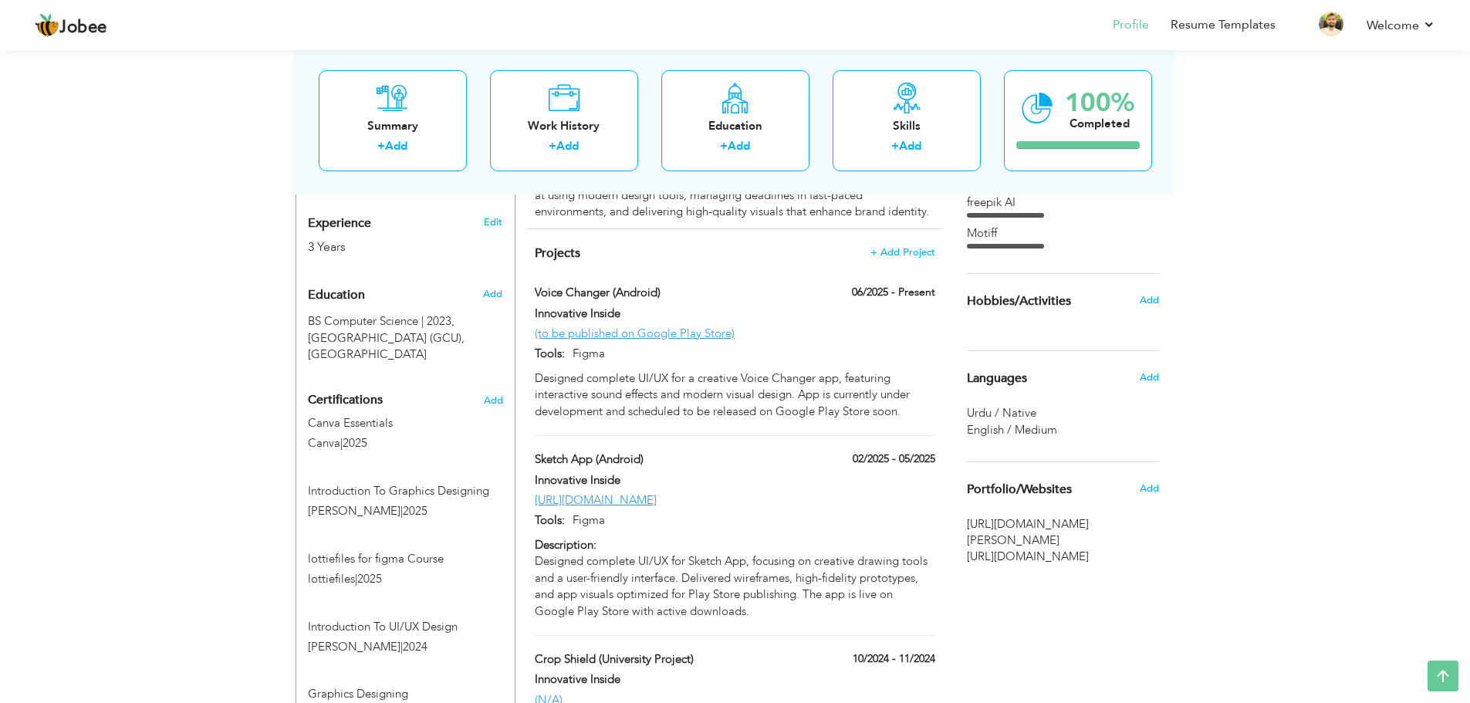
scroll to position [577, 0]
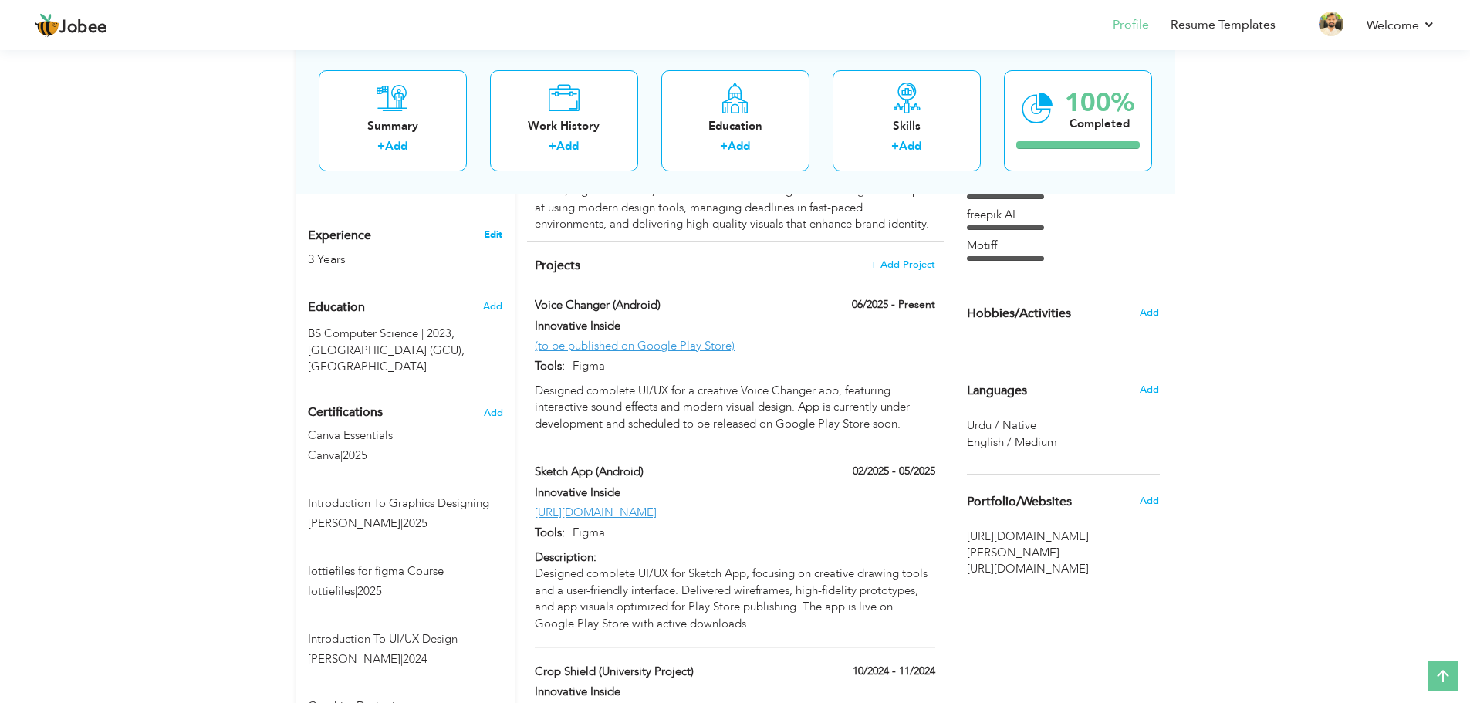
click at [492, 228] on link "Edit" at bounding box center [493, 235] width 19 height 14
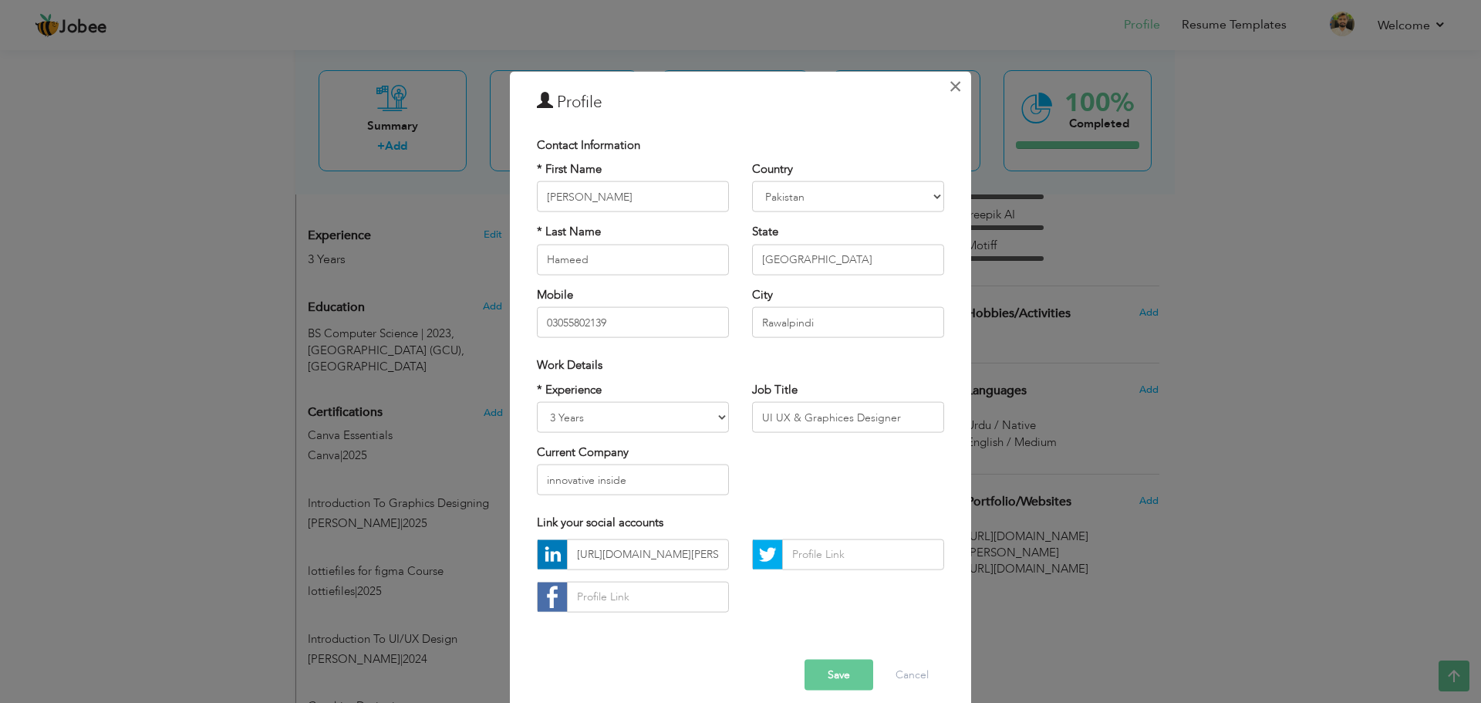
click at [949, 86] on span "×" at bounding box center [955, 86] width 13 height 28
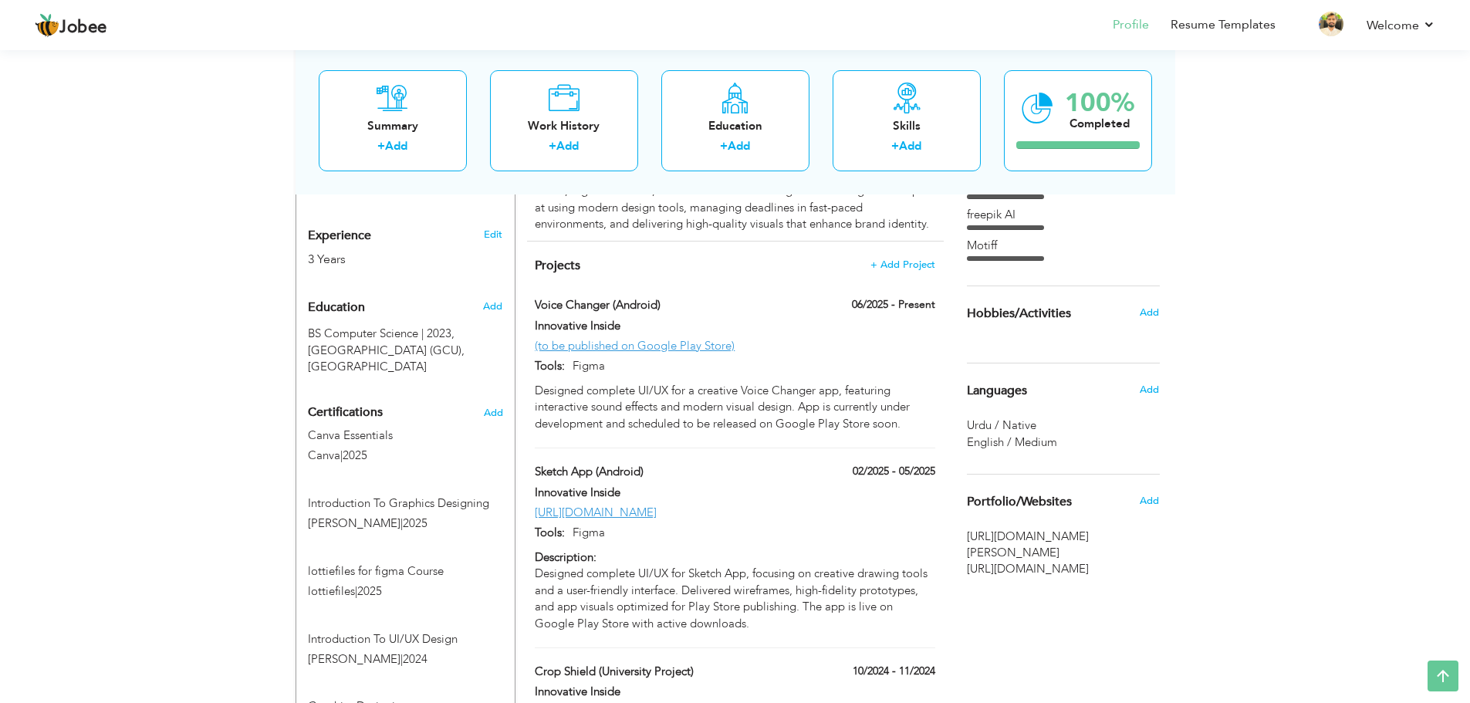
click at [331, 251] on div "3 Years" at bounding box center [387, 260] width 159 height 18
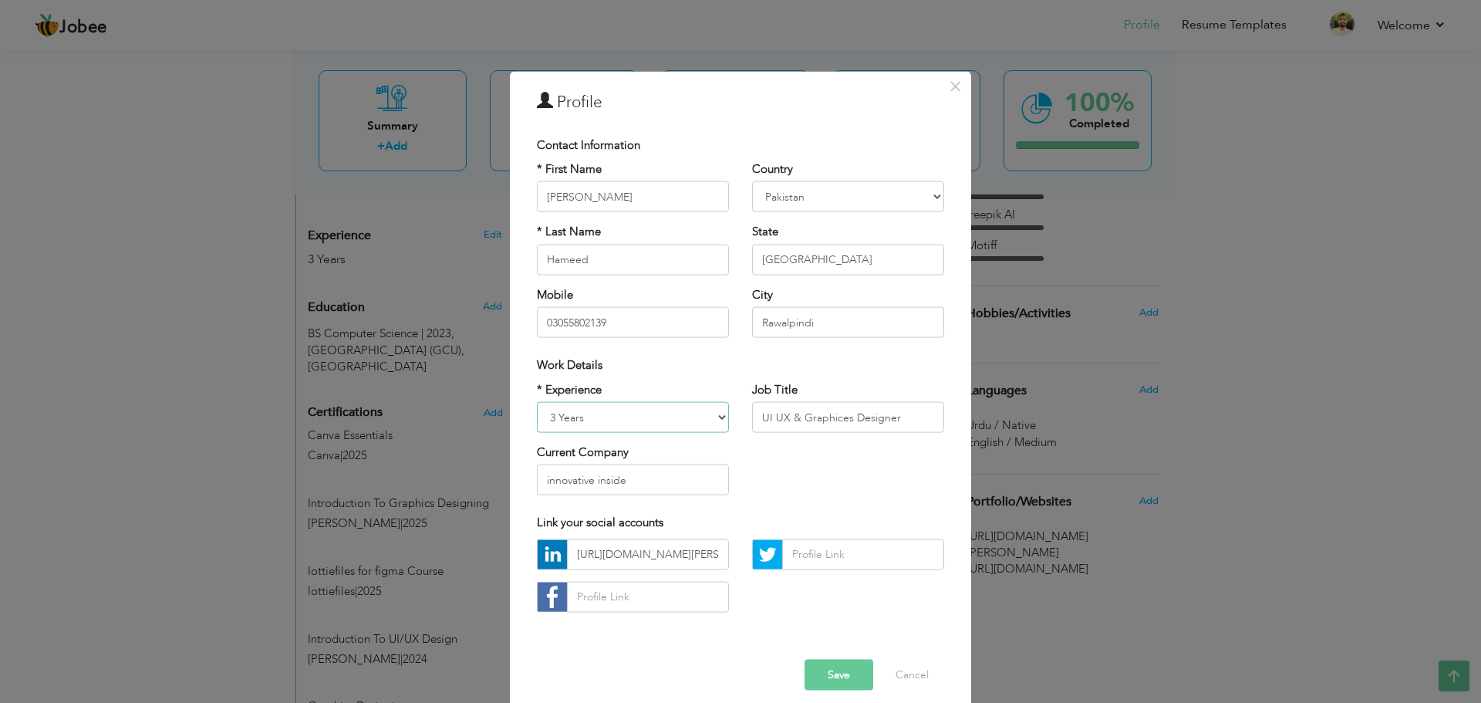
click at [677, 410] on select "Entry Level Less than 1 Year 1 Year 2 Years 3 Years 4 Years 5 Years 6 Years 7 Y…" at bounding box center [633, 417] width 192 height 31
click at [537, 402] on select "Entry Level Less than 1 Year 1 Year 2 Years 3 Years 4 Years 5 Years 6 Years 7 Y…" at bounding box center [633, 417] width 192 height 31
click at [836, 671] on button "Save" at bounding box center [839, 674] width 69 height 31
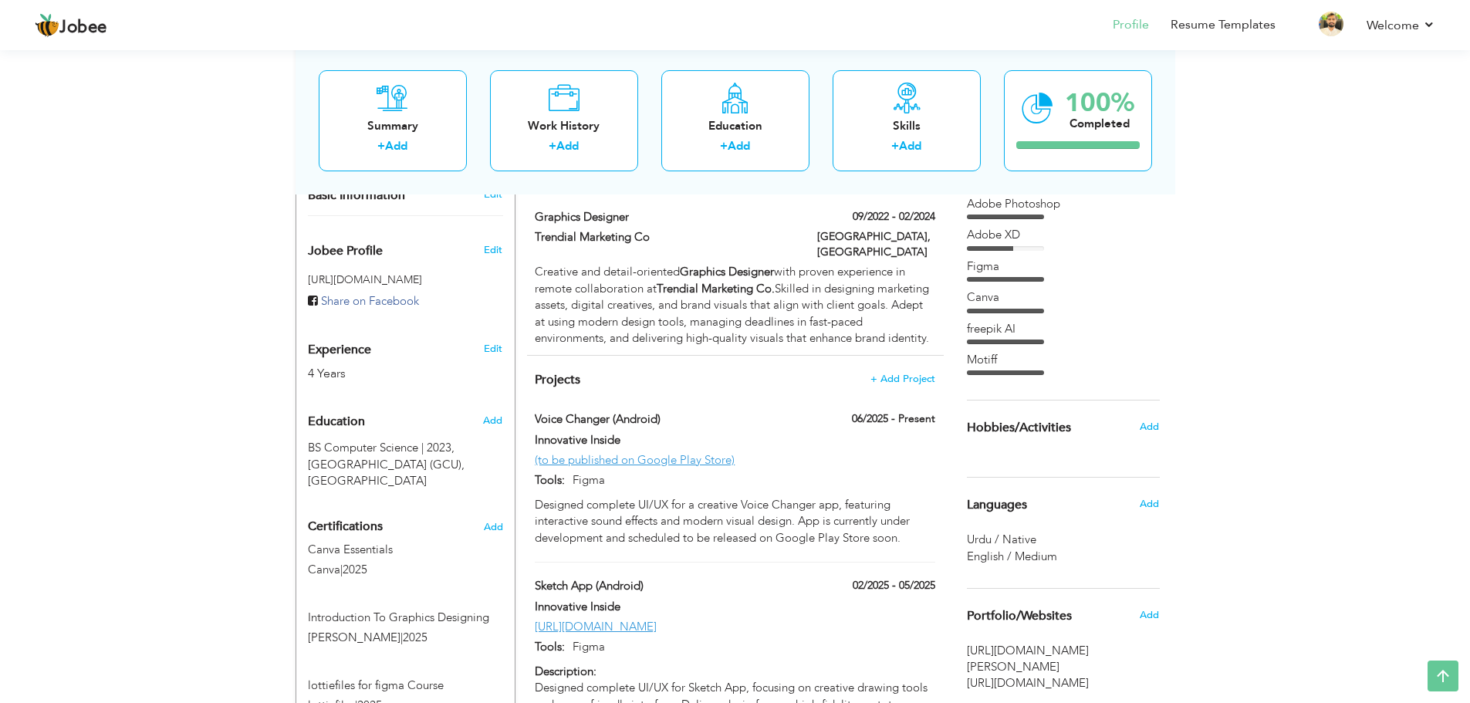
scroll to position [386, 0]
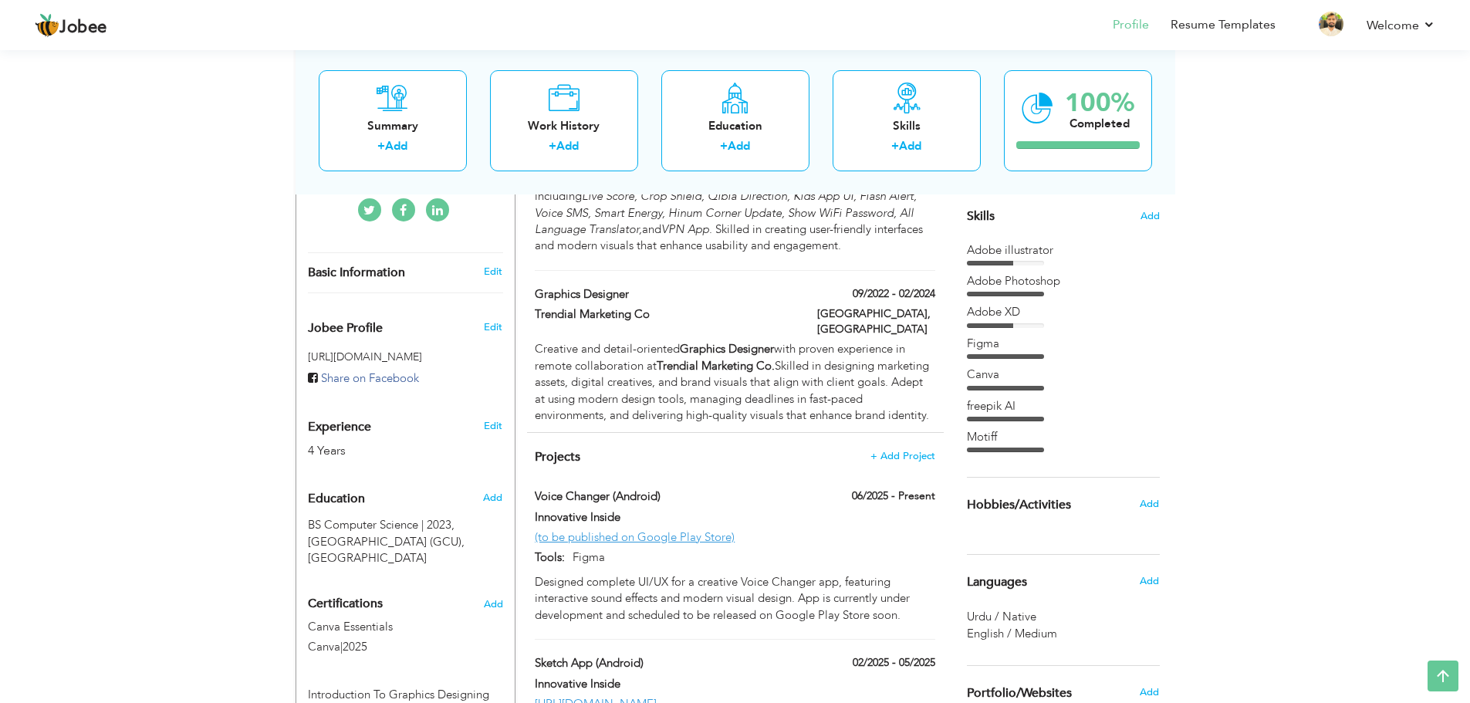
click at [499, 404] on div "Edit" at bounding box center [496, 422] width 36 height 37
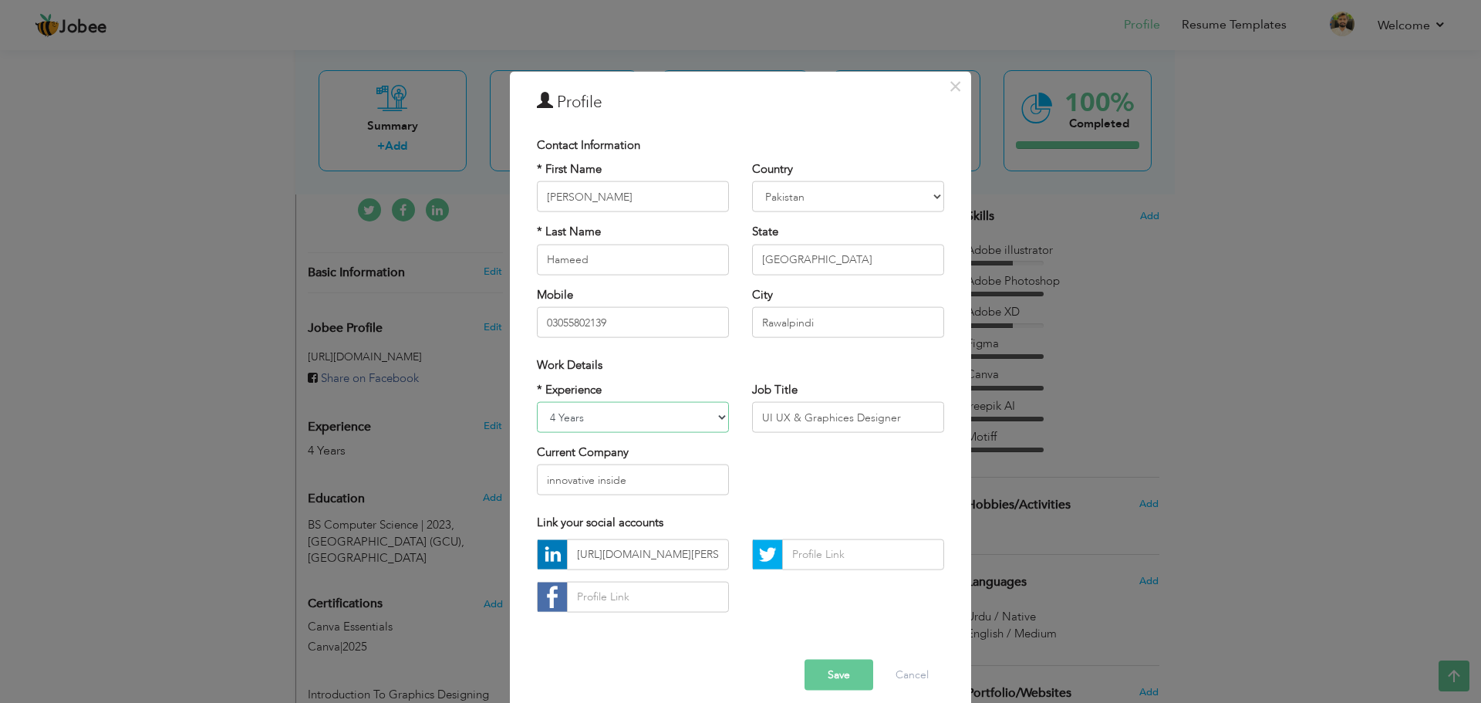
drag, startPoint x: 610, startPoint y: 424, endPoint x: 599, endPoint y: 422, distance: 10.9
click at [599, 422] on select "Entry Level Less than 1 Year 1 Year 2 Years 3 Years 4 Years 5 Years 6 Years 7 Y…" at bounding box center [633, 417] width 192 height 31
select select "number:5"
click at [537, 402] on select "Entry Level Less than 1 Year 1 Year 2 Years 3 Years 4 Years 5 Years 6 Years 7 Y…" at bounding box center [633, 417] width 192 height 31
click at [836, 674] on button "Save" at bounding box center [839, 674] width 69 height 31
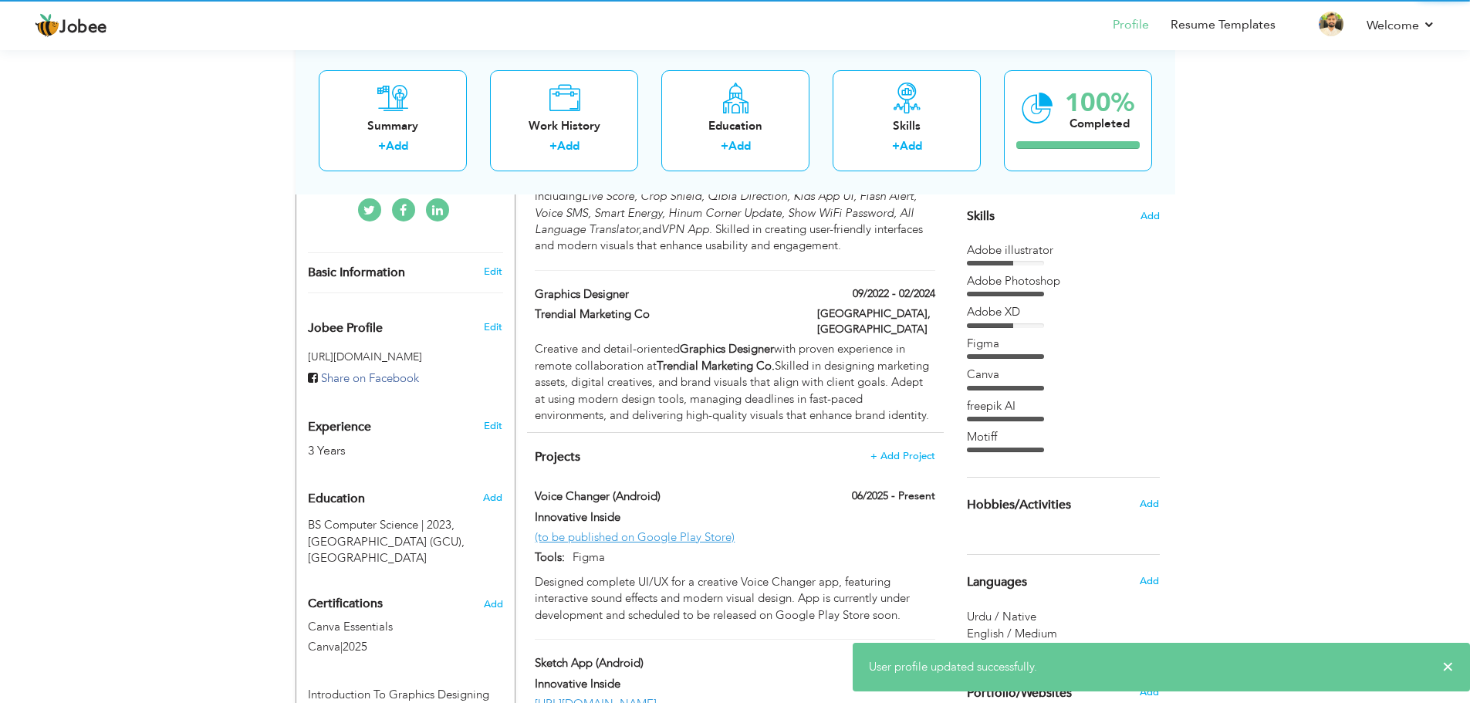
click at [1302, 450] on div "View Resume Export PDF Profile Summary Public Link Experience Education Awards …" at bounding box center [735, 431] width 1470 height 1542
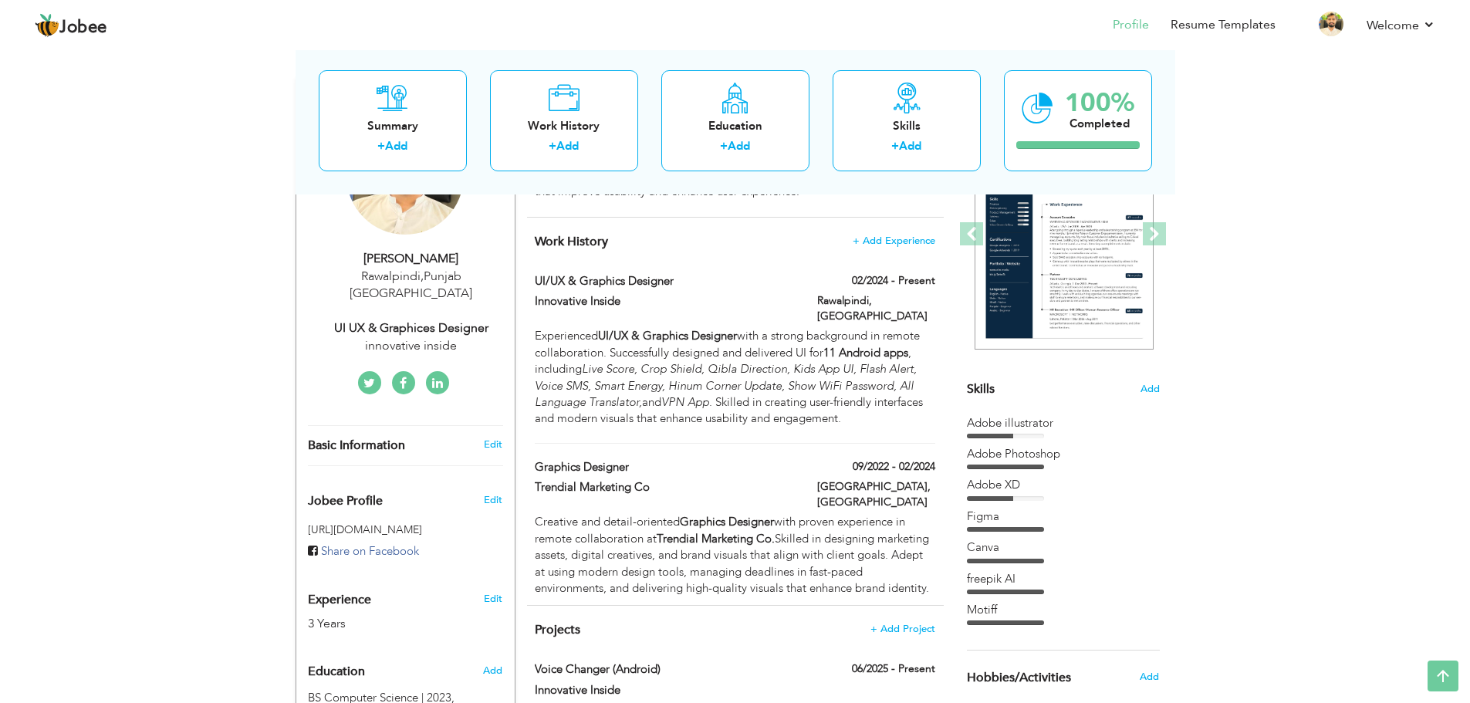
scroll to position [0, 0]
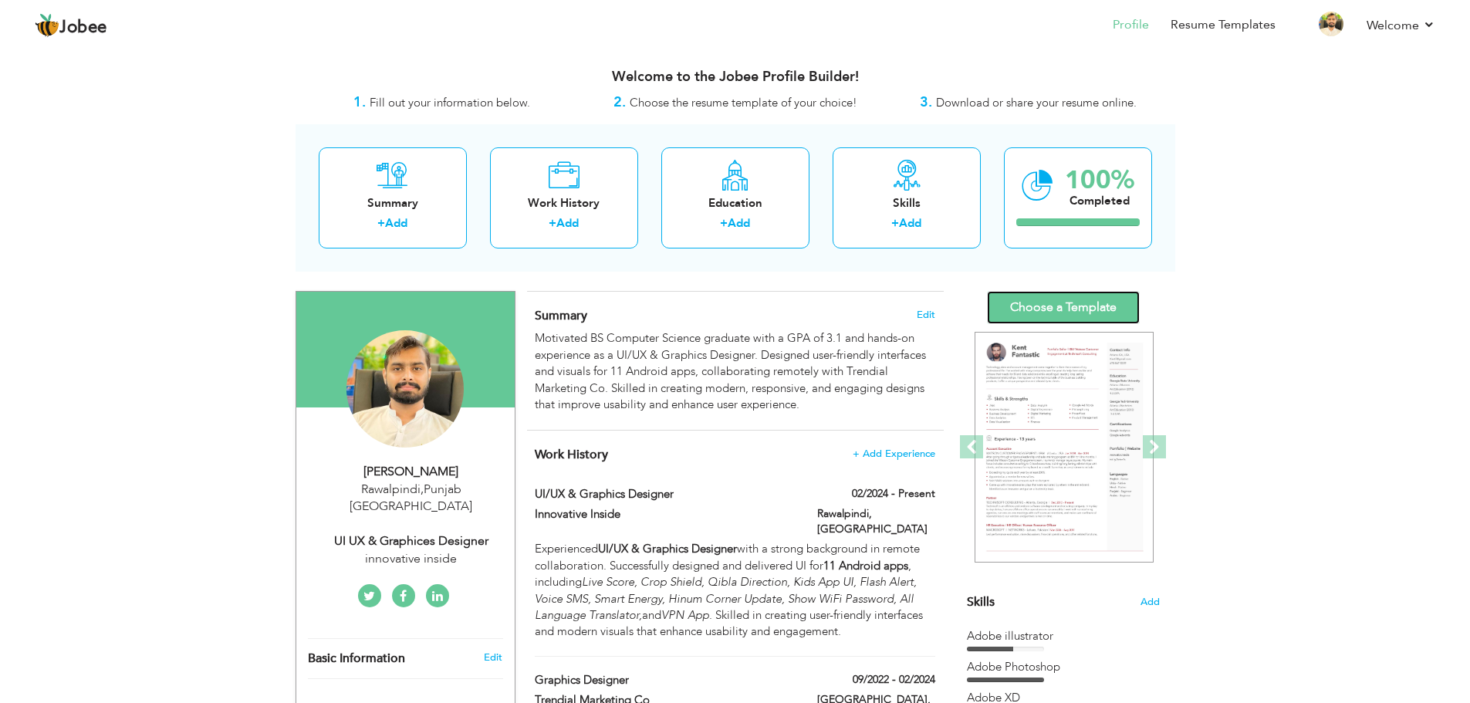
click at [1090, 310] on link "Choose a Template" at bounding box center [1063, 307] width 153 height 33
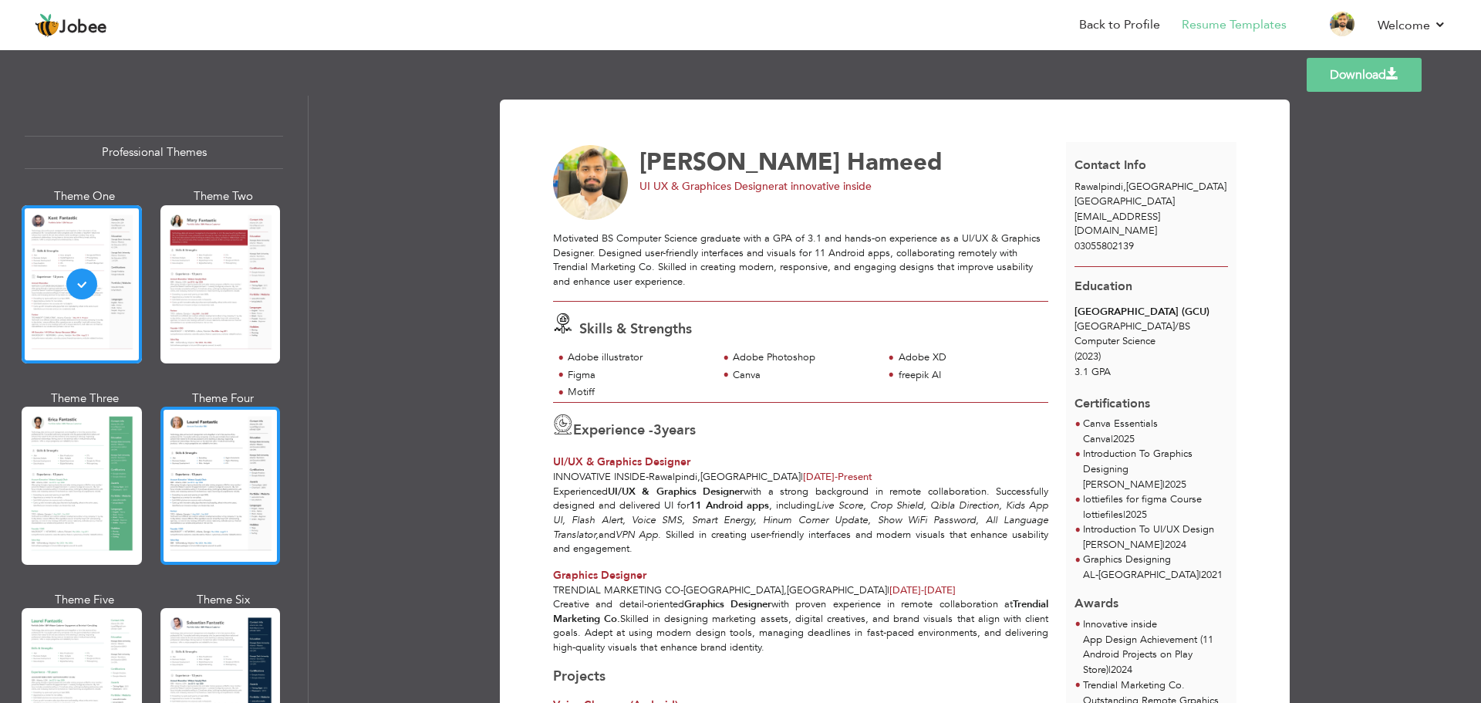
click at [194, 446] on div at bounding box center [220, 486] width 120 height 158
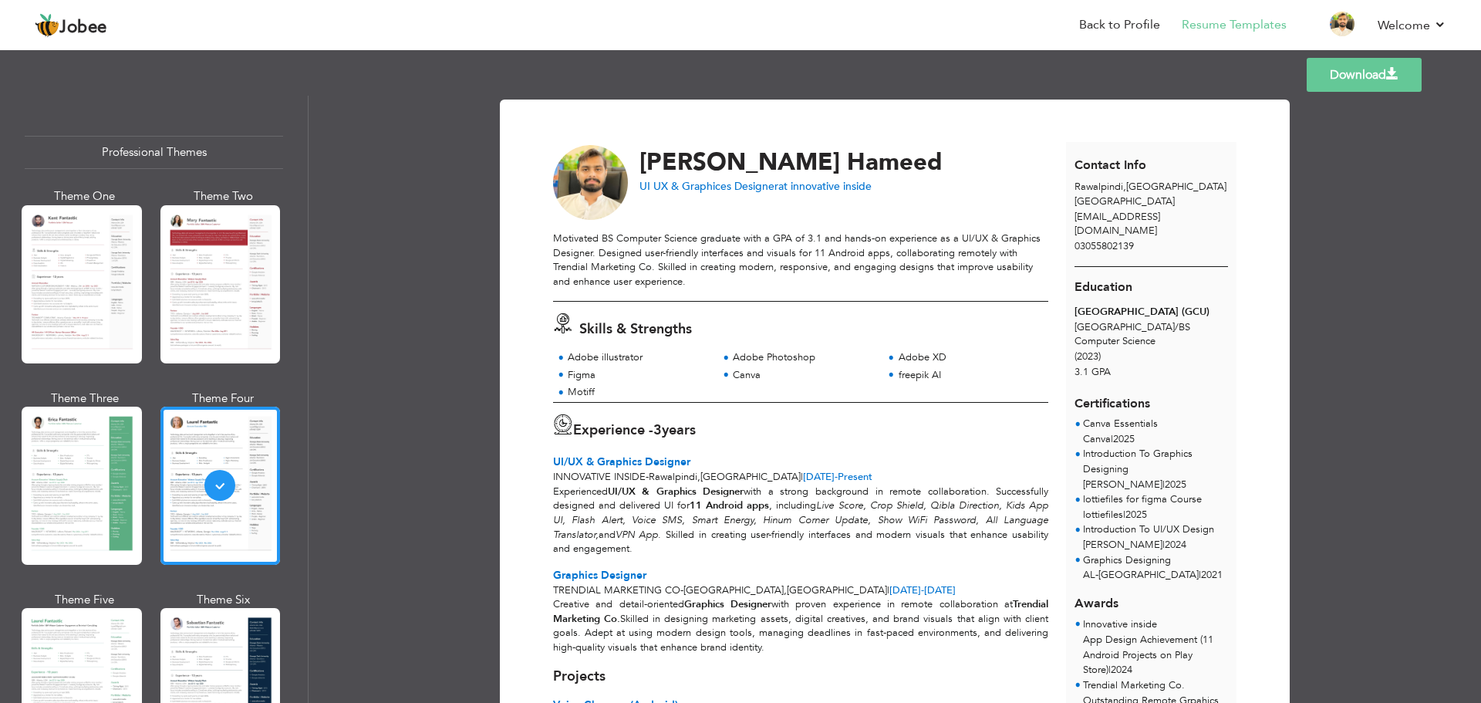
click at [1383, 79] on link "Download" at bounding box center [1364, 75] width 115 height 34
click at [1121, 26] on link "Back to Profile" at bounding box center [1119, 25] width 81 height 18
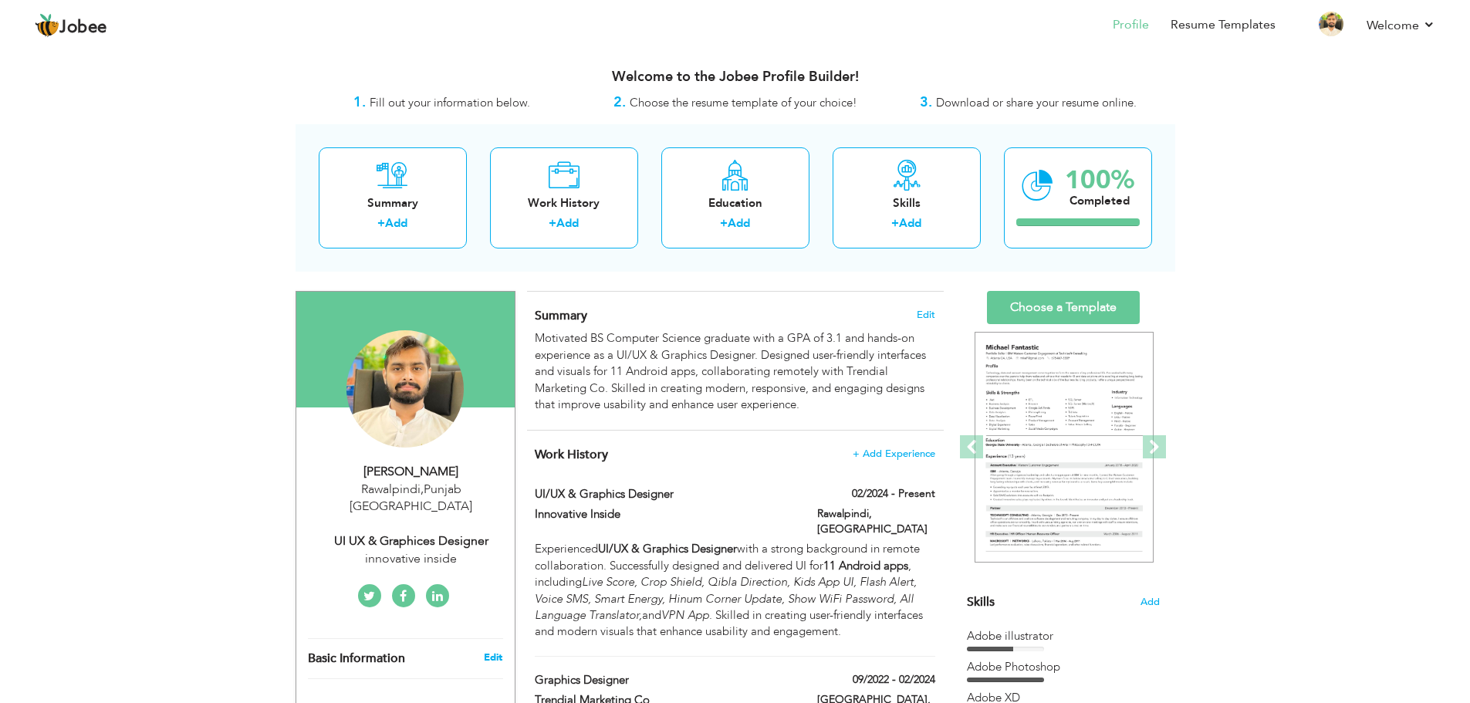
click at [498, 650] on link "Edit" at bounding box center [493, 657] width 19 height 14
type input "[PERSON_NAME]"
type input "Hameed"
type input "03055802139"
select select "number:166"
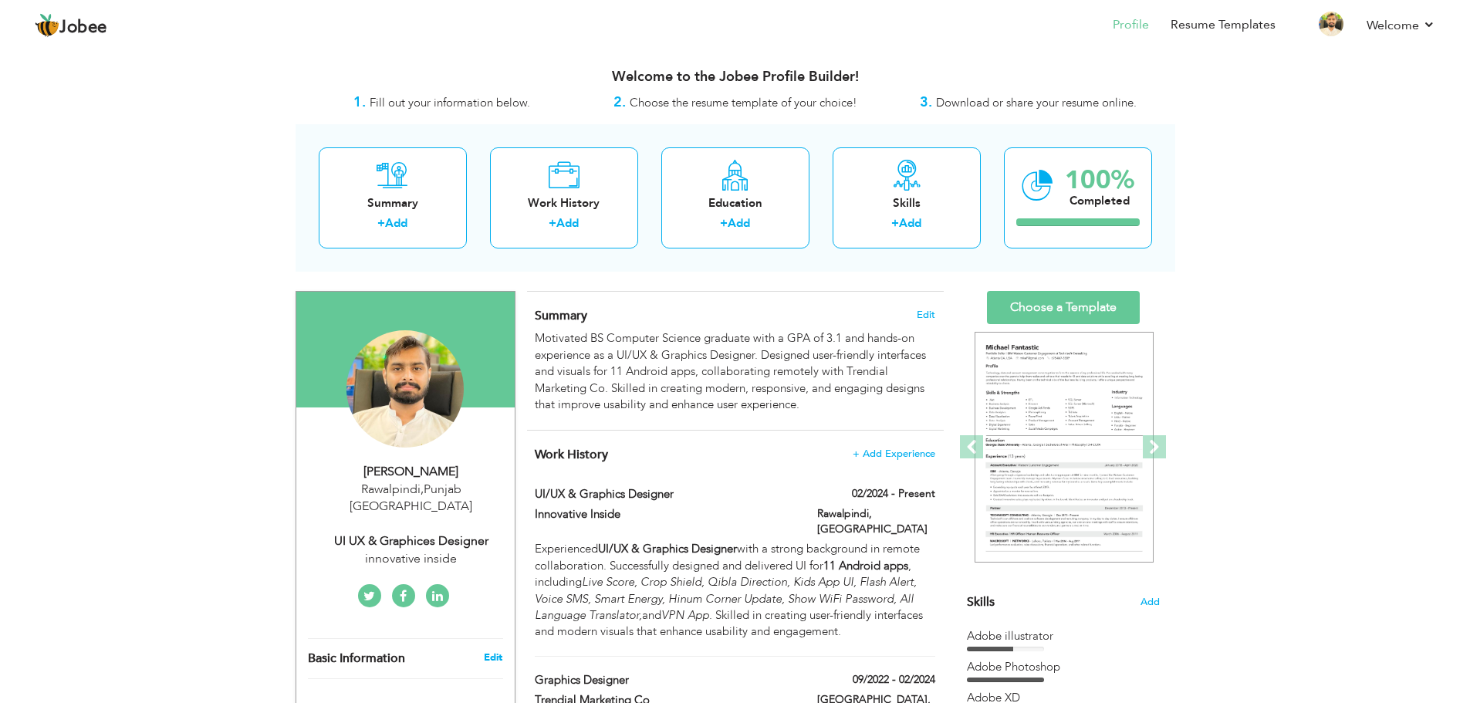
type input "[GEOGRAPHIC_DATA]"
type input "Rawalpindi"
select select "number:5"
type input "innovative inside"
type input "UI UX & Graphices Designer"
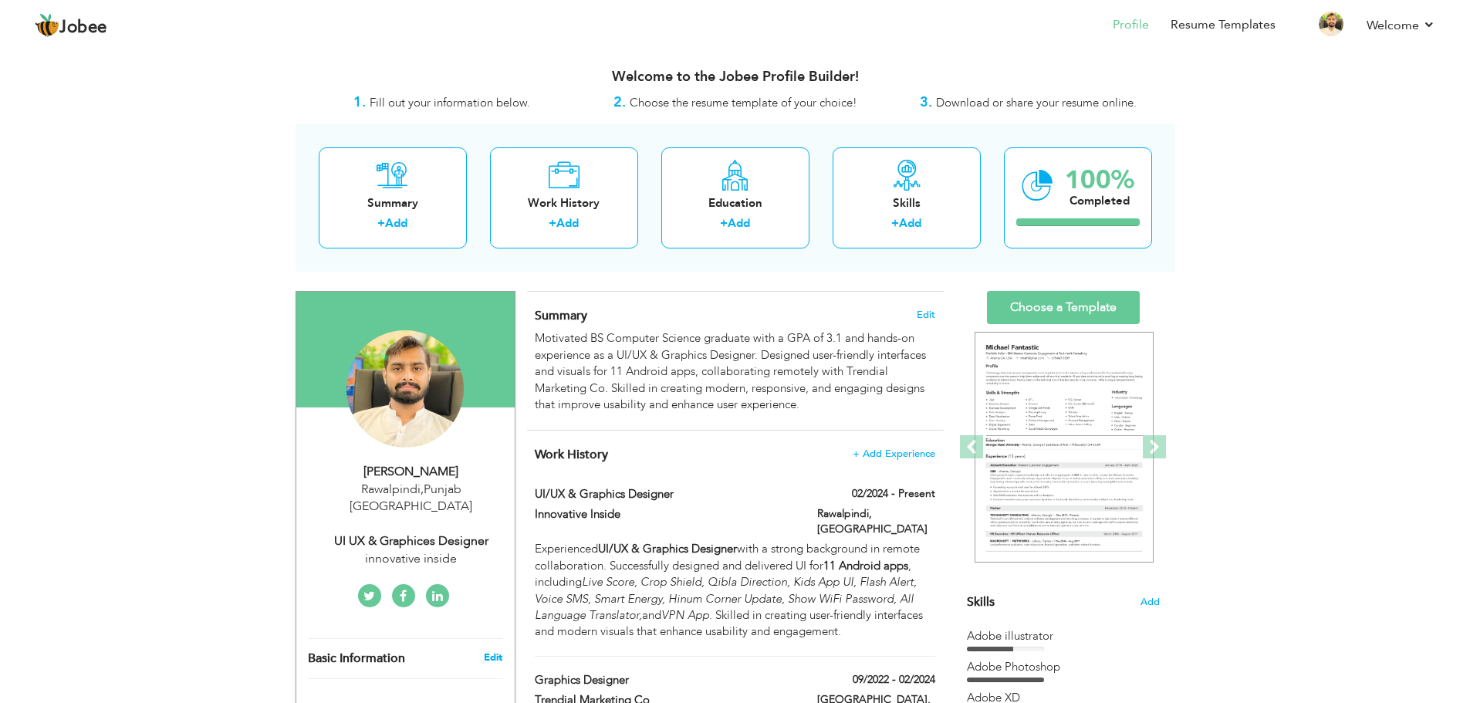
type input "https://www.linkedin.com/in/muzamal-hameed-876490356?utm_source=share&utm_campa…"
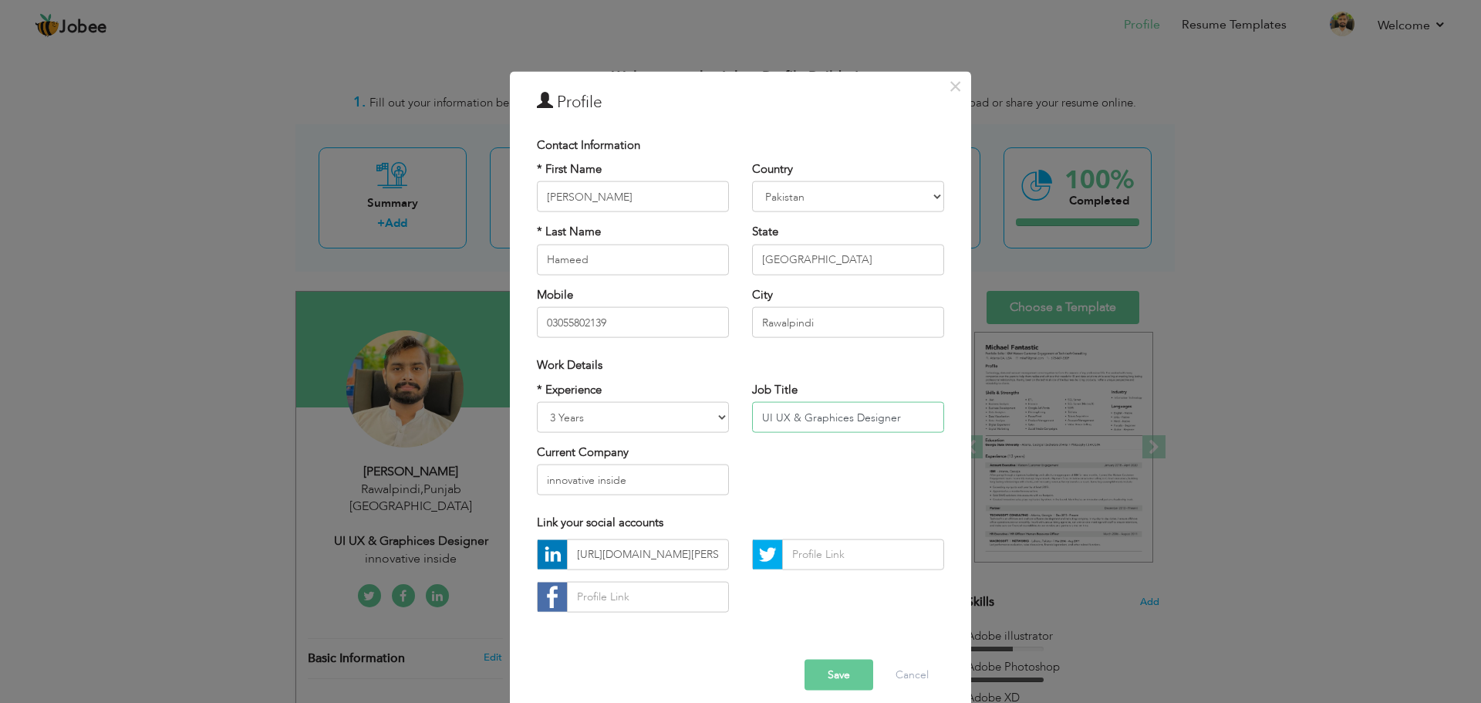
click at [840, 419] on input "UI UX & Graphices Designer" at bounding box center [848, 417] width 192 height 31
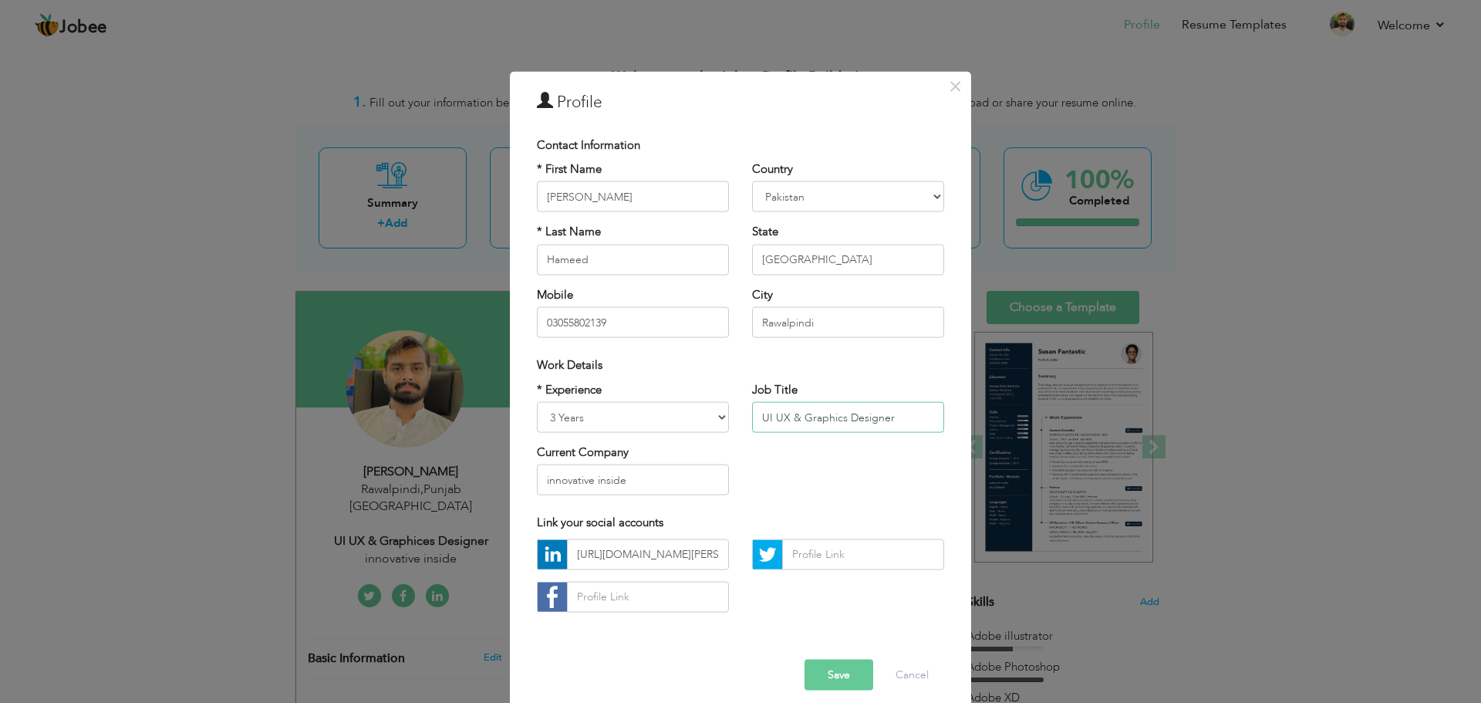
type input "UI UX & Graphics Designer"
click at [840, 670] on button "Save" at bounding box center [839, 674] width 69 height 31
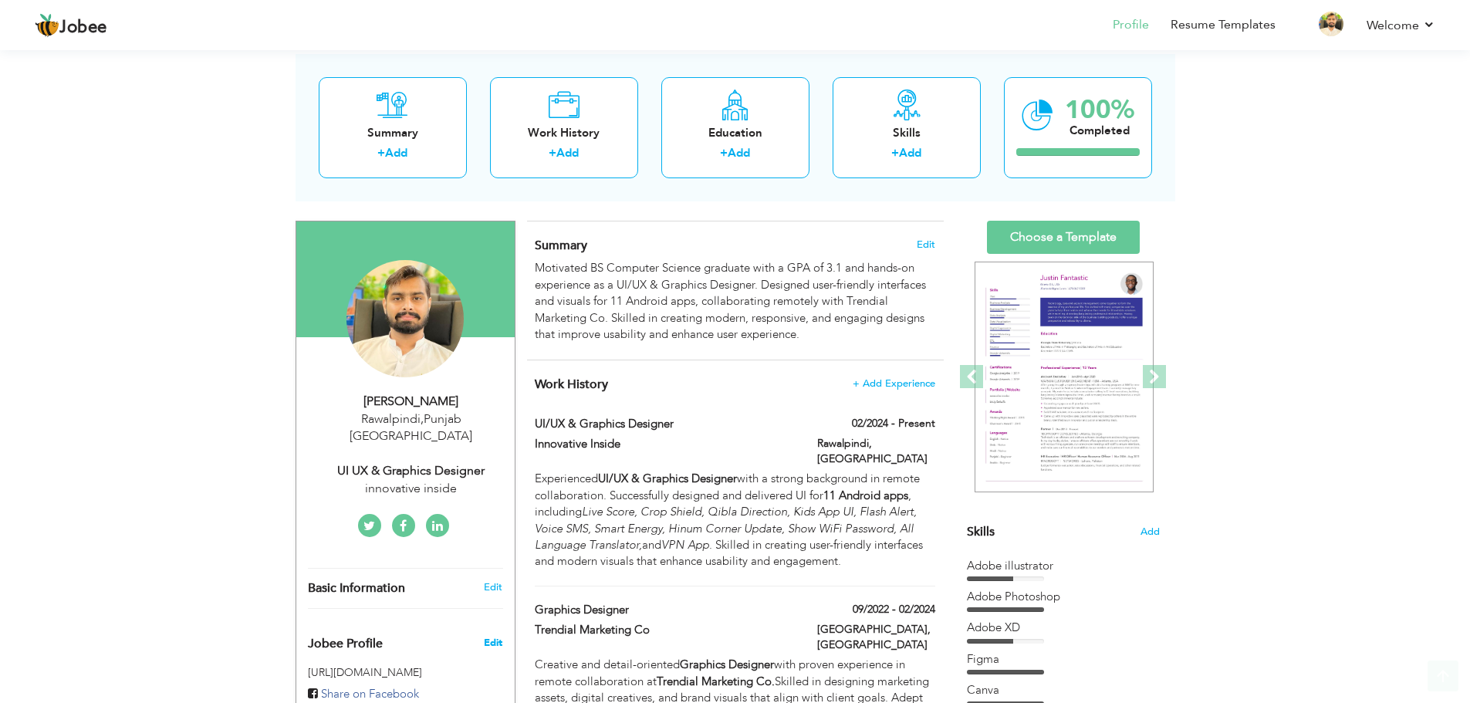
scroll to position [154, 0]
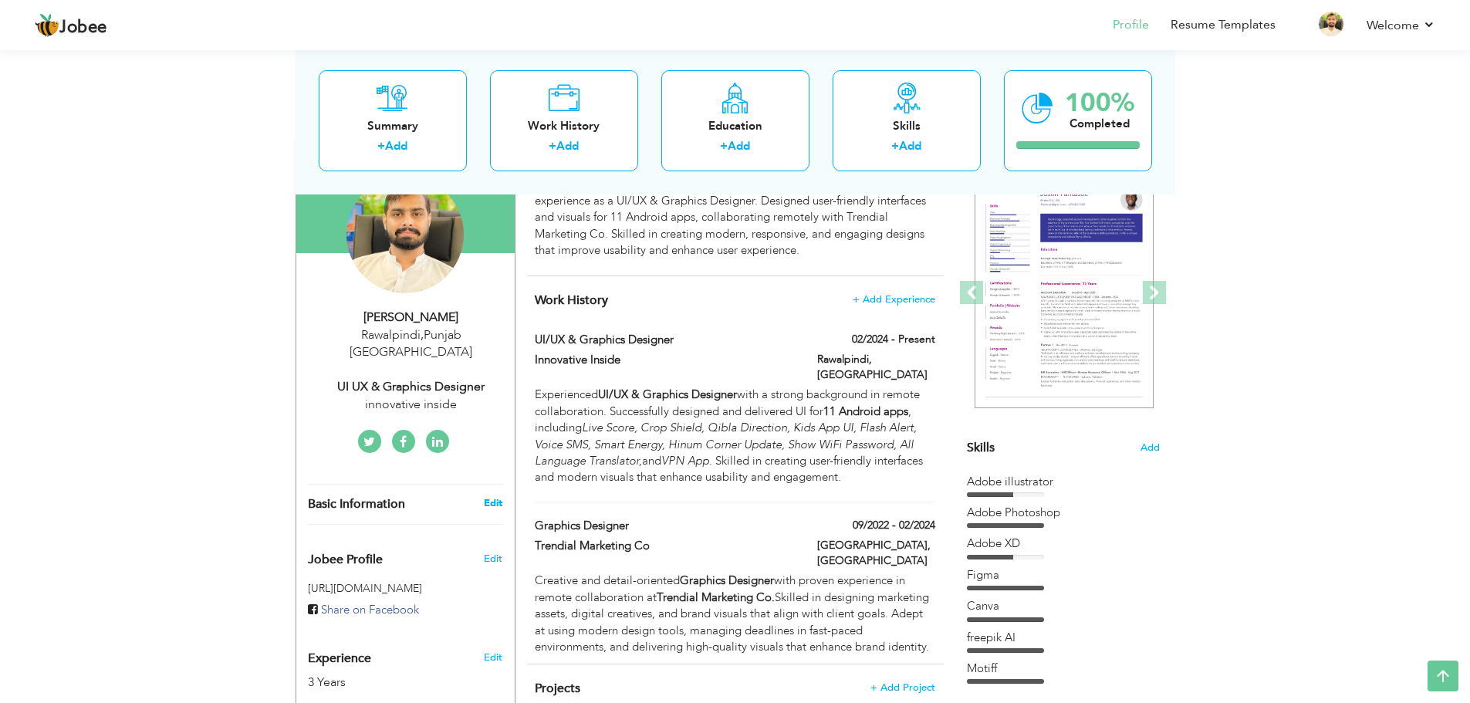
click at [496, 496] on link "Edit" at bounding box center [493, 503] width 19 height 14
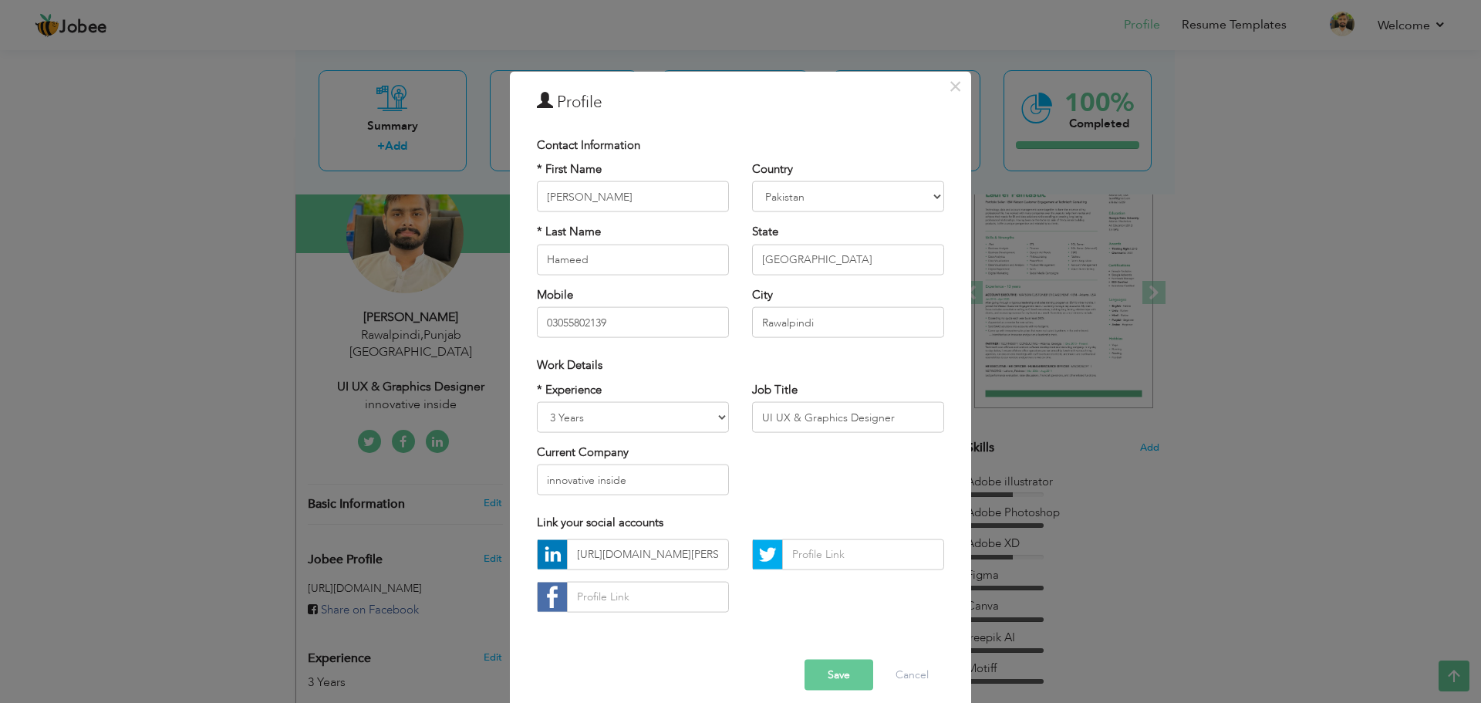
click at [1204, 351] on div "× Profile Contact Information * First Name Muzamal * Last Name Hameed" at bounding box center [740, 351] width 1481 height 703
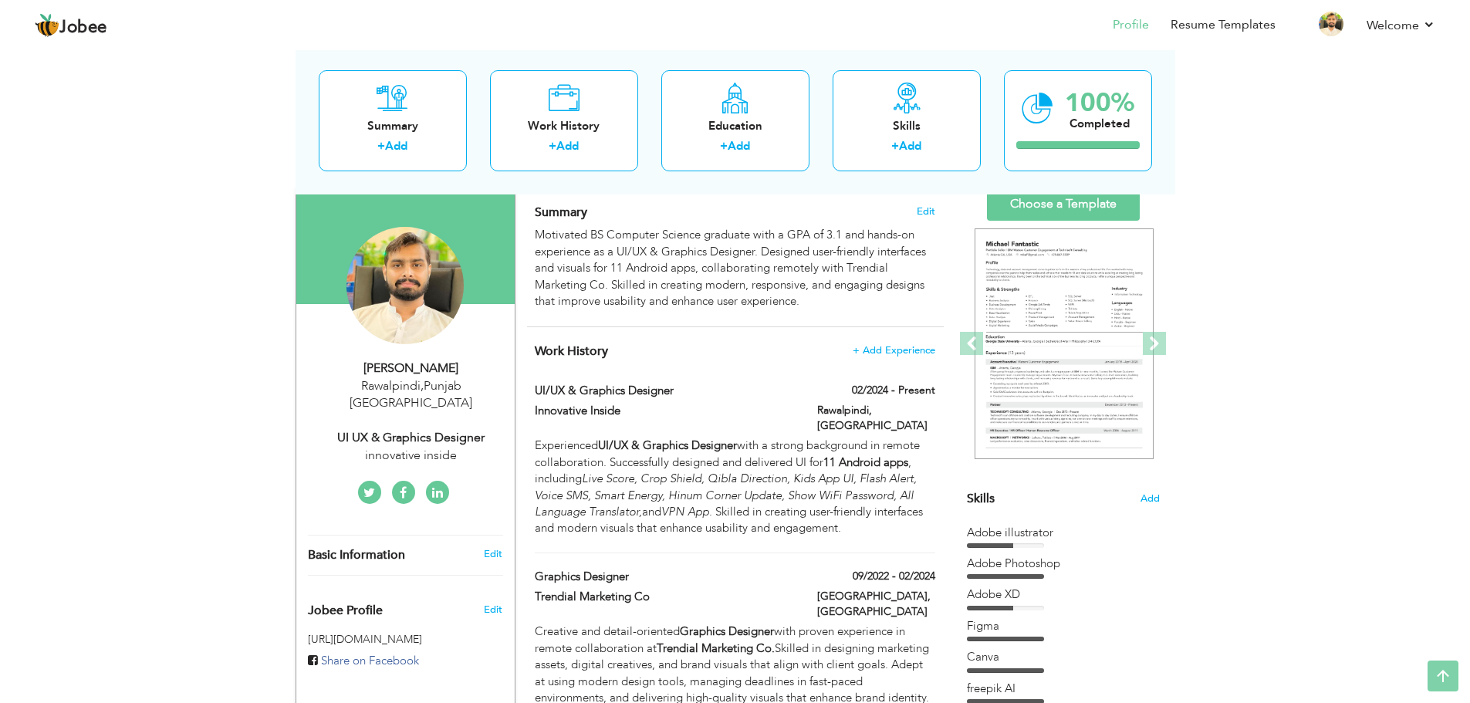
scroll to position [0, 0]
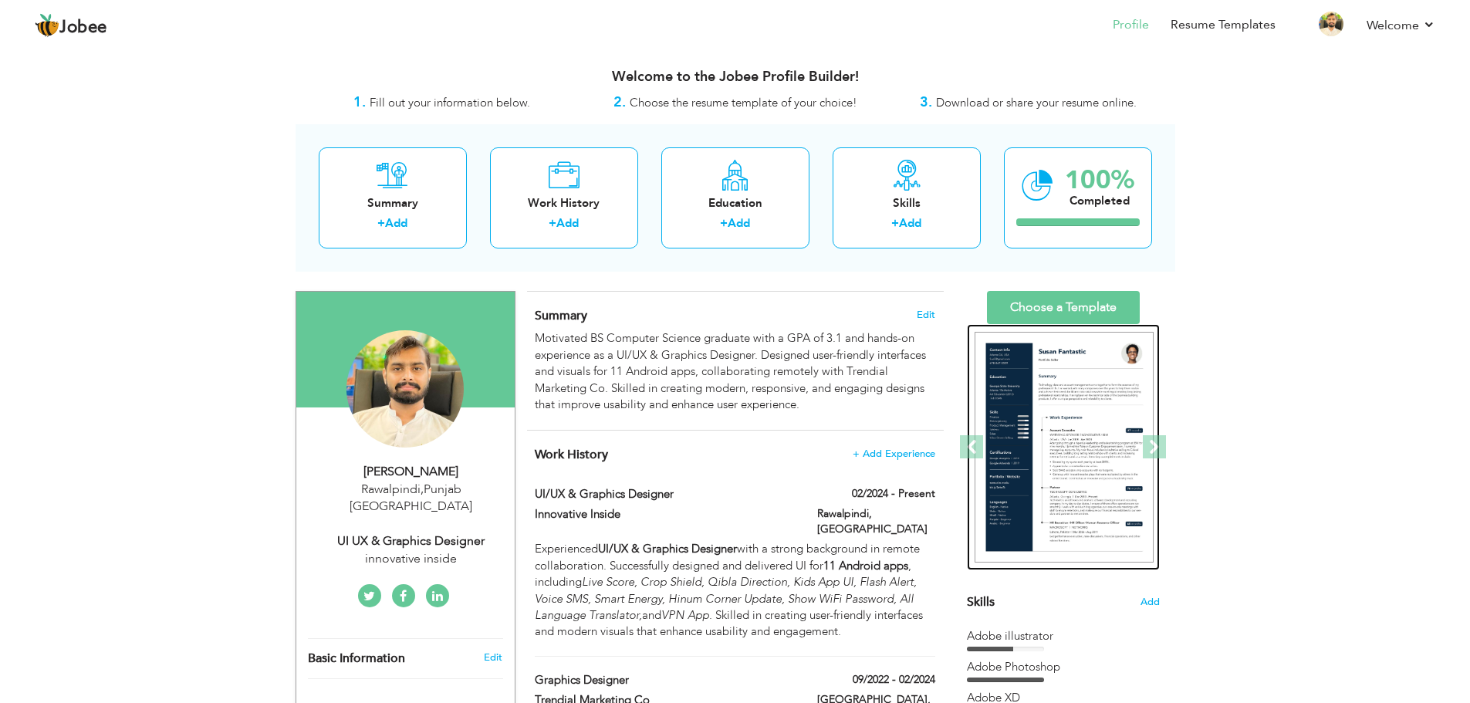
click at [1067, 404] on img at bounding box center [1064, 447] width 179 height 231
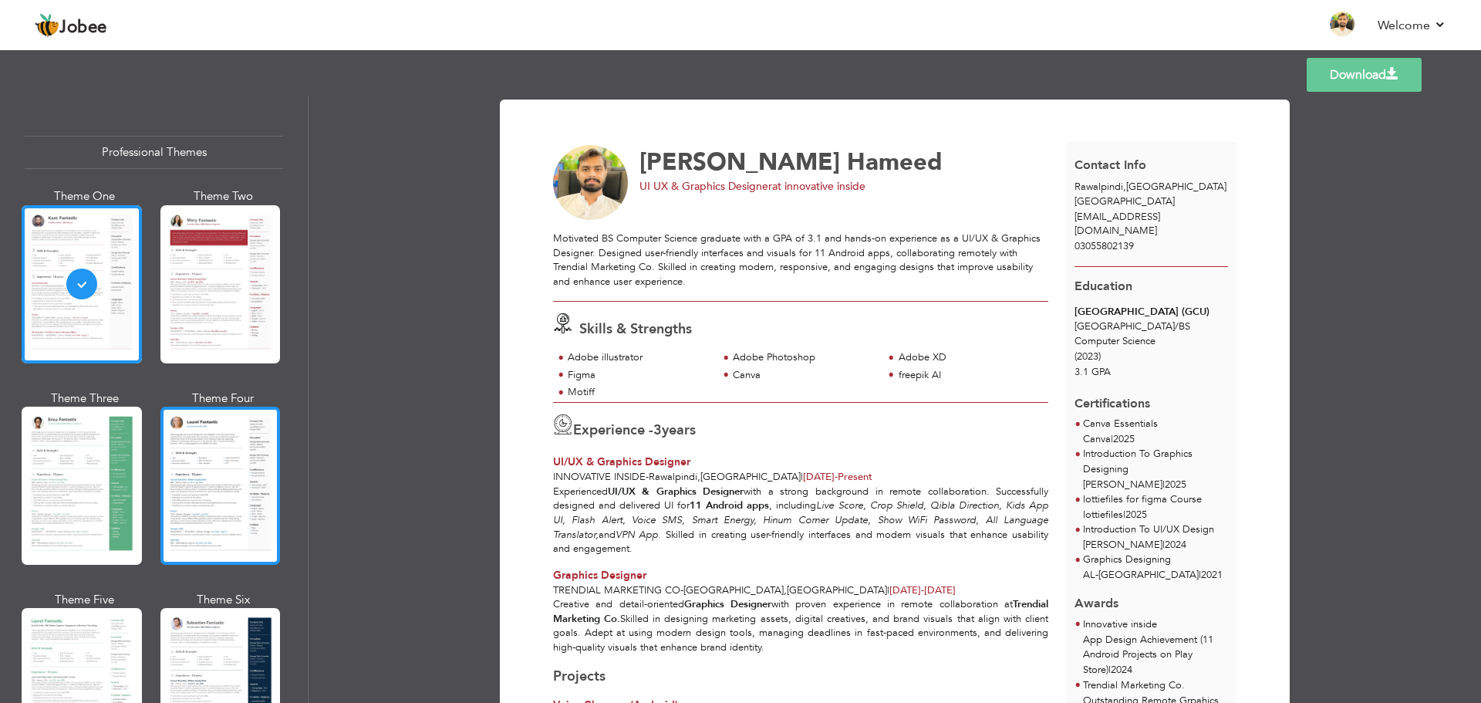
click at [198, 481] on div at bounding box center [220, 486] width 120 height 158
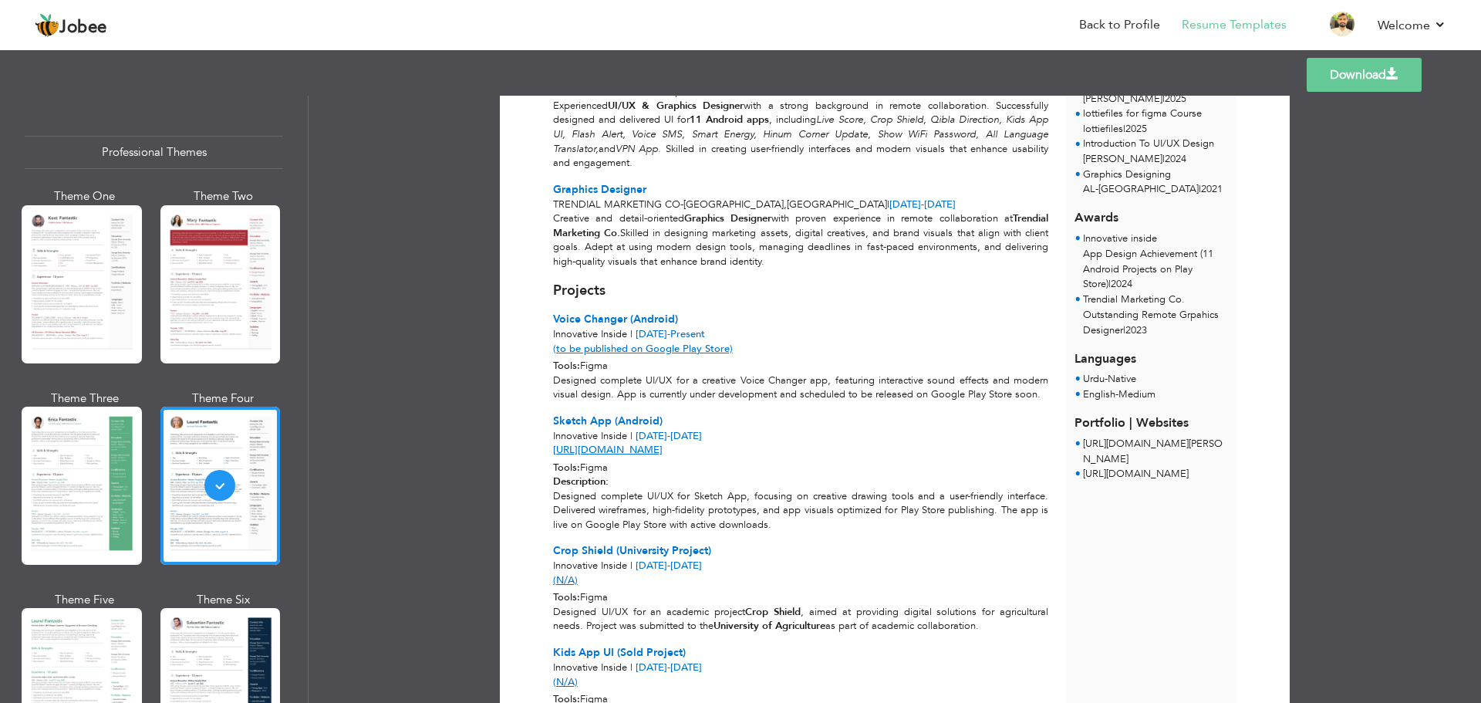
scroll to position [498, 0]
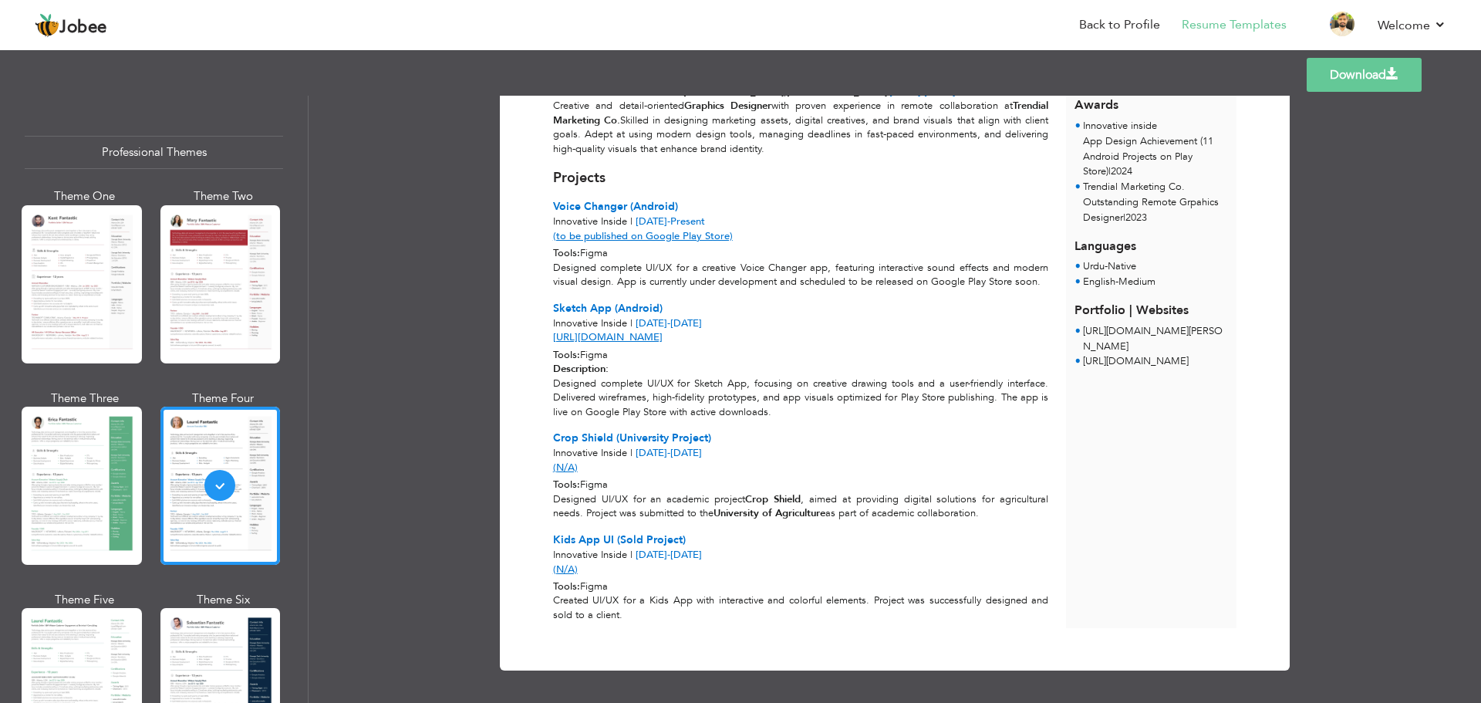
click at [1345, 77] on link "Download" at bounding box center [1364, 75] width 115 height 34
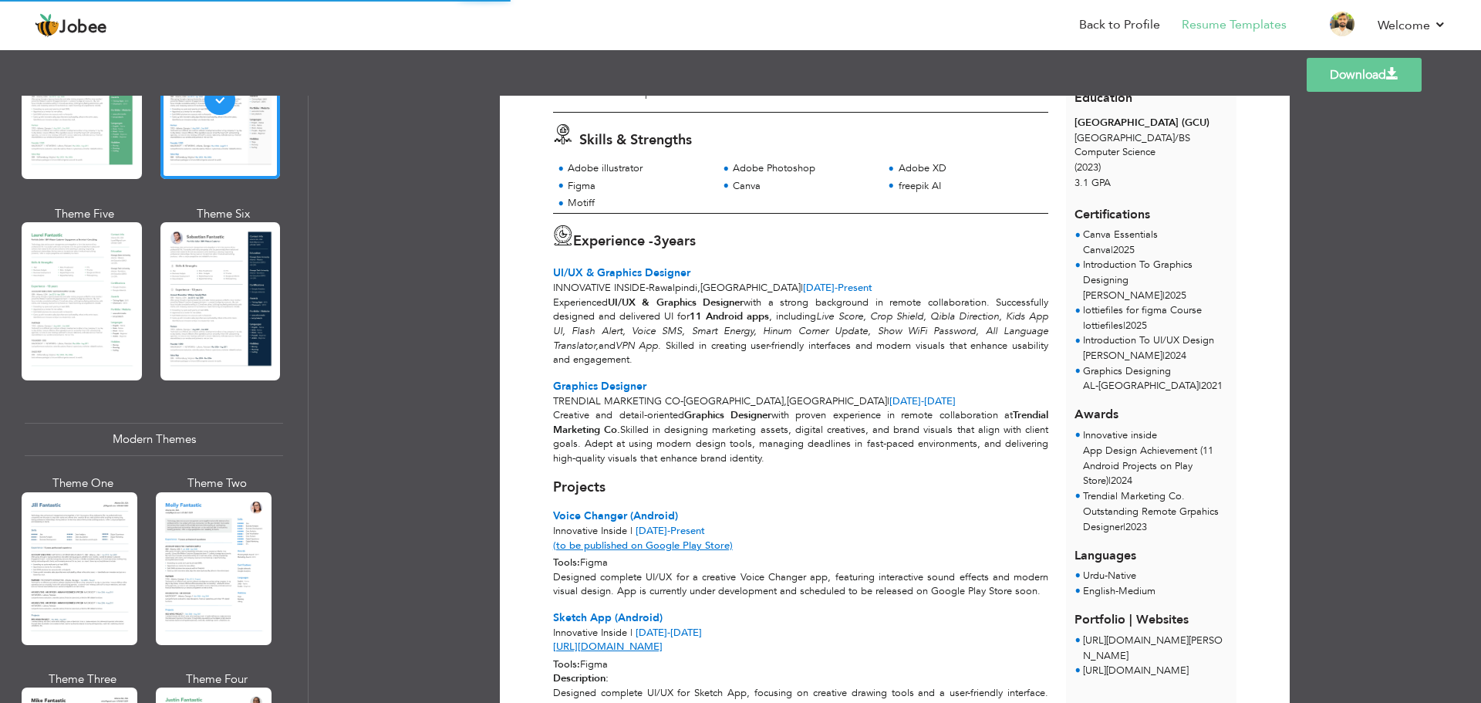
scroll to position [0, 0]
